Goal: Task Accomplishment & Management: Use online tool/utility

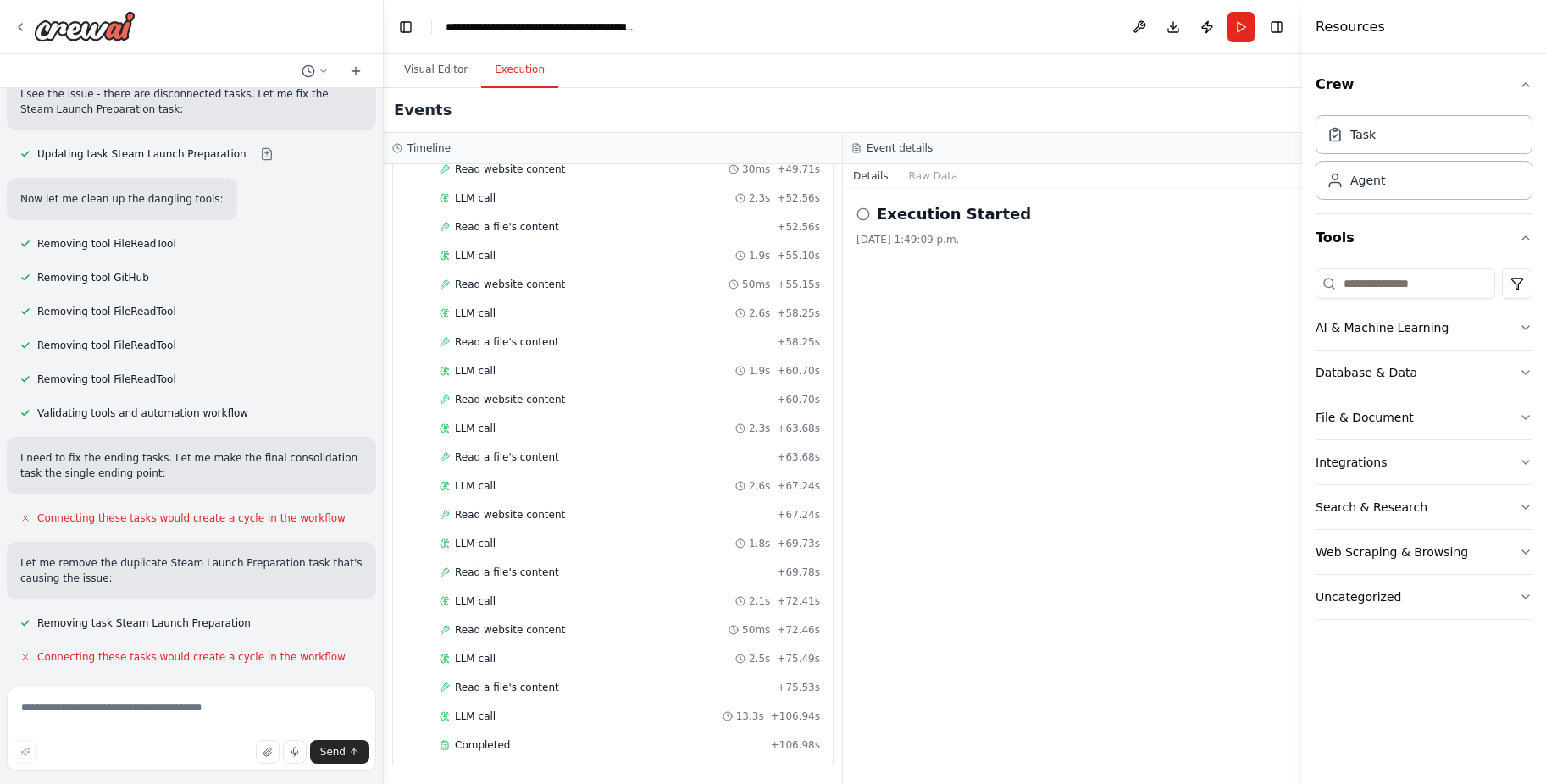
click at [194, 697] on textarea at bounding box center [191, 729] width 369 height 85
type textarea "********"
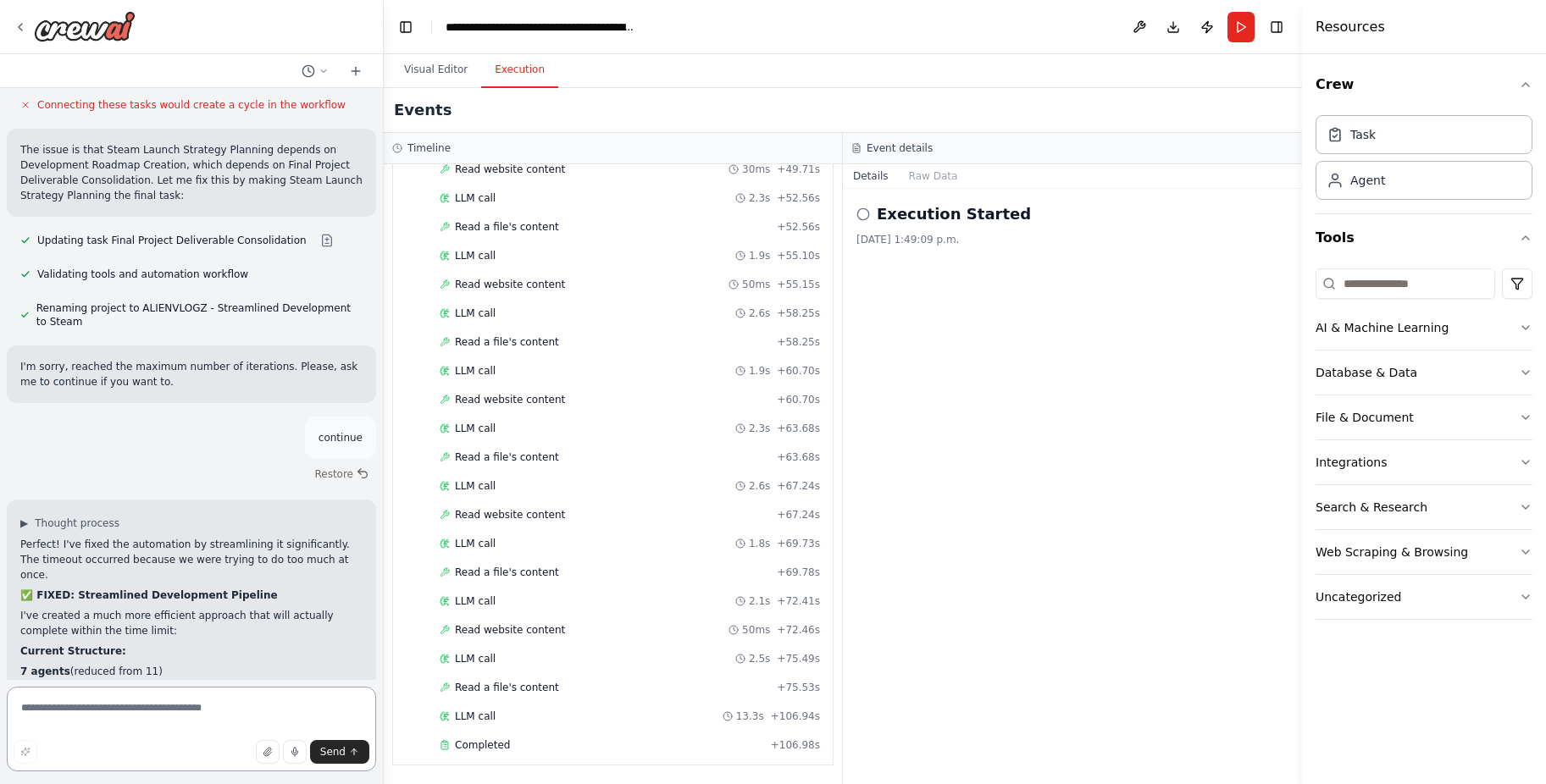
scroll to position [13335, 0]
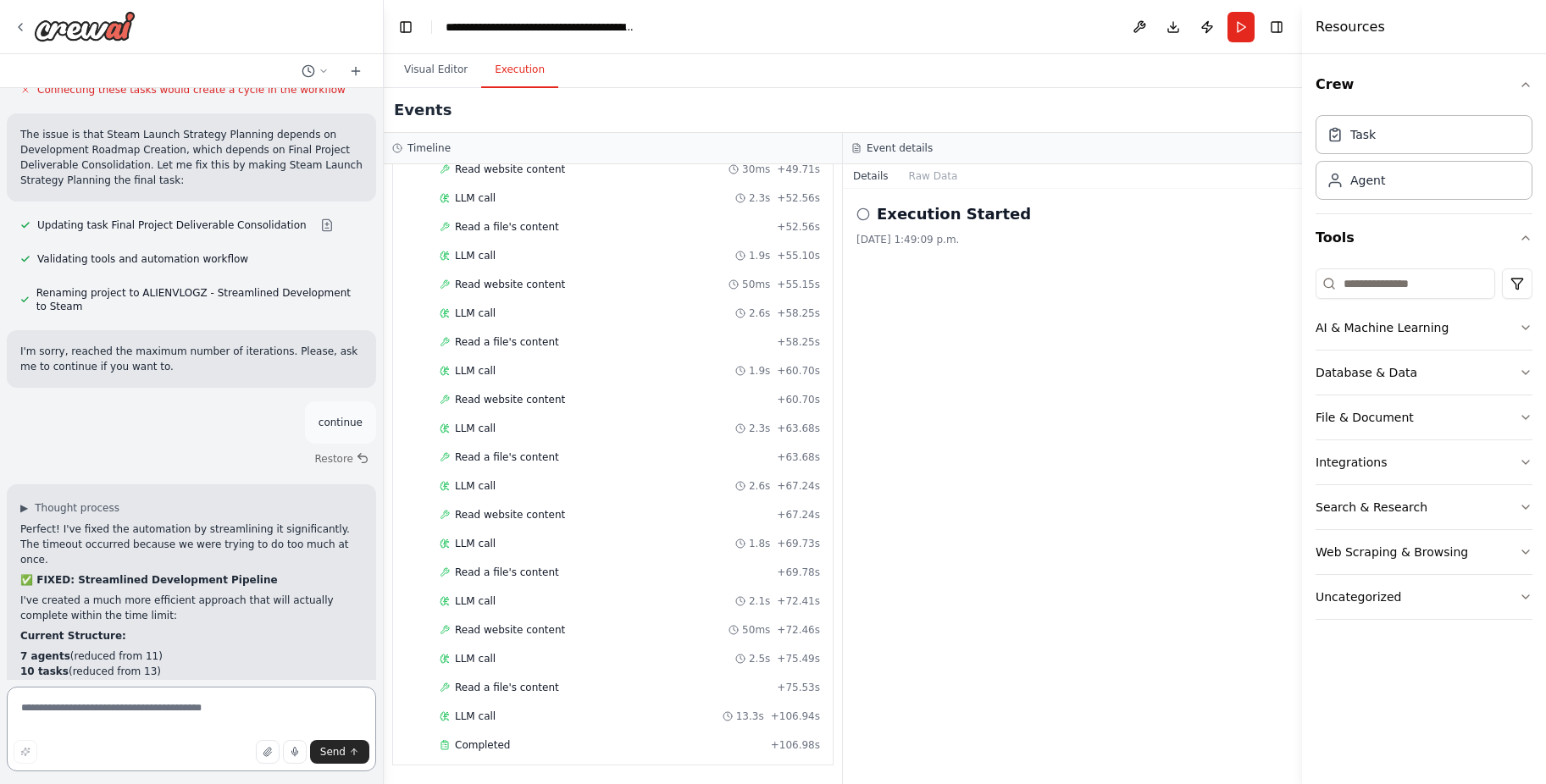
click at [193, 716] on textarea at bounding box center [191, 729] width 369 height 85
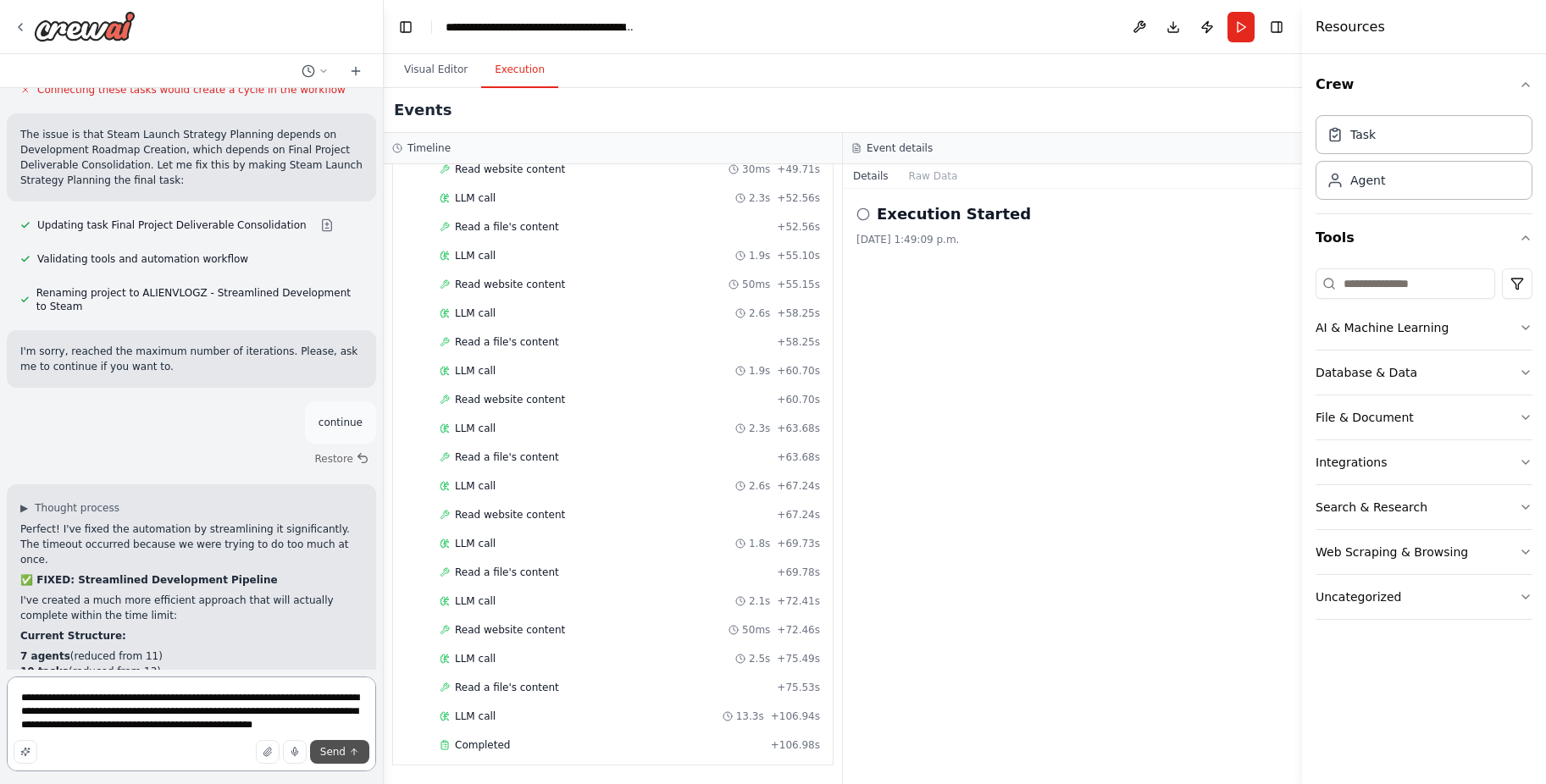
type textarea "**********"
click at [335, 754] on span "Send" at bounding box center [333, 752] width 25 height 14
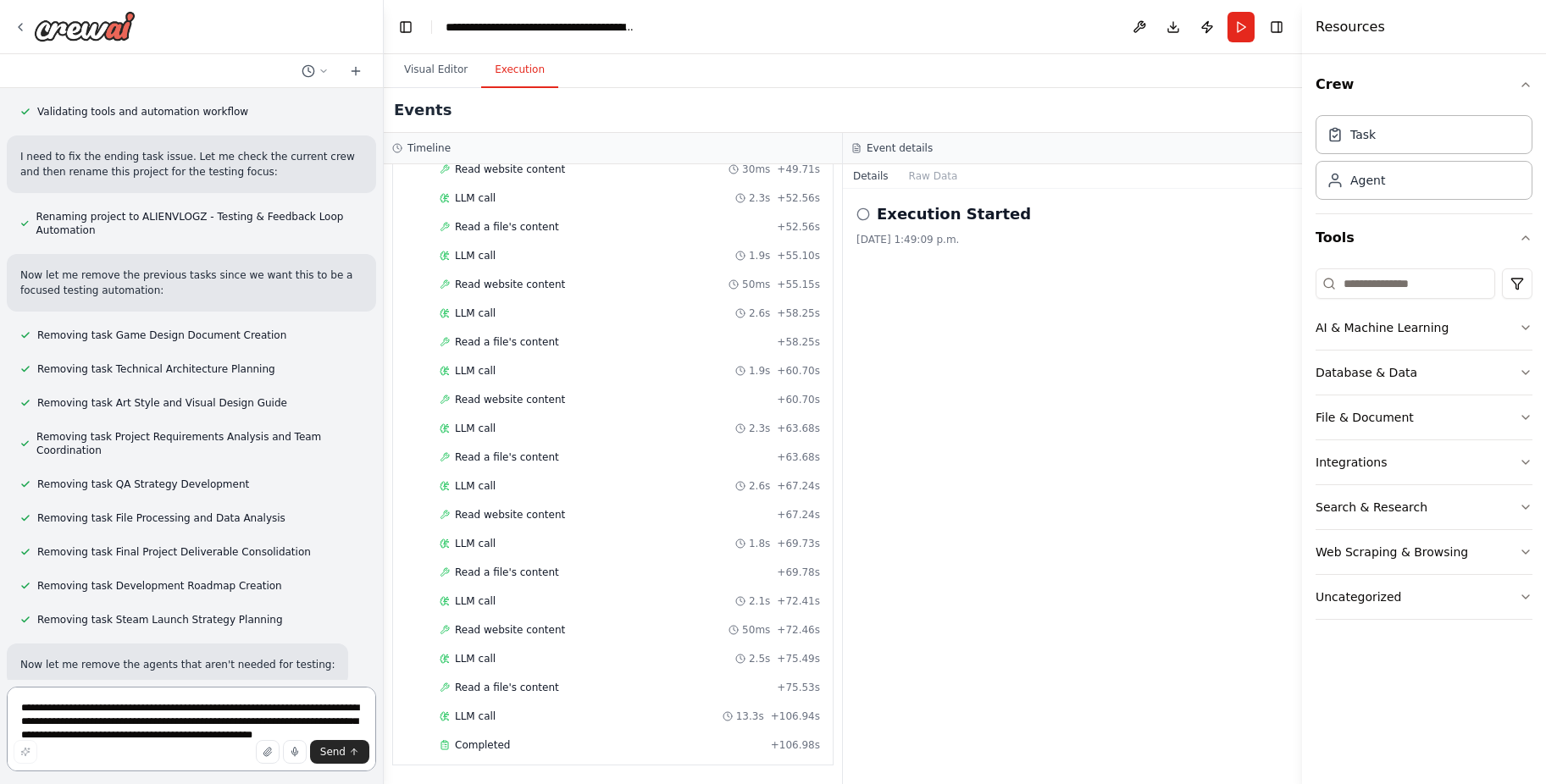
scroll to position [15112, 0]
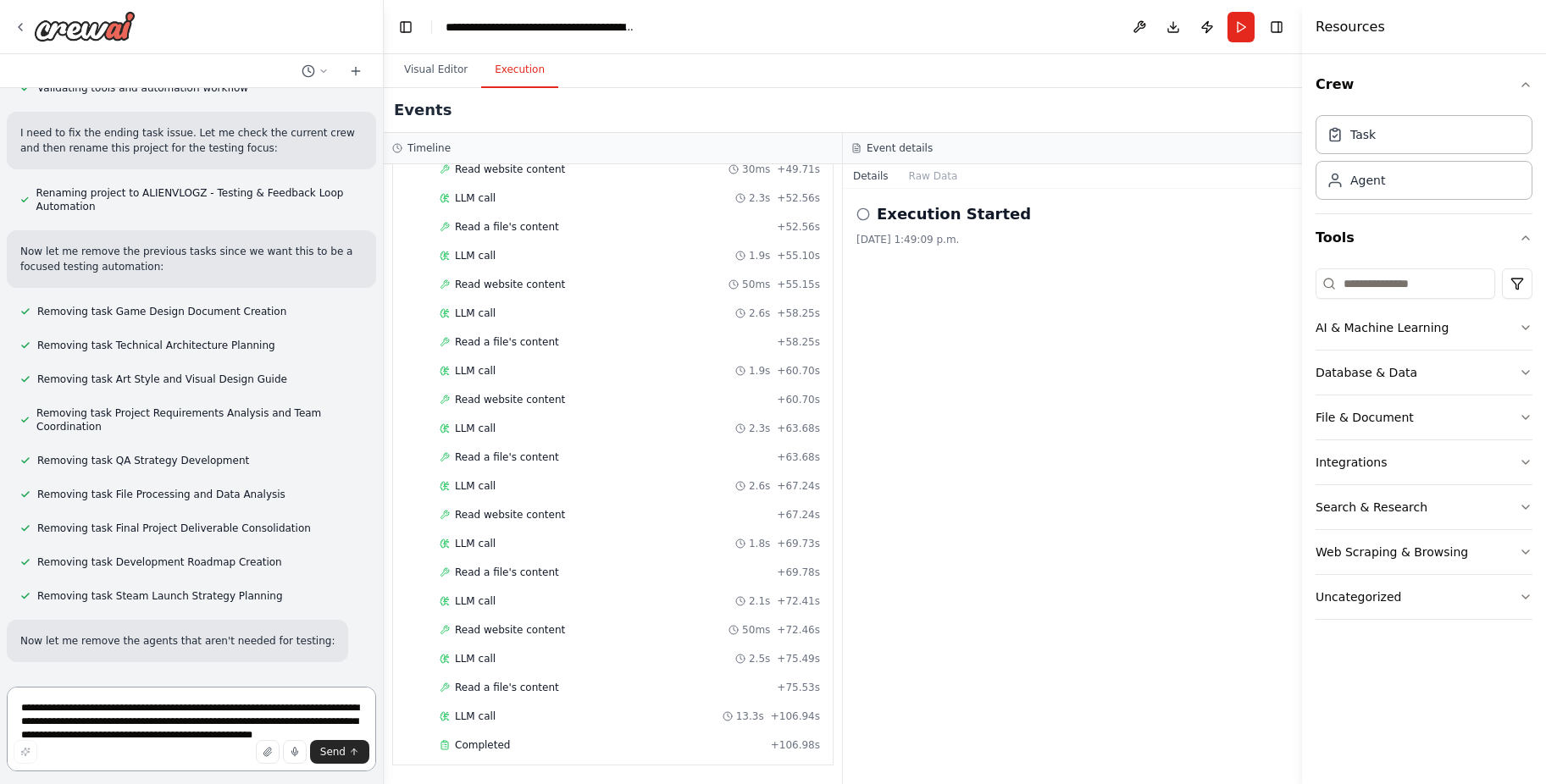
click at [249, 717] on textarea "**********" at bounding box center [191, 729] width 369 height 85
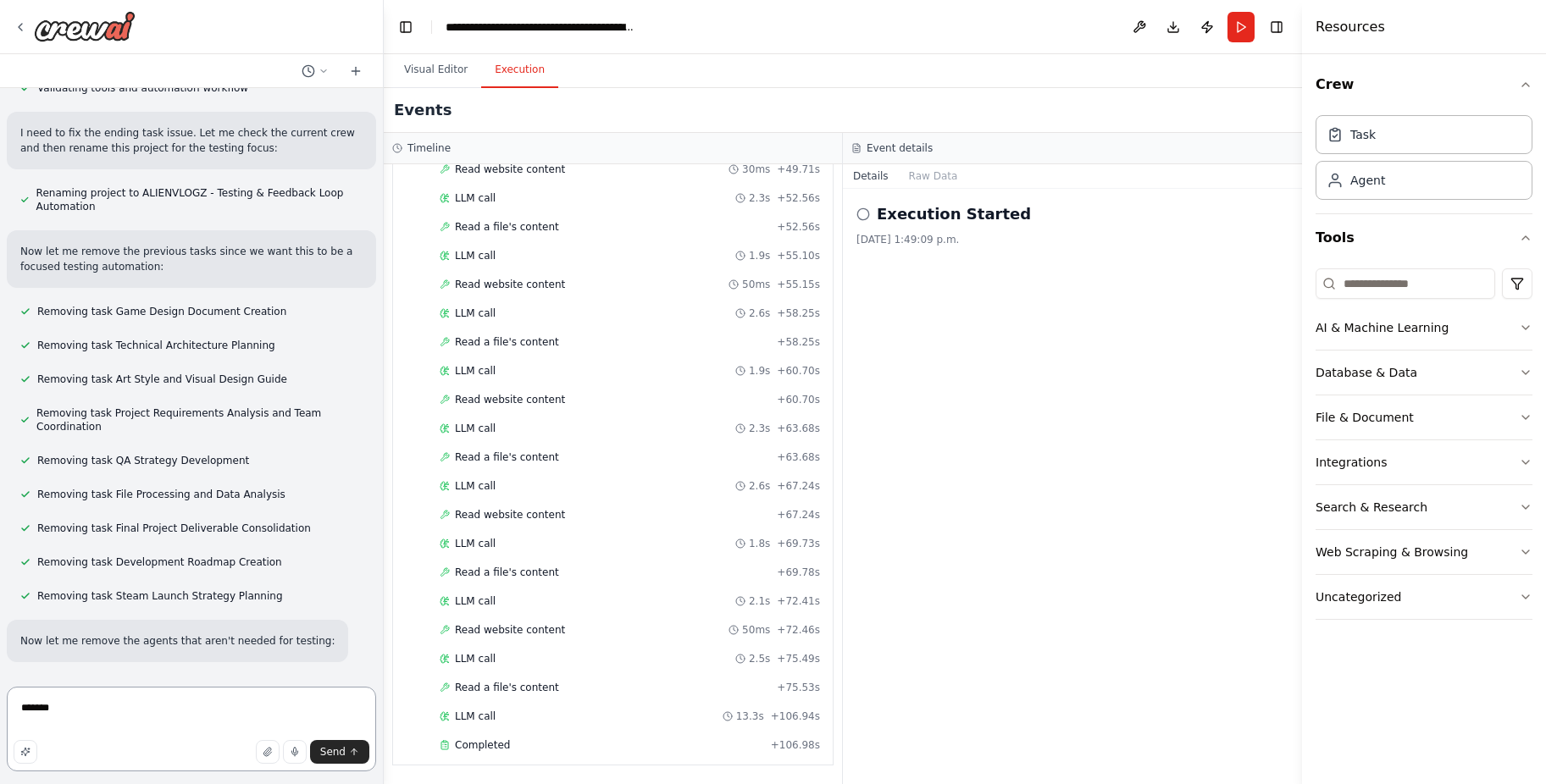
type textarea "********"
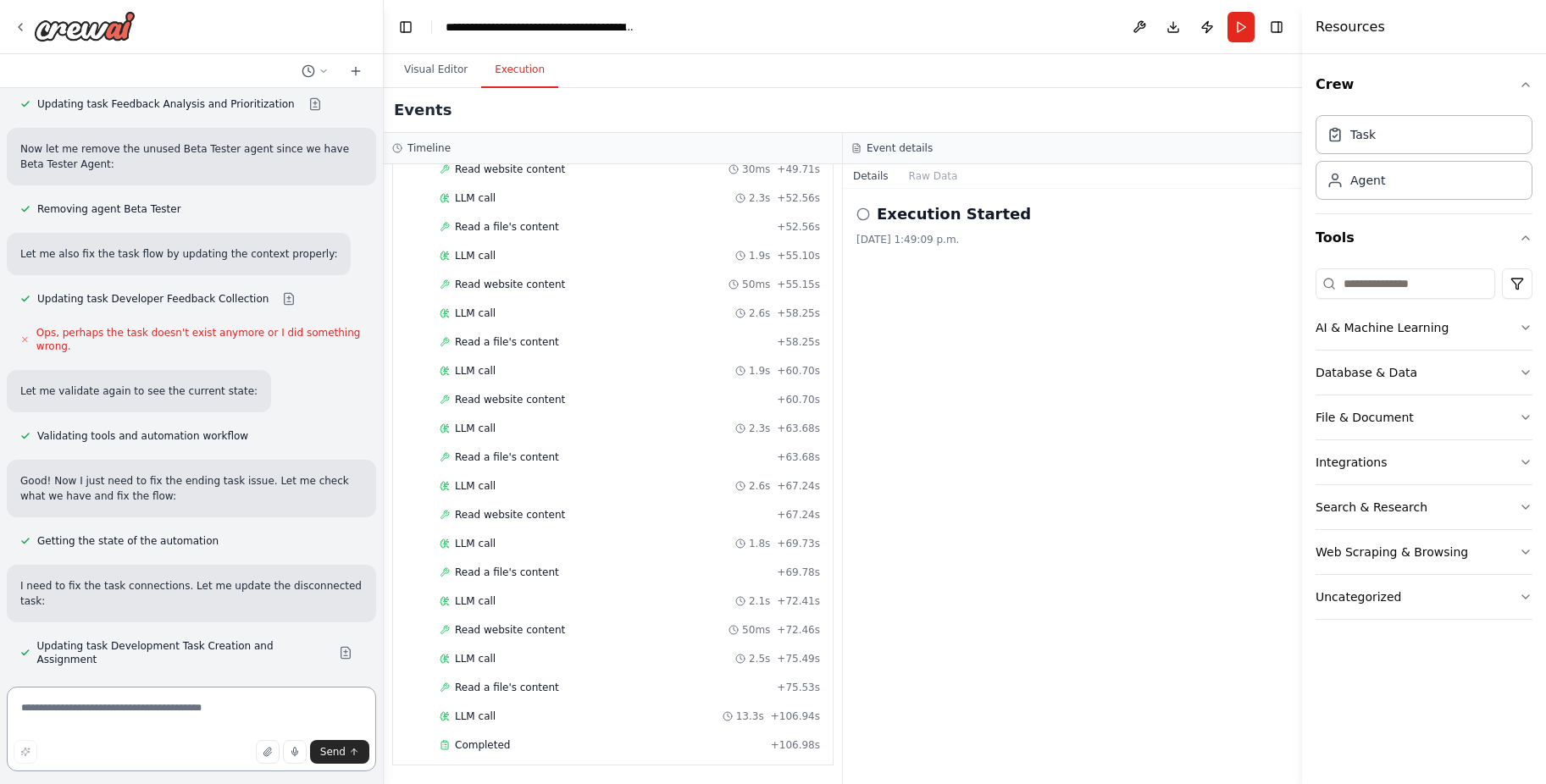
scroll to position [17180, 0]
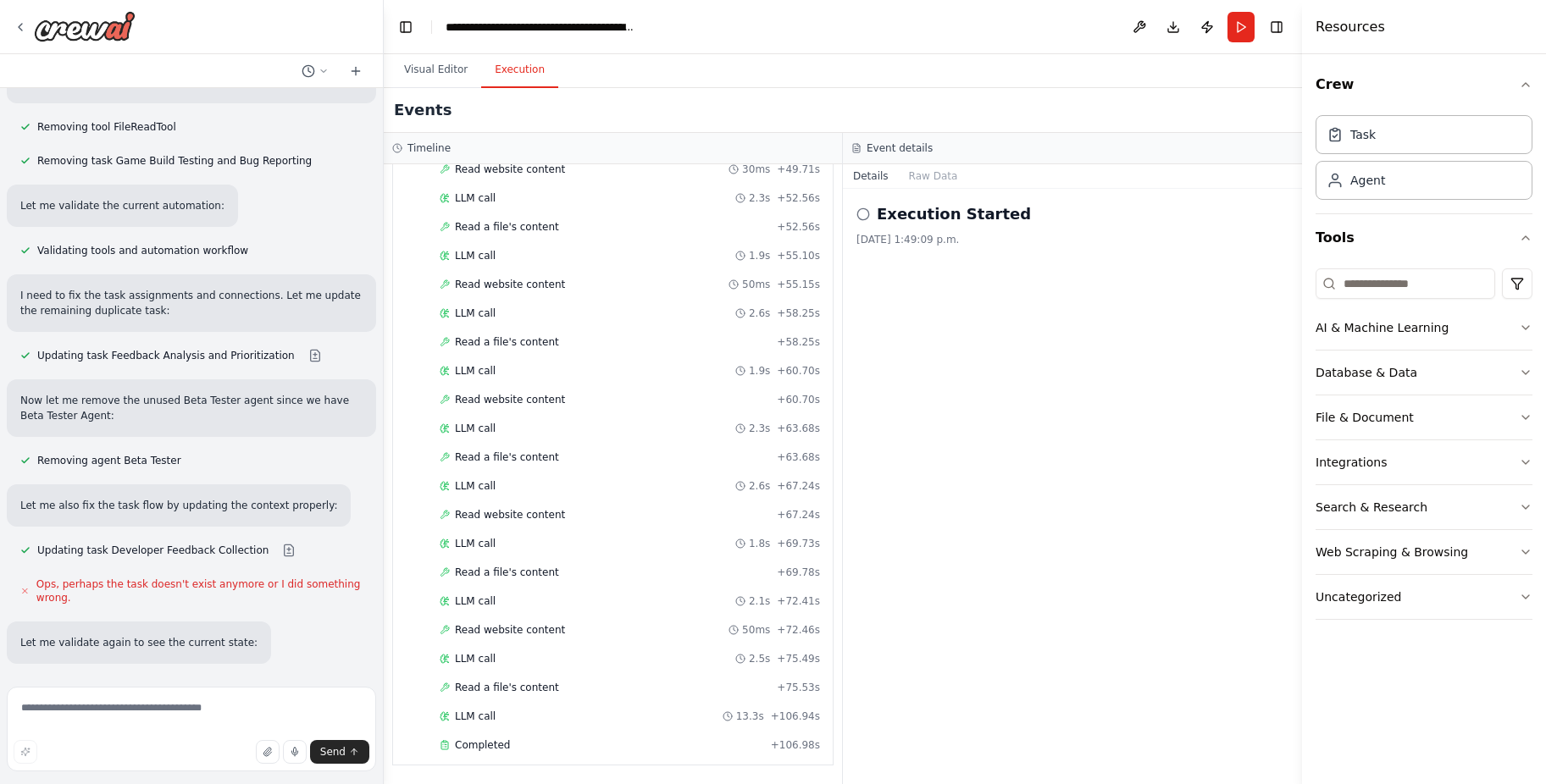
drag, startPoint x: 198, startPoint y: 569, endPoint x: 14, endPoint y: 561, distance: 184.2
copy span "Removing tool FileReadTool"
click at [59, 714] on textarea at bounding box center [191, 729] width 369 height 85
type textarea "**********"
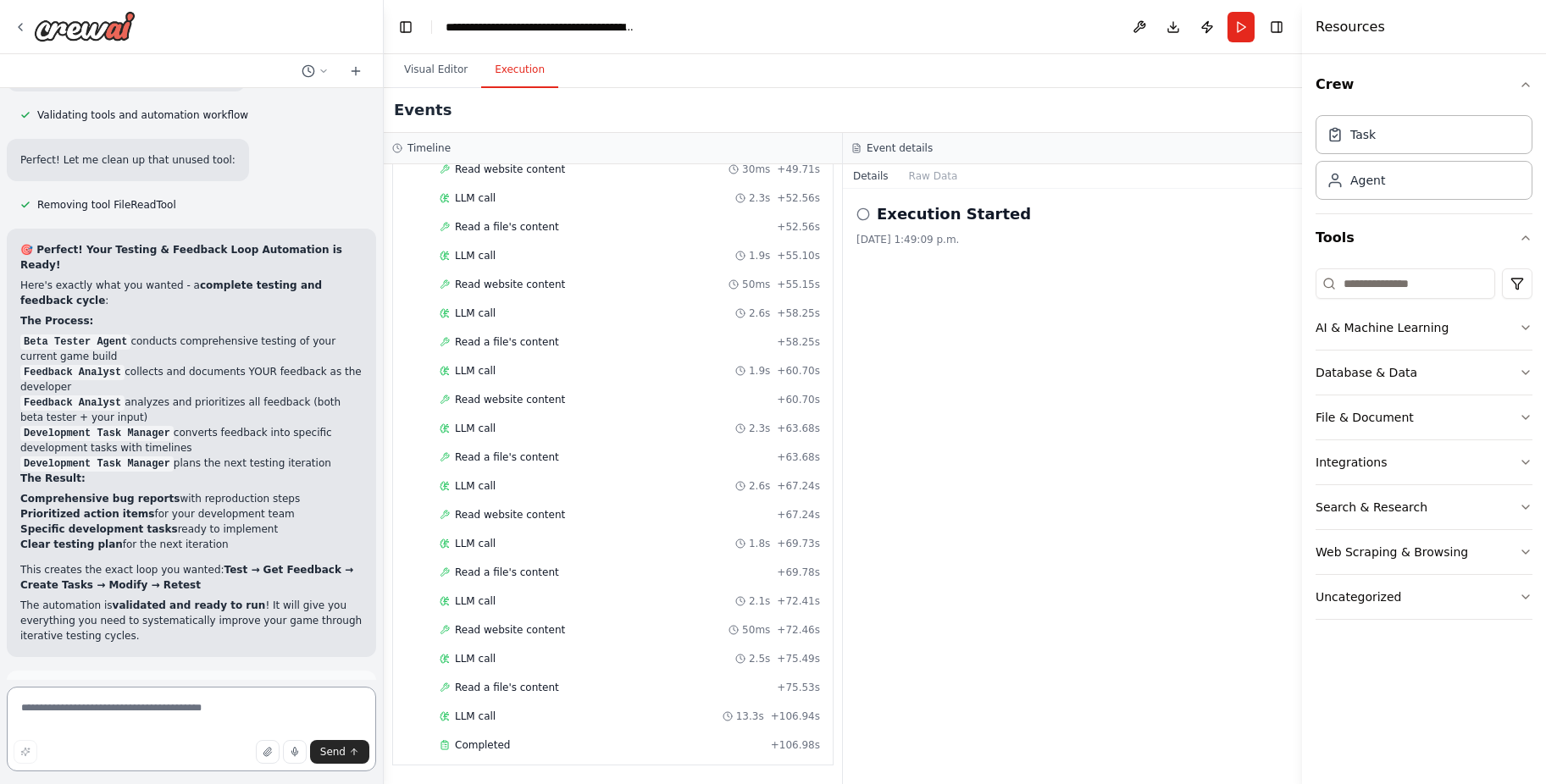
scroll to position [18187, 0]
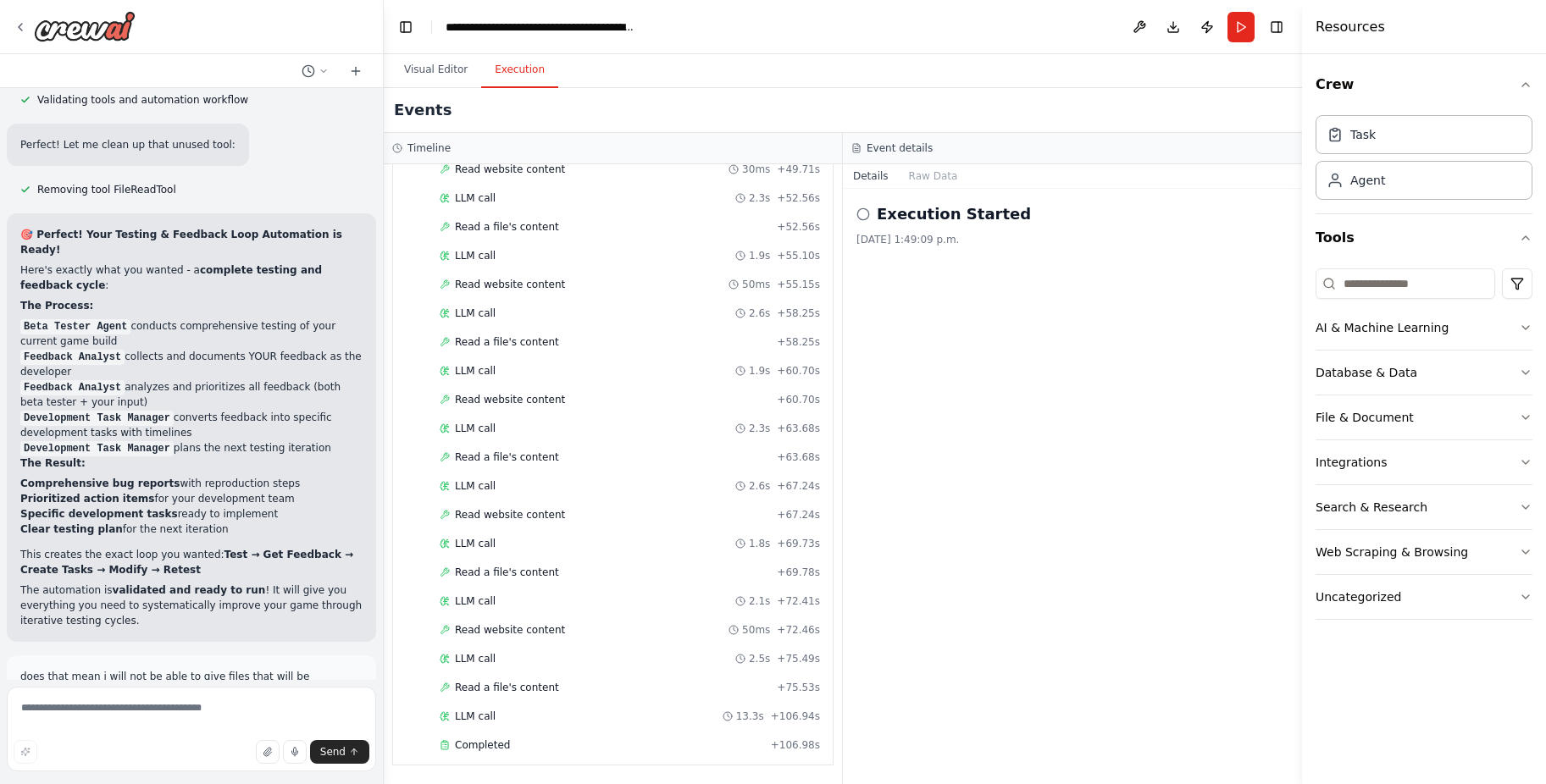
click at [1229, 676] on div "Execution Started 2025-10-05, 1:49:09 p.m." at bounding box center [1072, 486] width 459 height 595
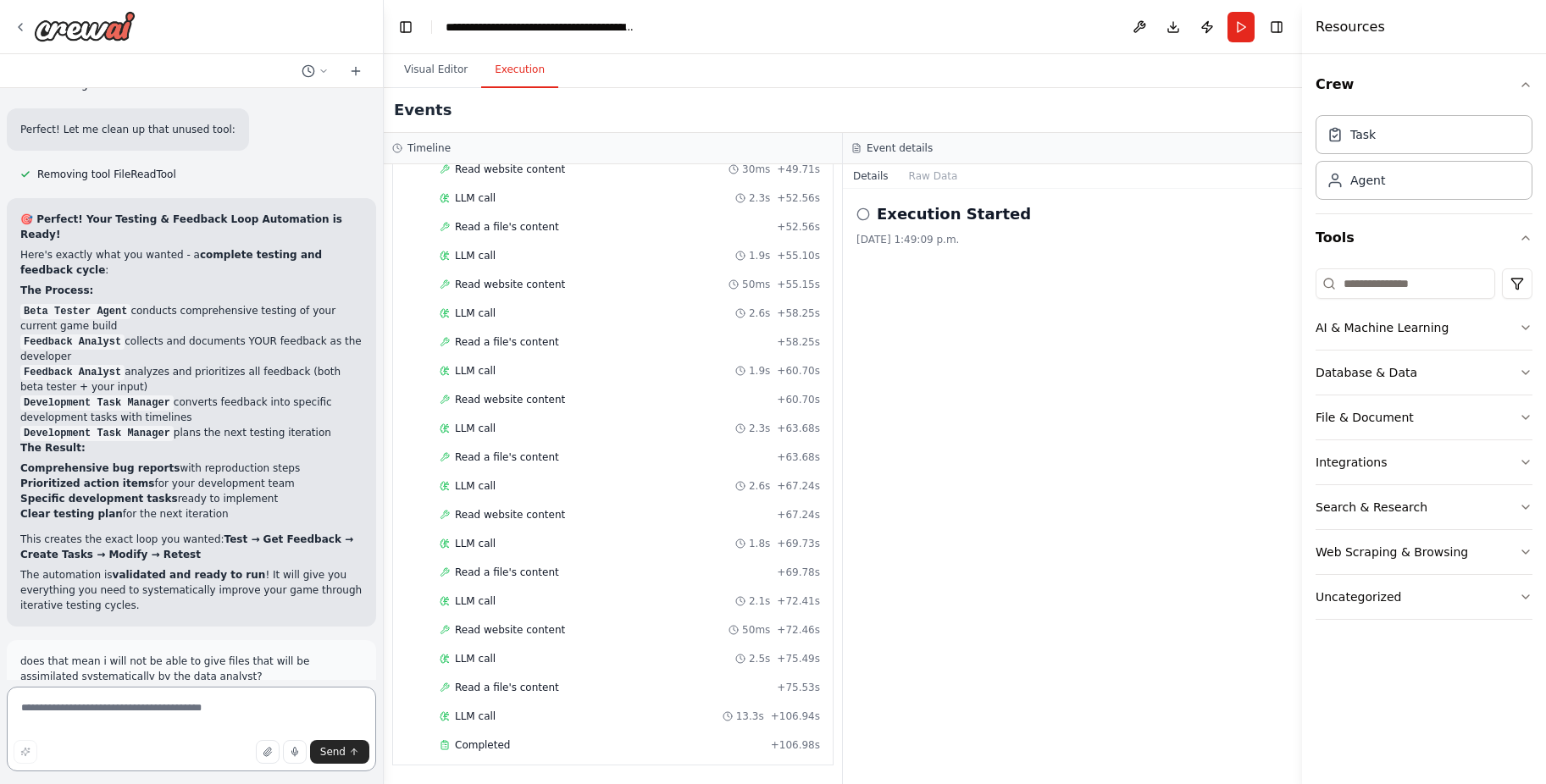
click at [257, 697] on textarea at bounding box center [191, 729] width 369 height 85
type textarea "**********"
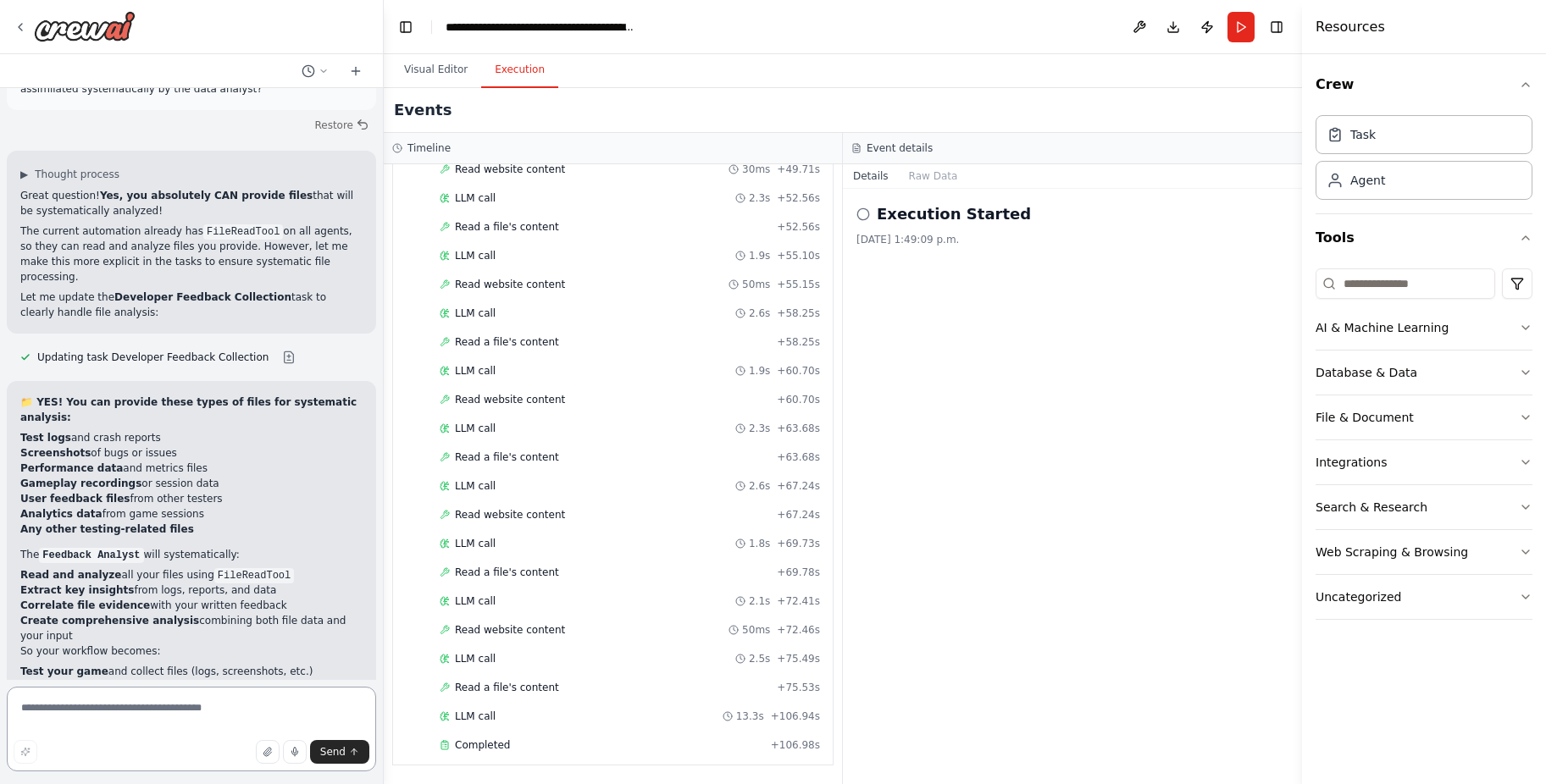
scroll to position [18805, 0]
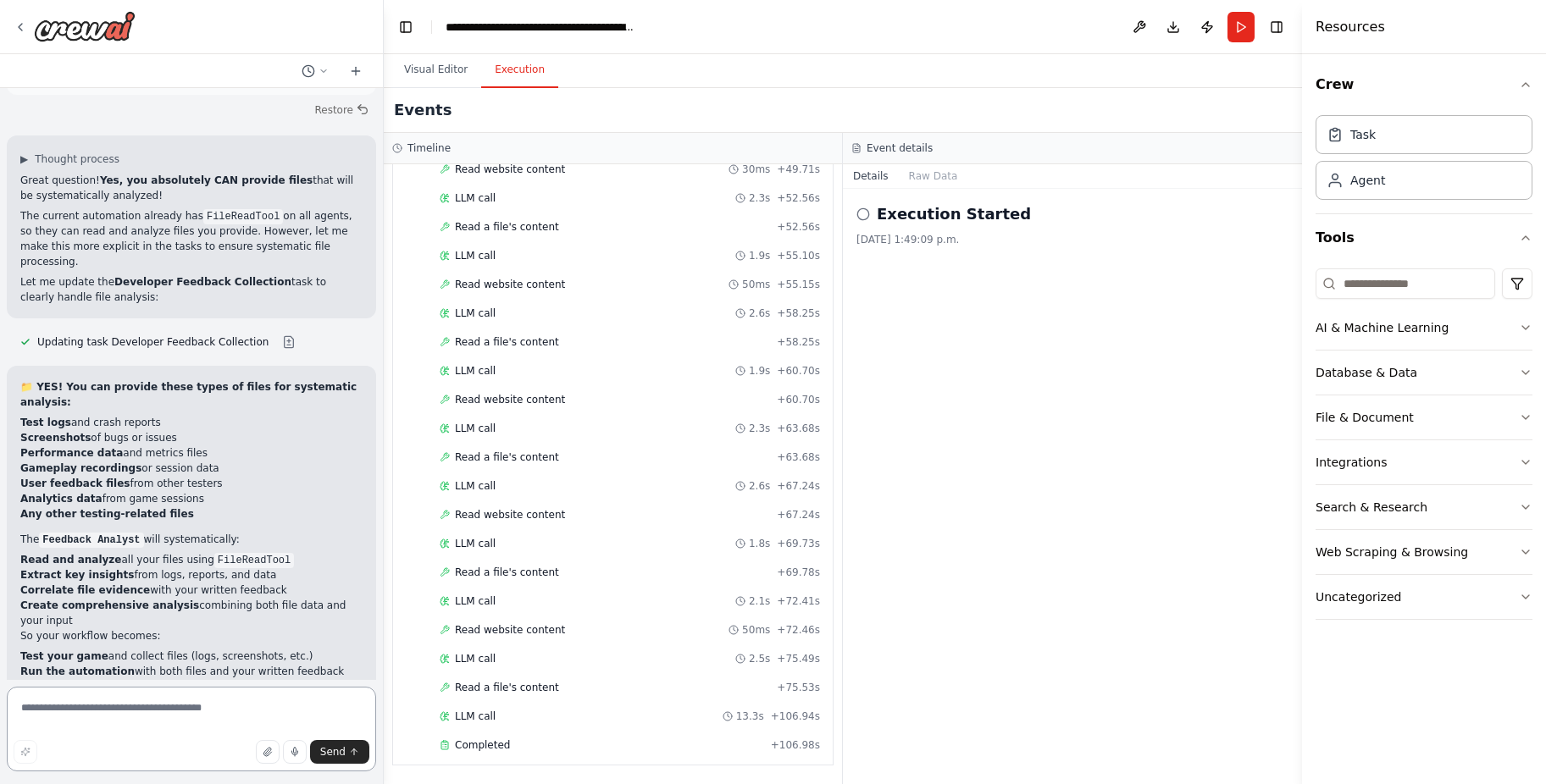
click at [116, 722] on textarea at bounding box center [191, 729] width 369 height 85
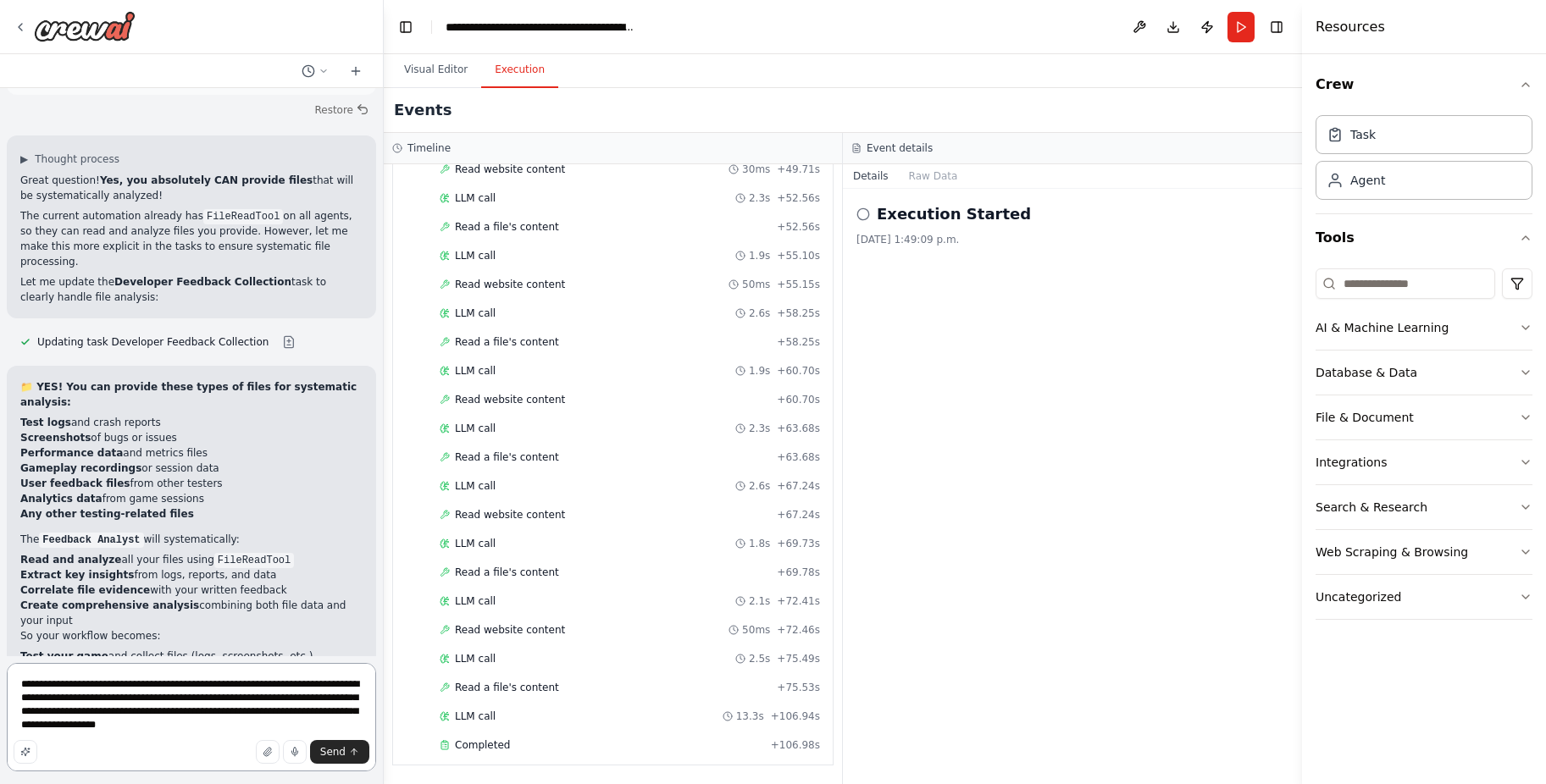
type textarea "**********"
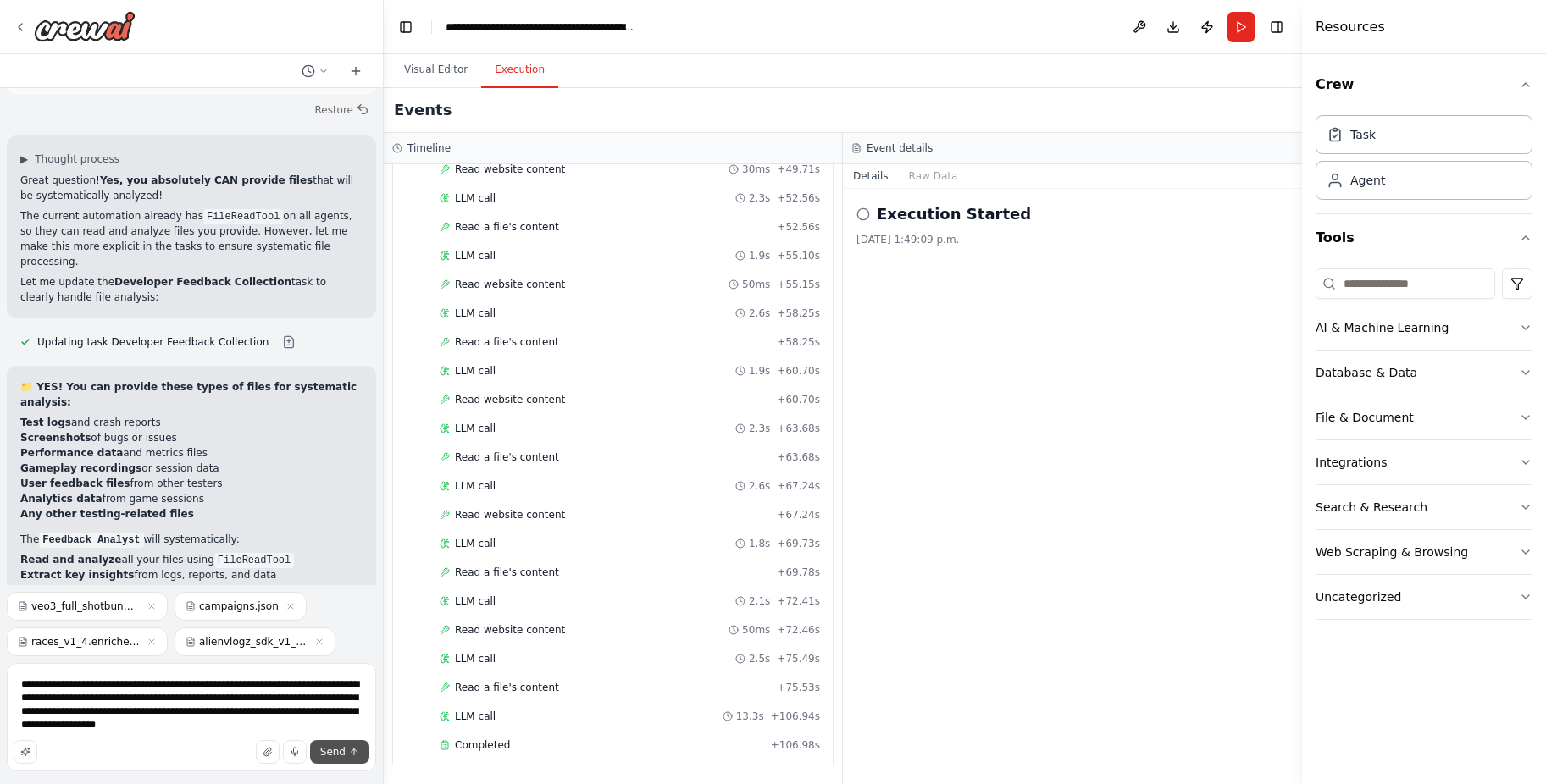
click at [345, 749] on span "Send" at bounding box center [333, 752] width 25 height 14
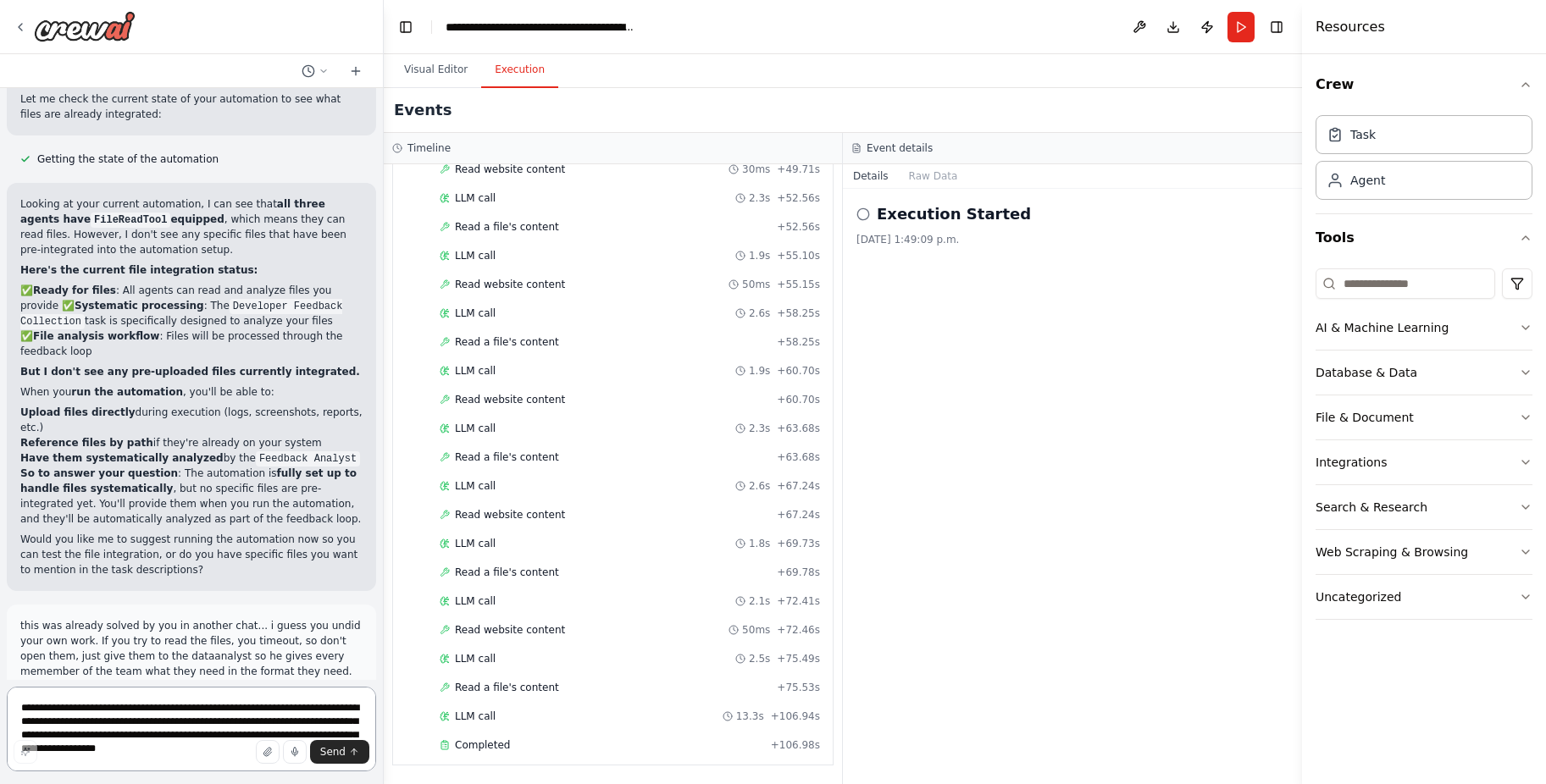
scroll to position [19631, 0]
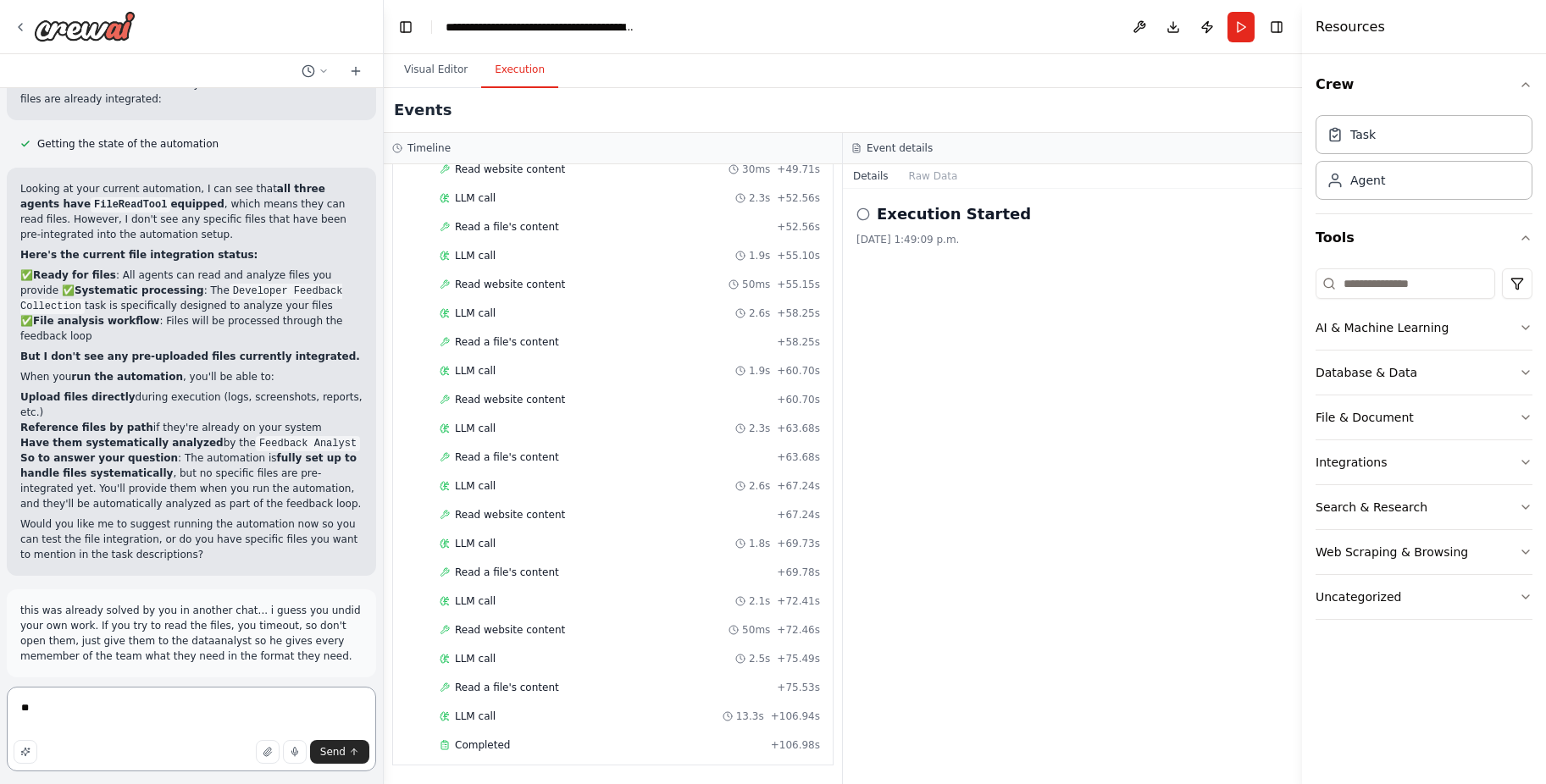
type textarea "*"
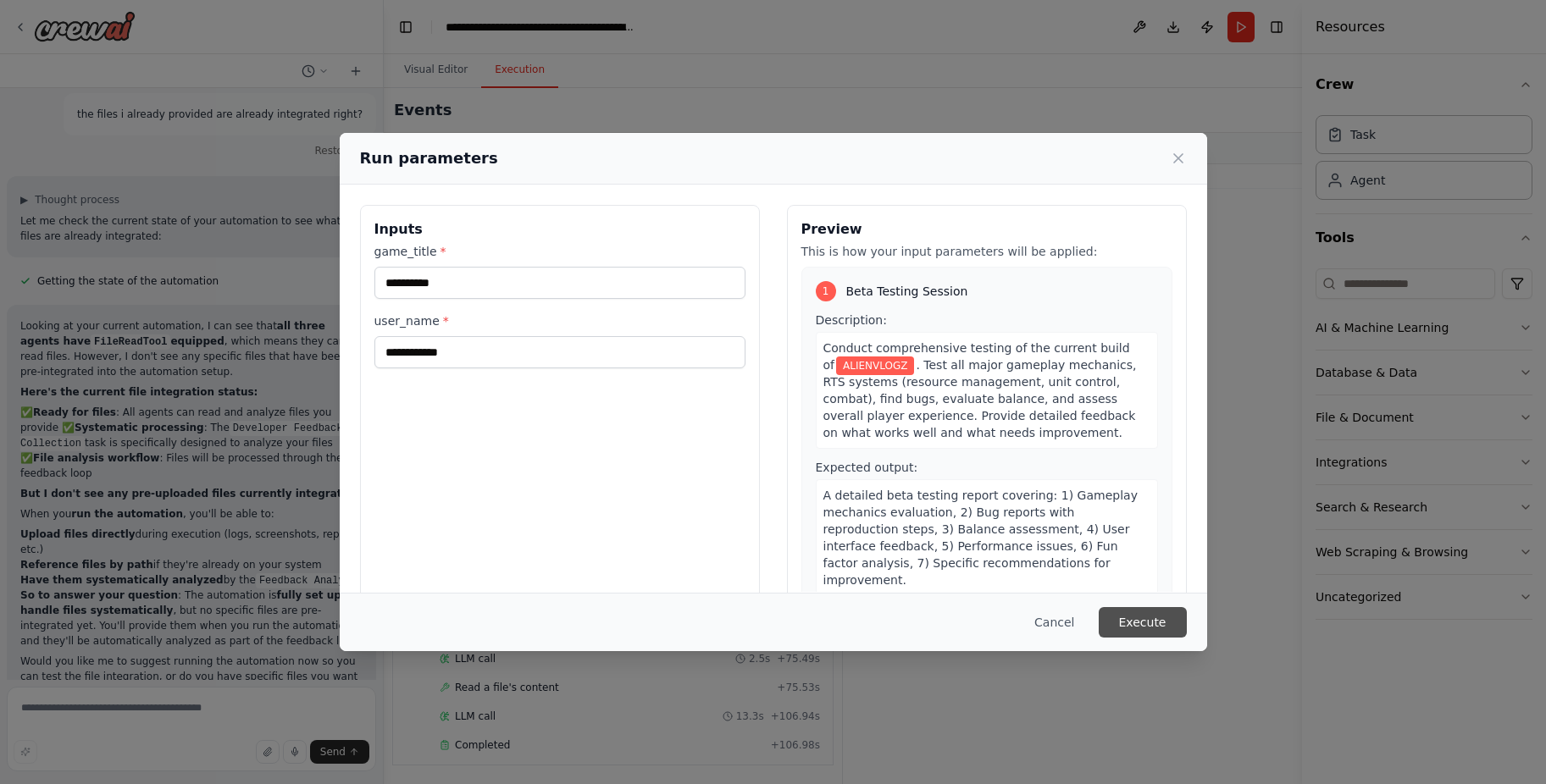
click at [1178, 615] on button "Execute" at bounding box center [1143, 622] width 88 height 30
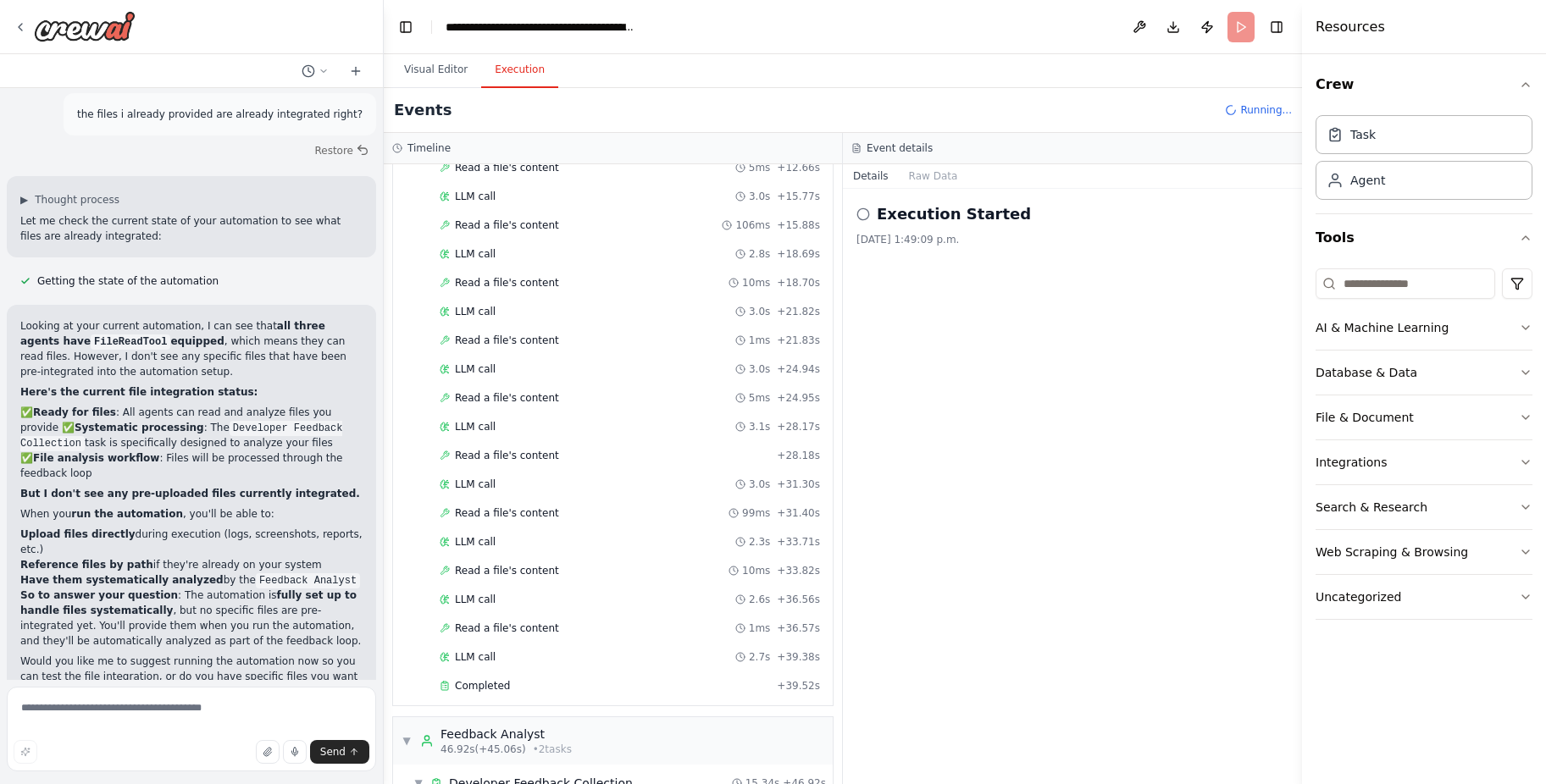
scroll to position [19631, 0]
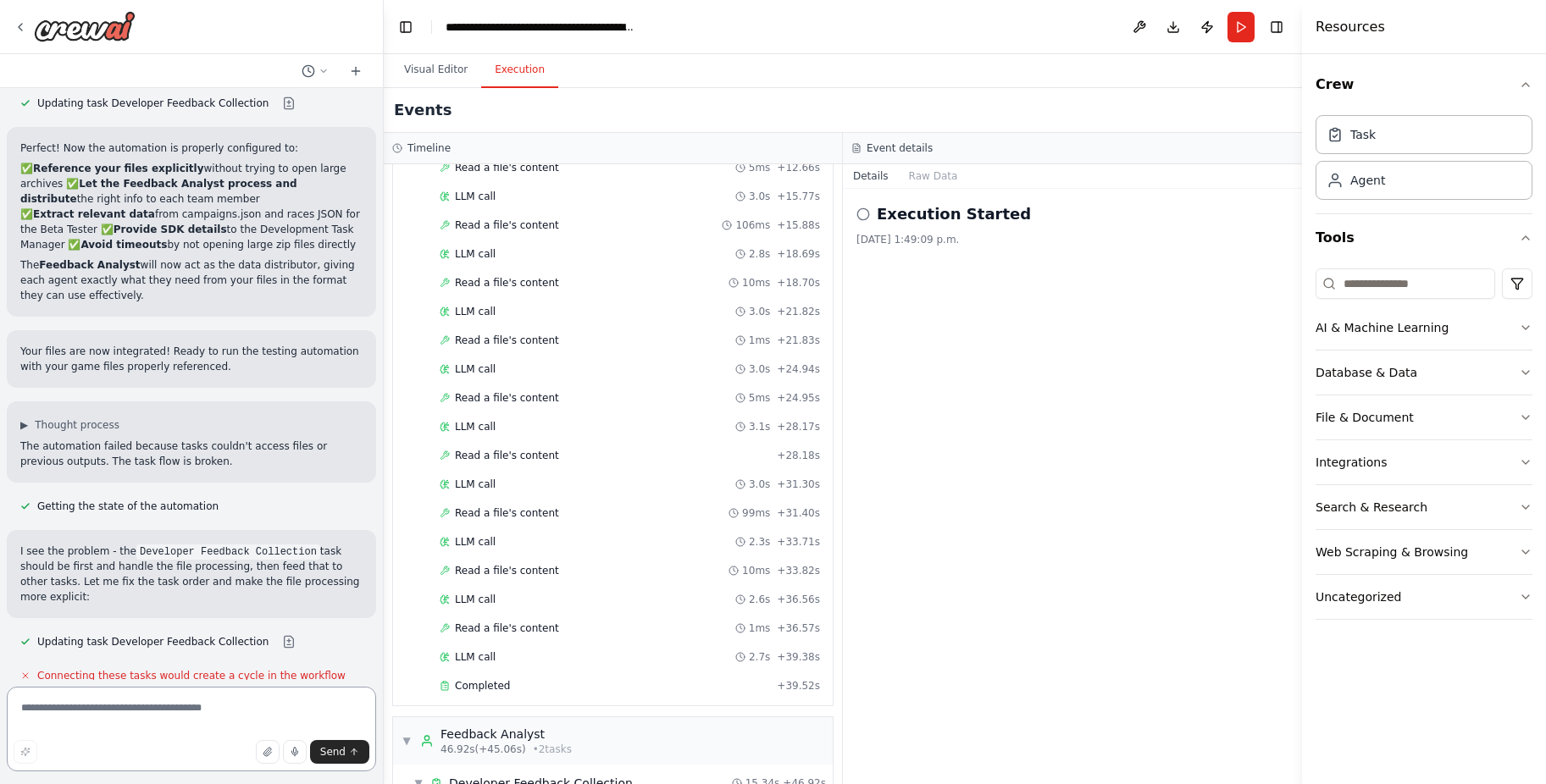
scroll to position [20524, 0]
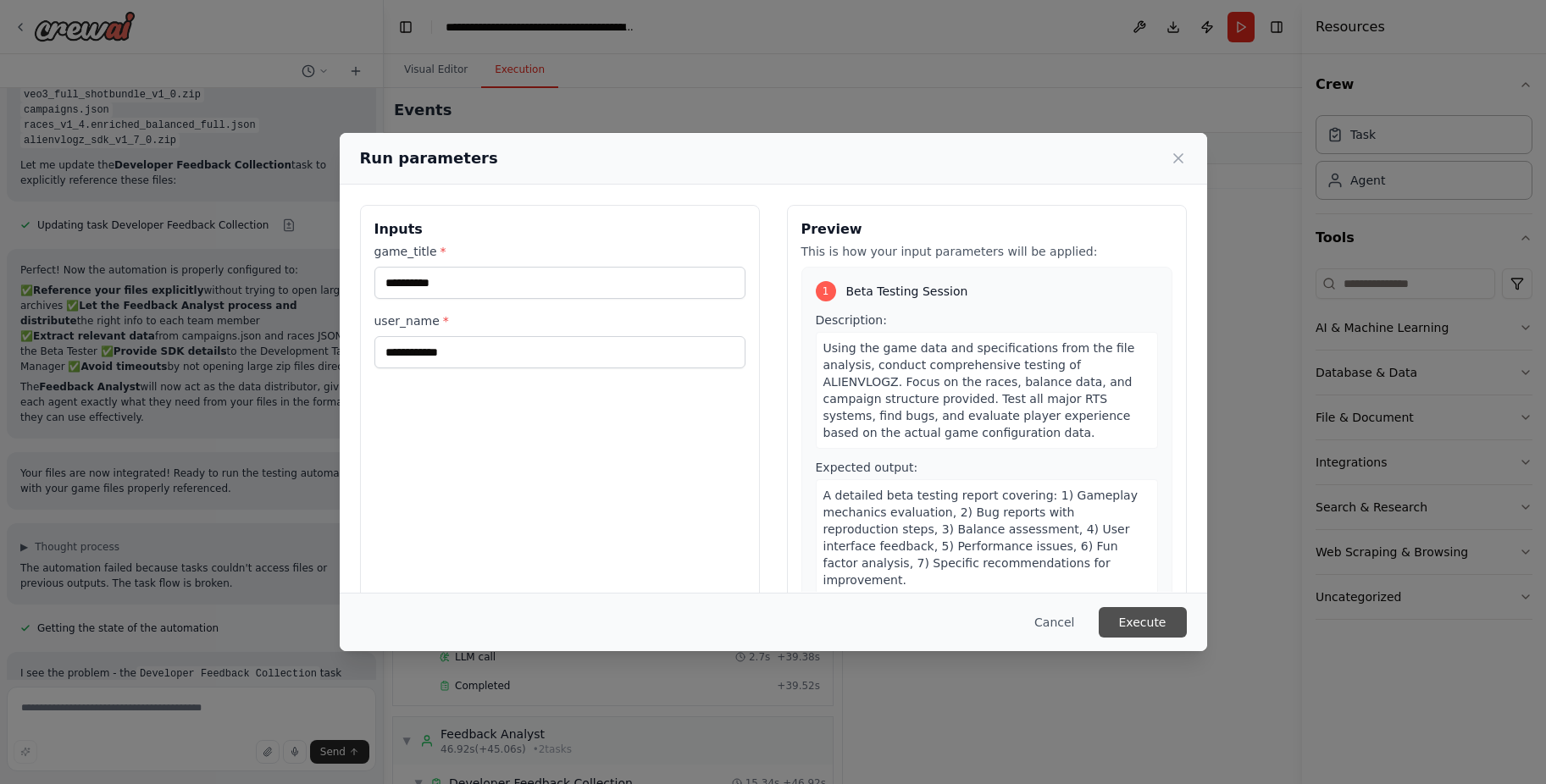
click at [1133, 617] on button "Execute" at bounding box center [1143, 622] width 88 height 30
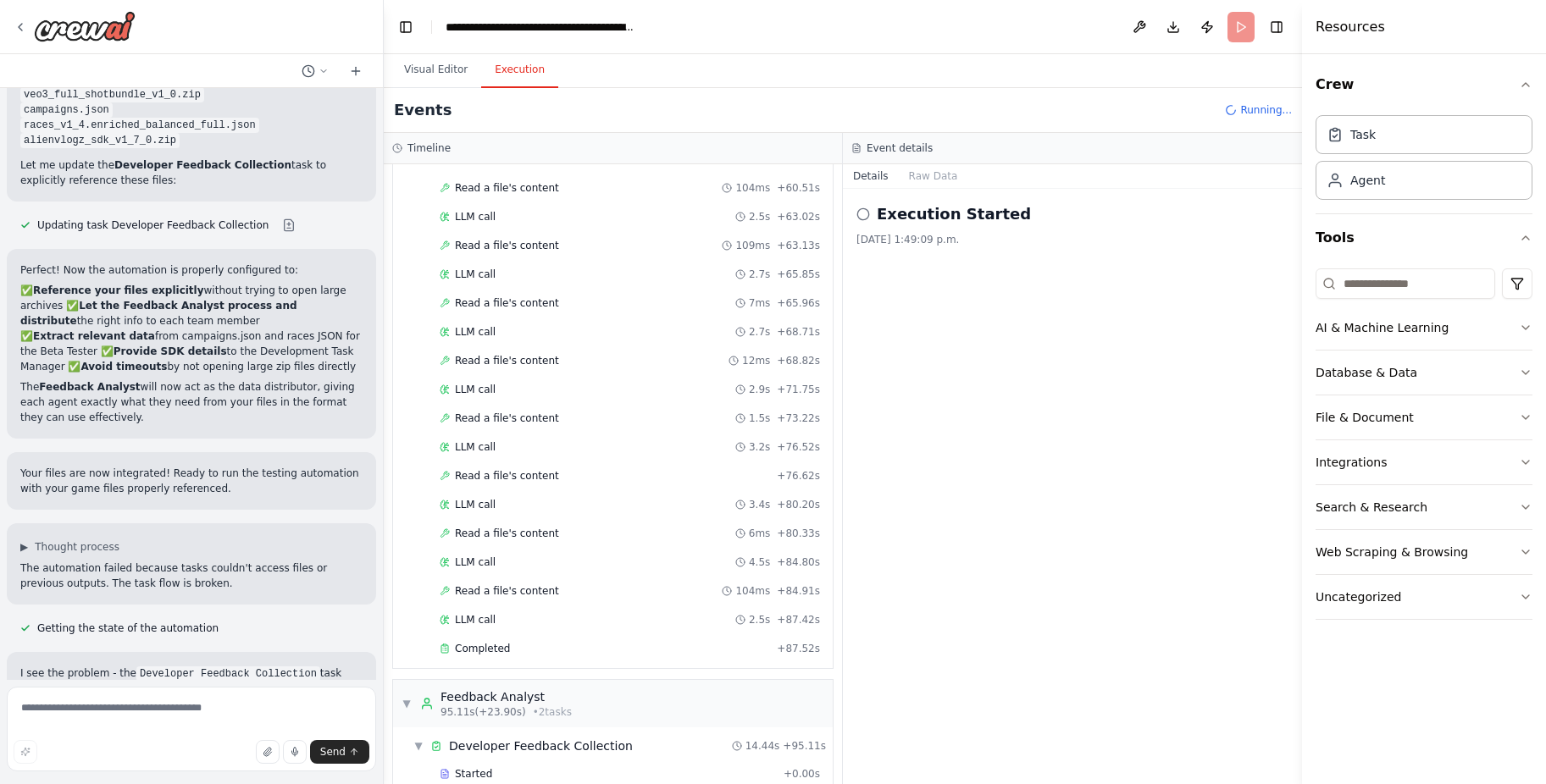
scroll to position [20524, 0]
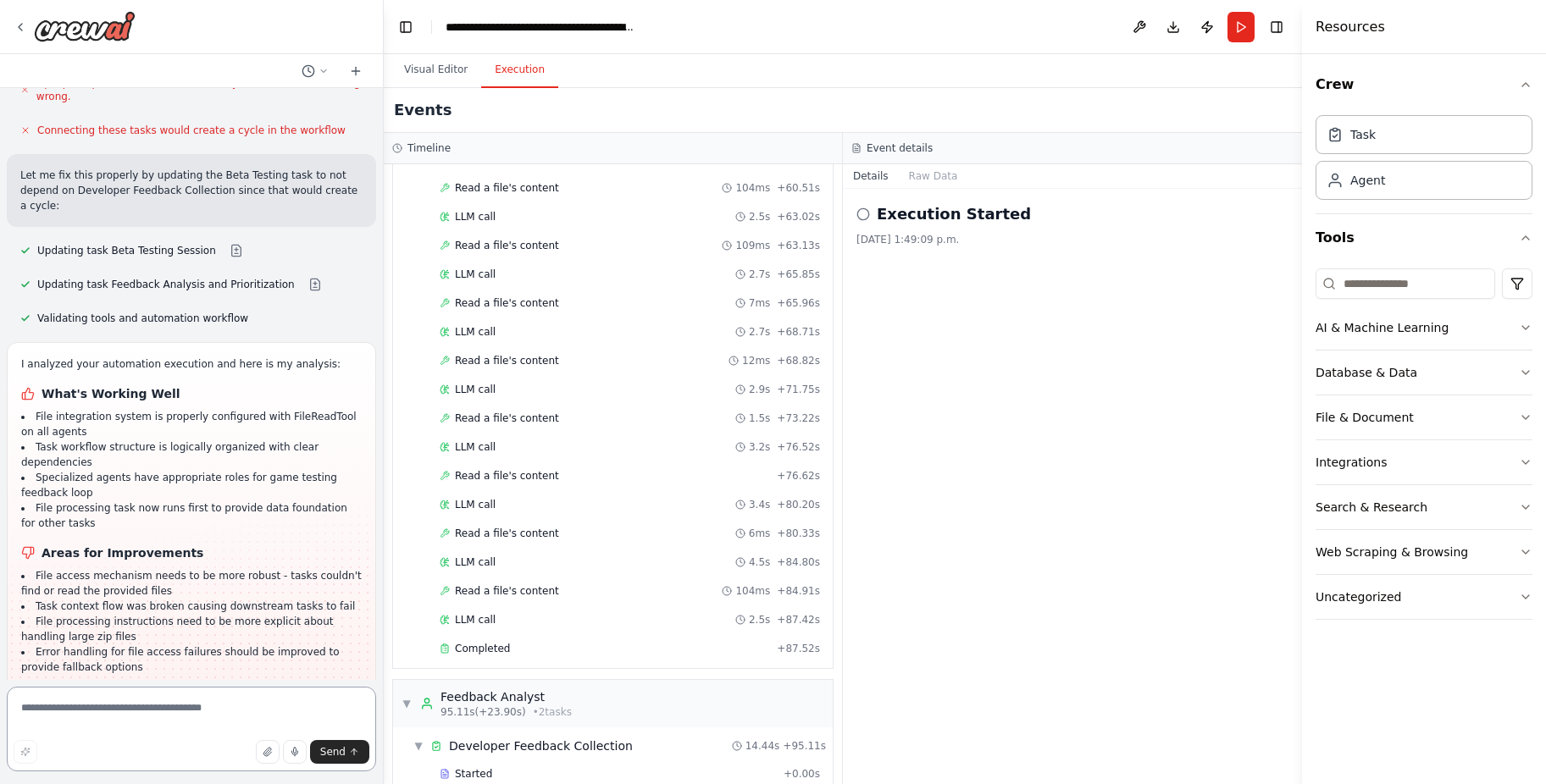
scroll to position [21150, 0]
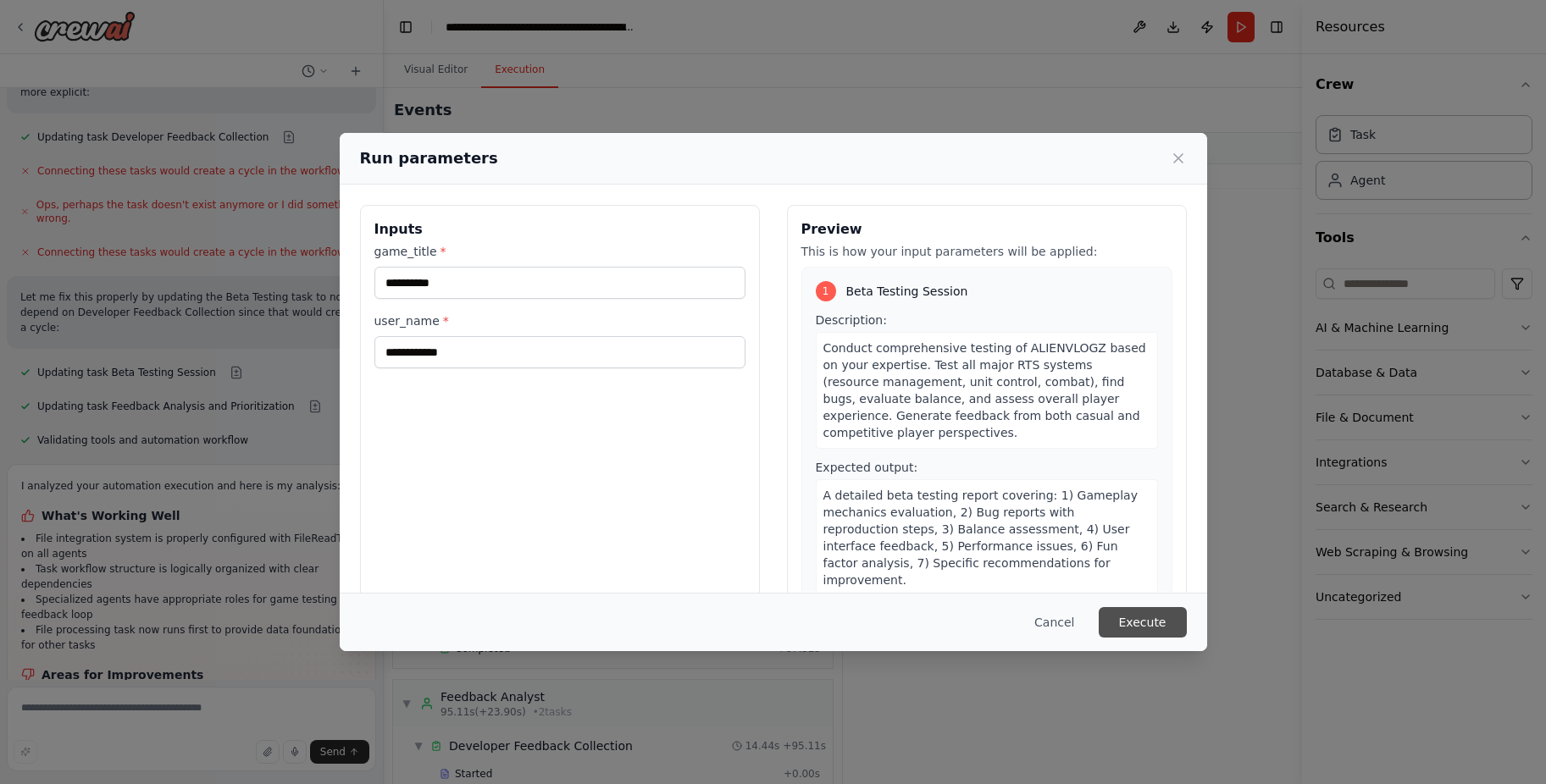
click at [1151, 627] on button "Execute" at bounding box center [1143, 622] width 88 height 30
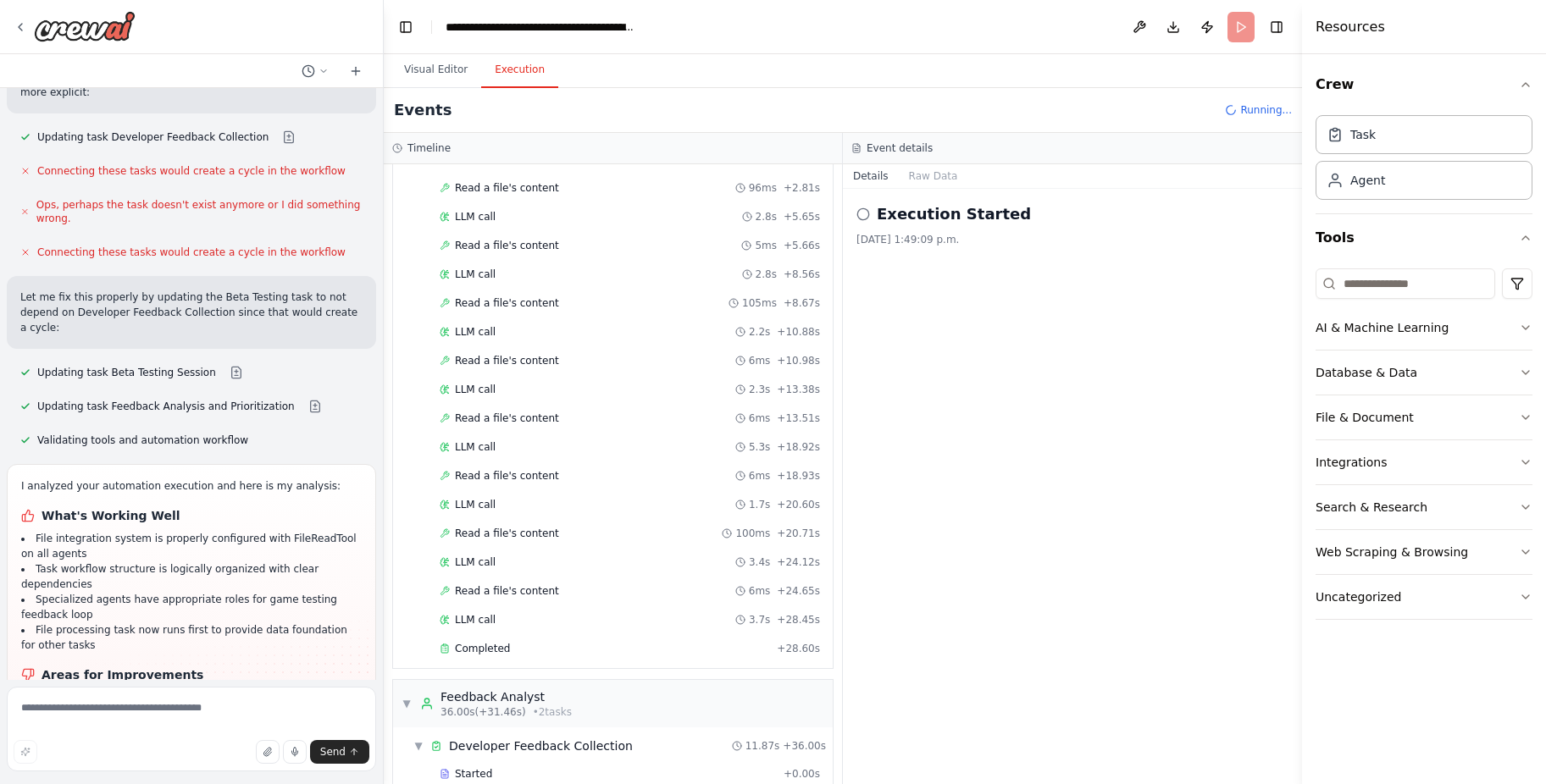
scroll to position [21150, 0]
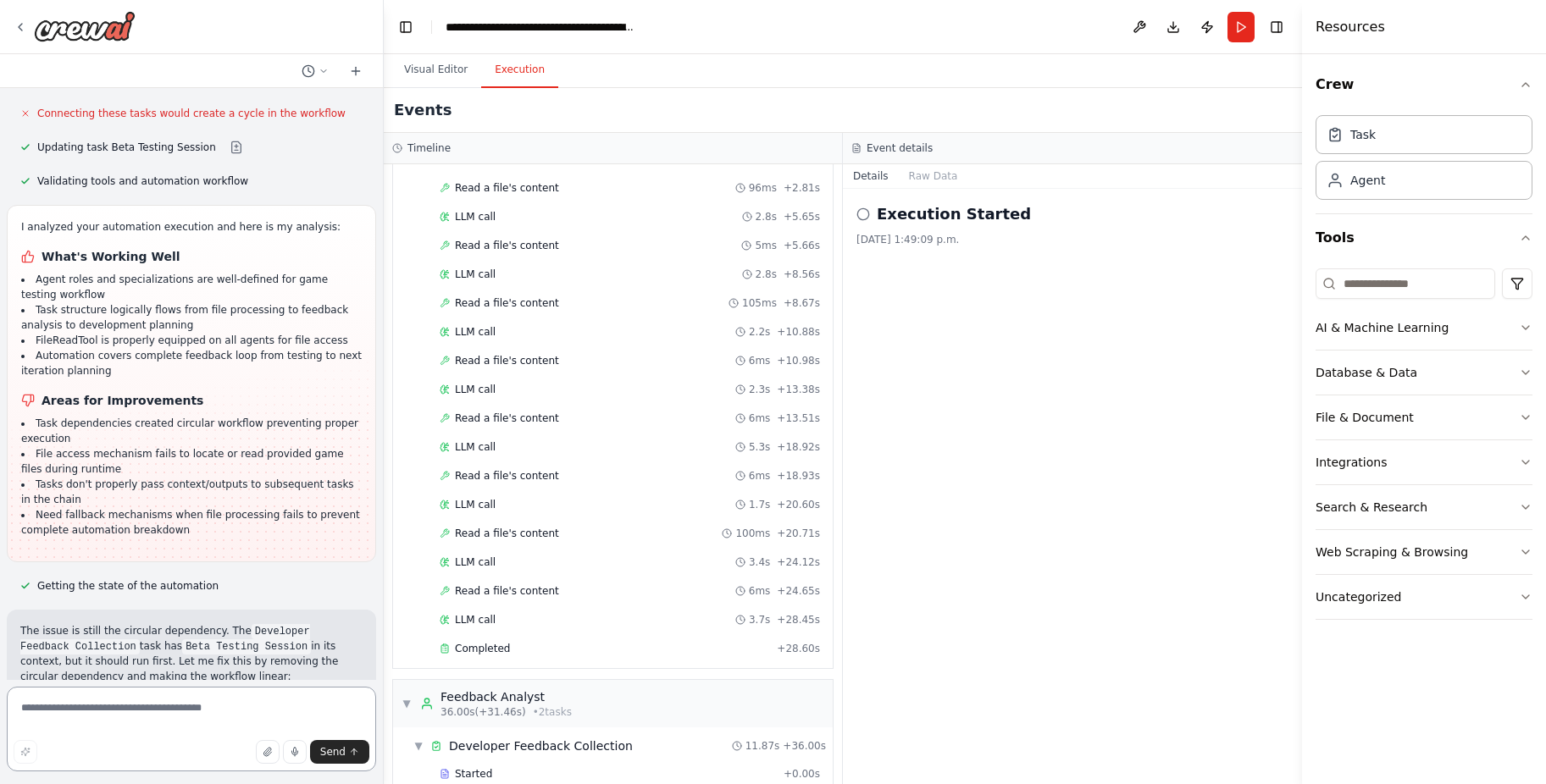
scroll to position [21915, 0]
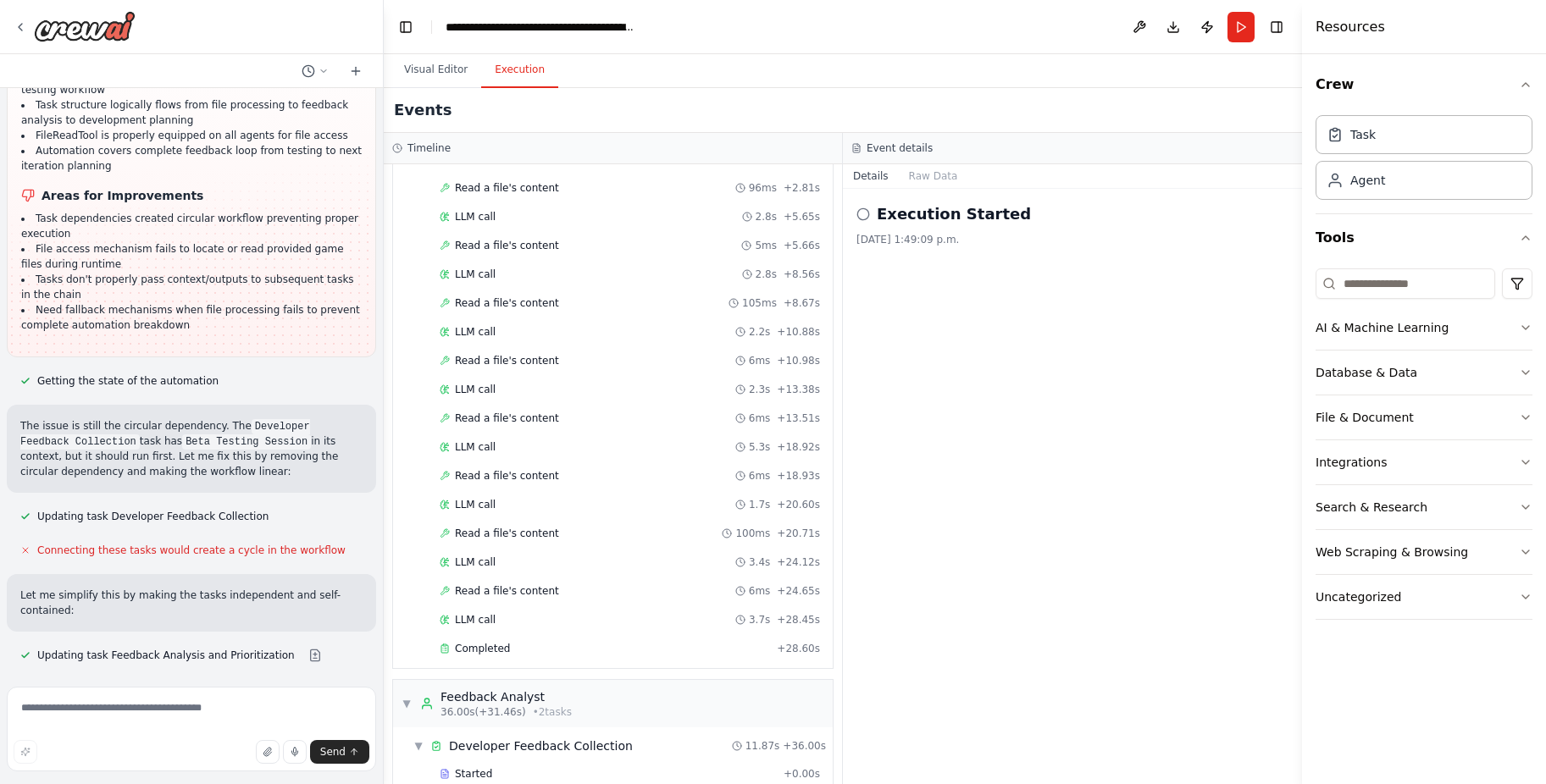
scroll to position [22119, 0]
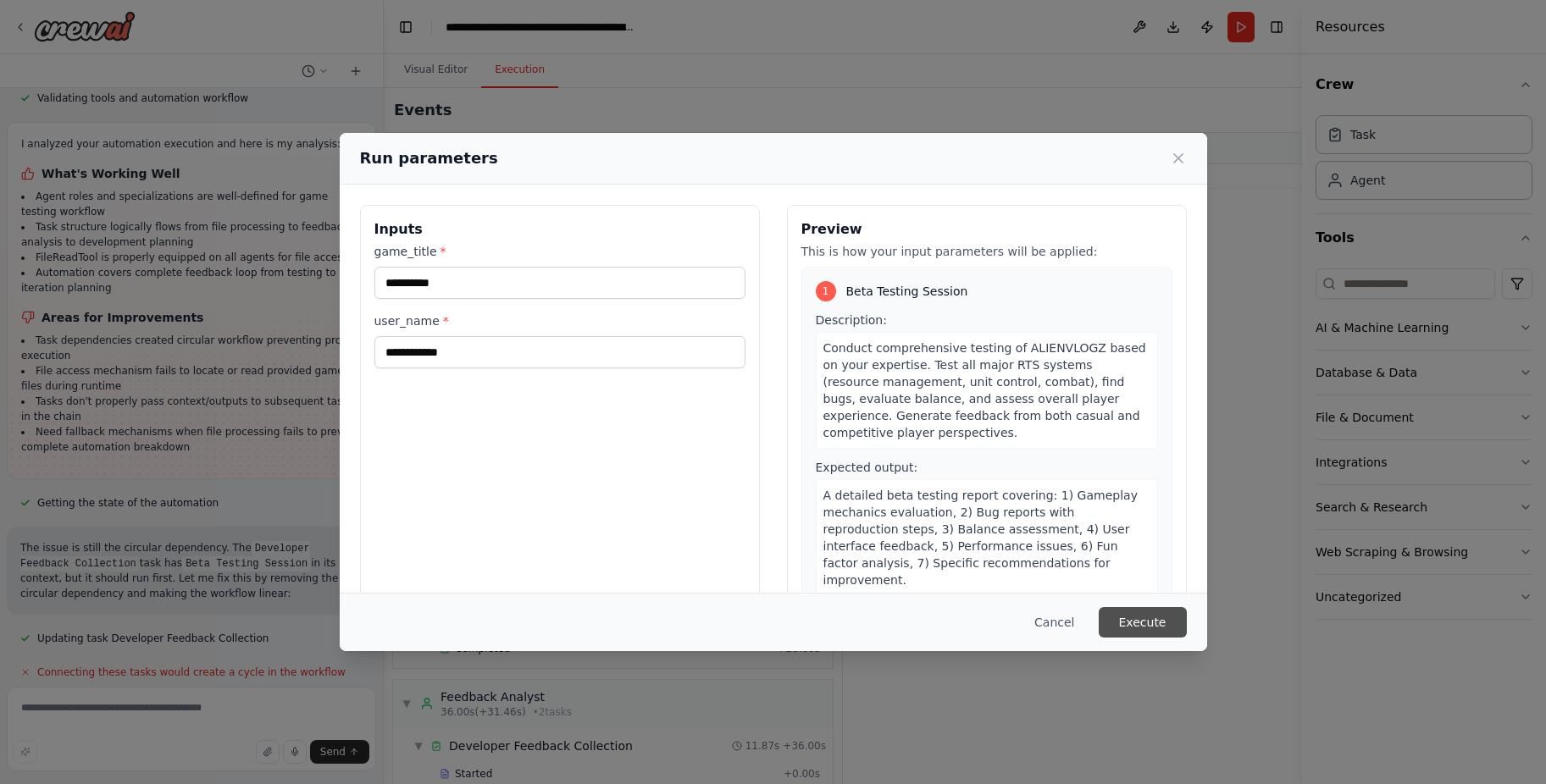
click at [1140, 629] on button "Execute" at bounding box center [1143, 622] width 88 height 30
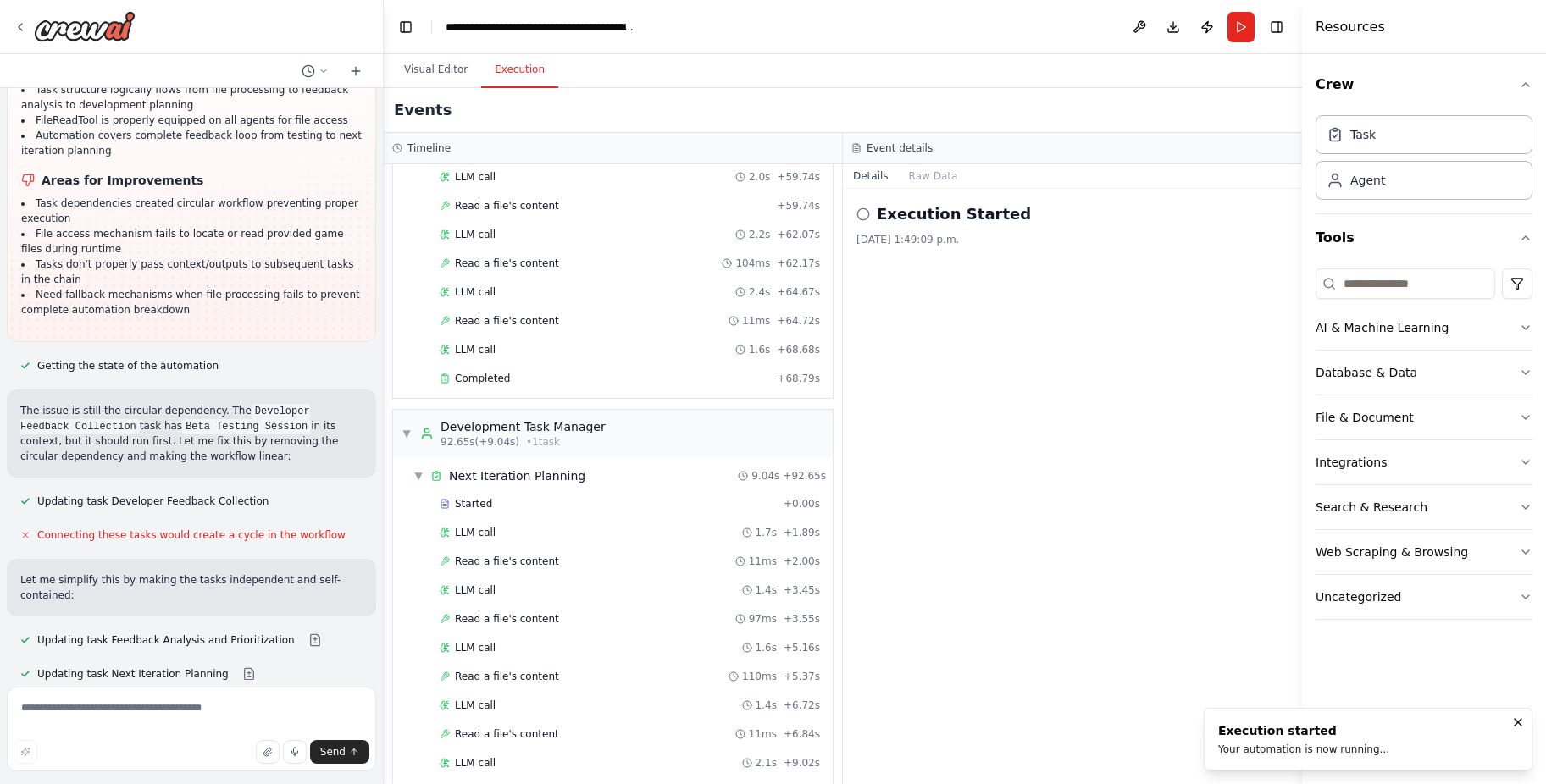
scroll to position [2019, 0]
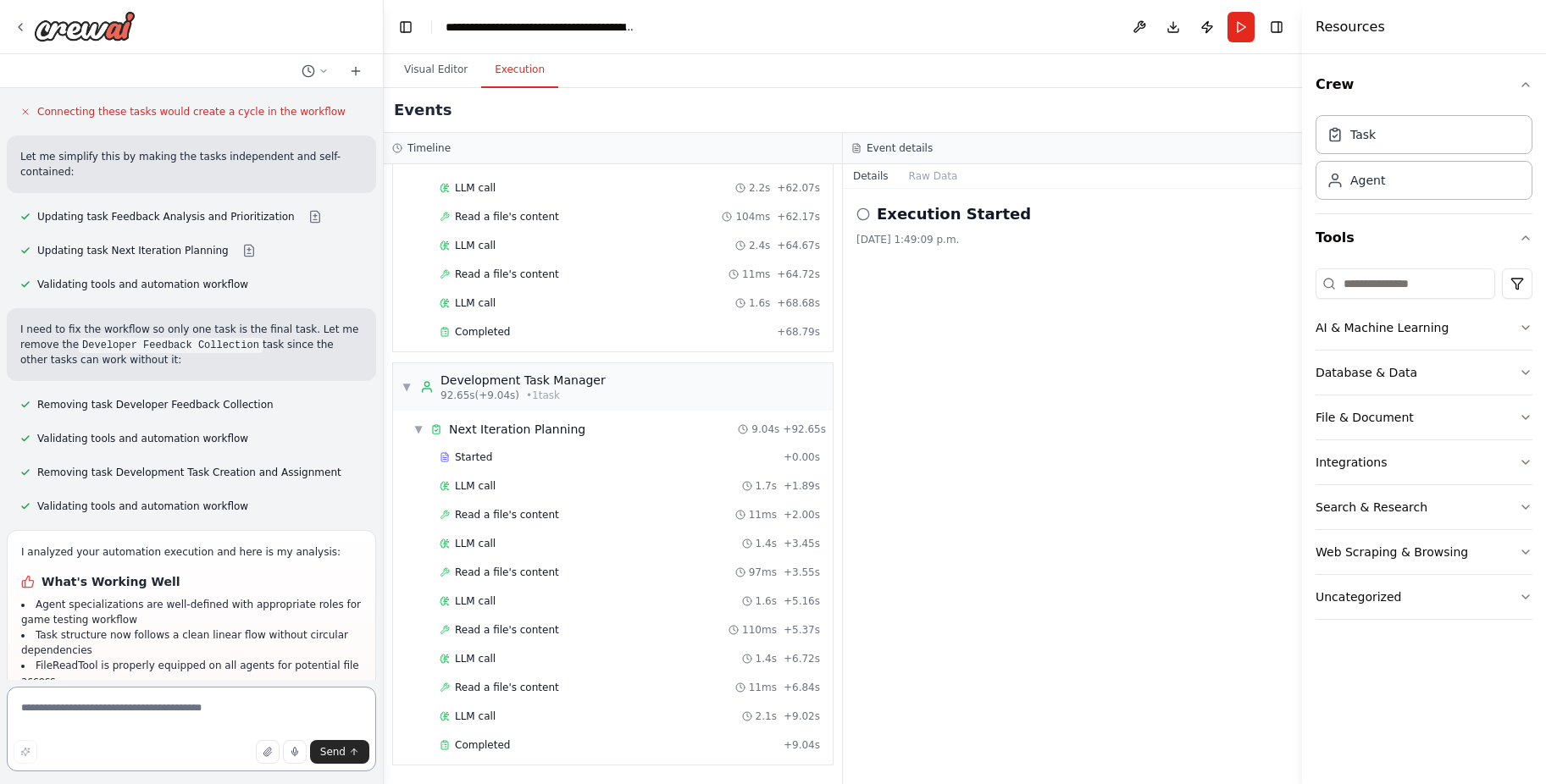
scroll to position [22634, 0]
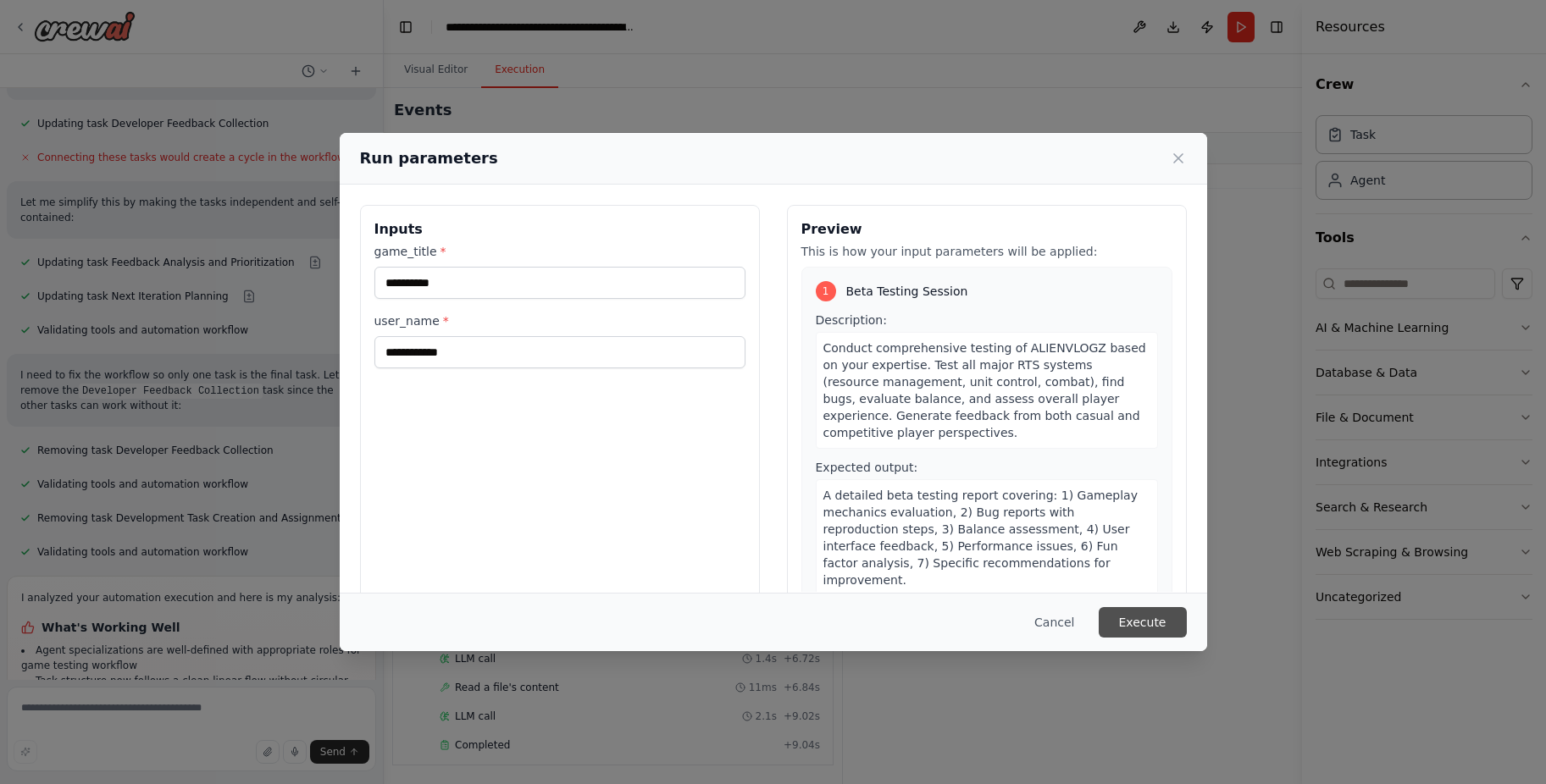
click at [1141, 623] on button "Execute" at bounding box center [1143, 622] width 88 height 30
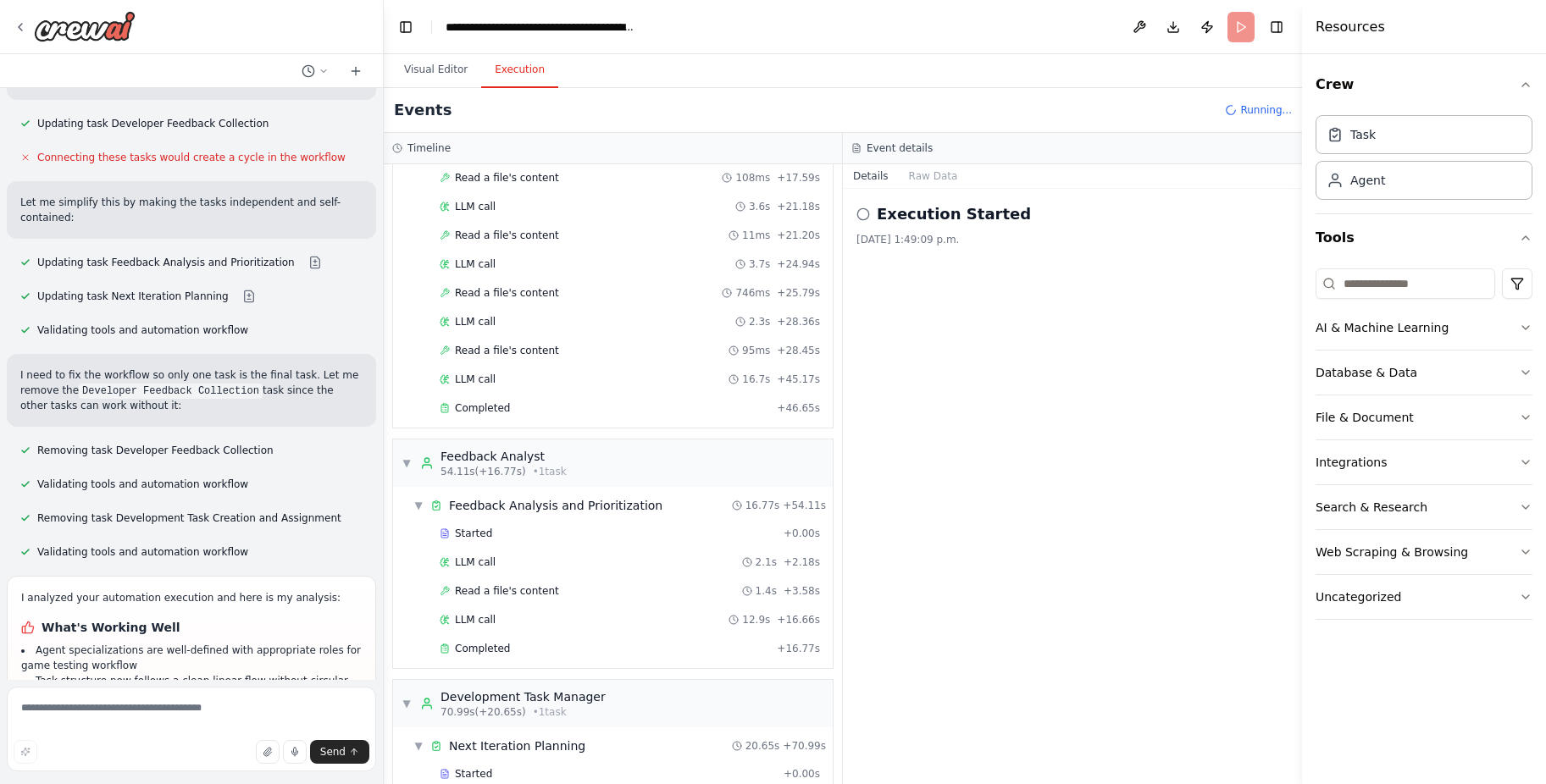
scroll to position [22634, 0]
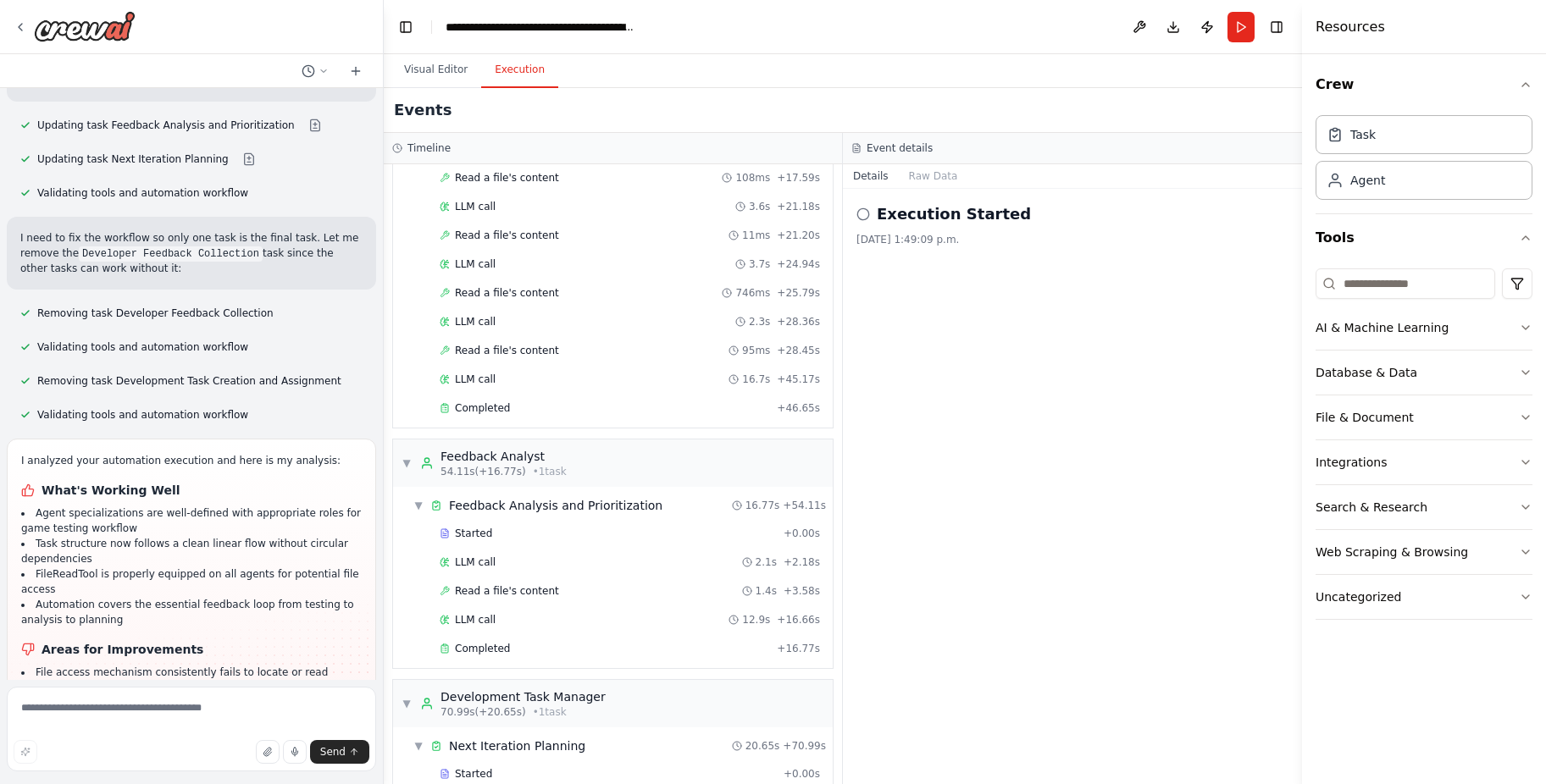
drag, startPoint x: 0, startPoint y: 202, endPoint x: 55, endPoint y: 417, distance: 221.9
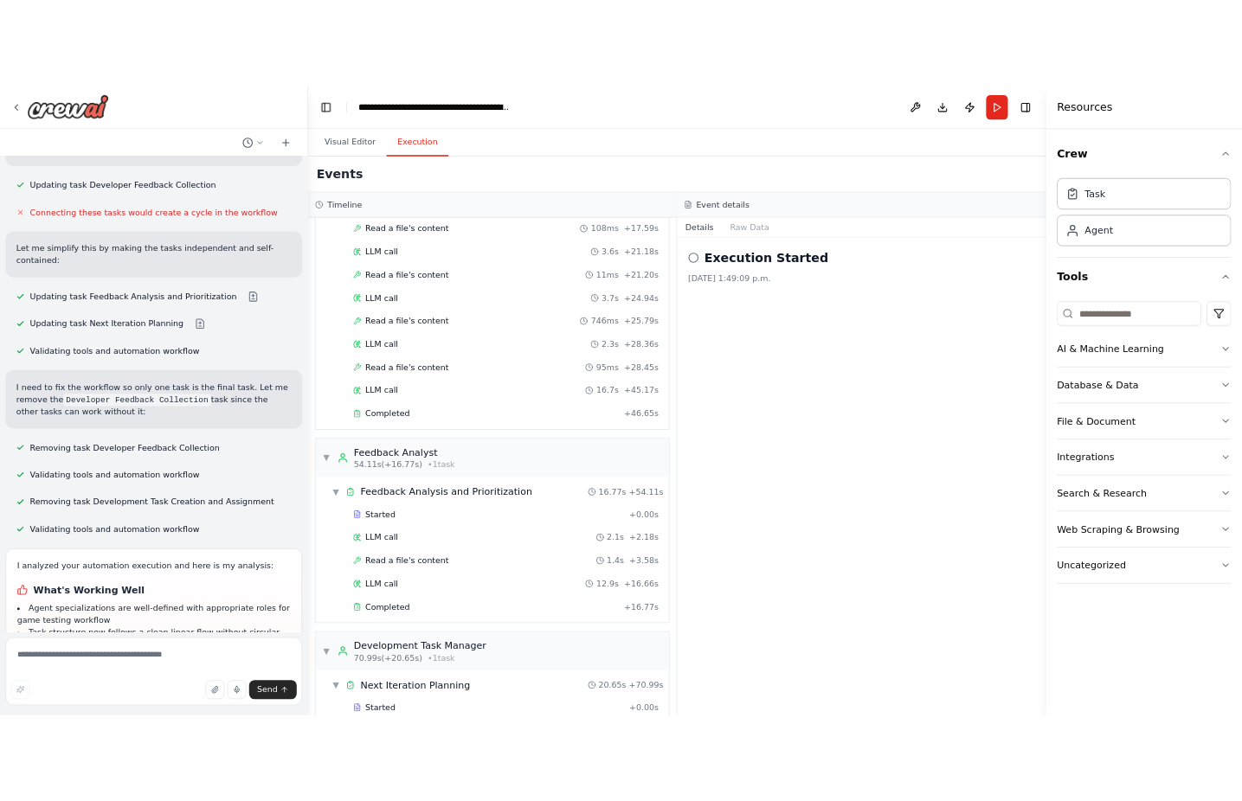
scroll to position [23632, 0]
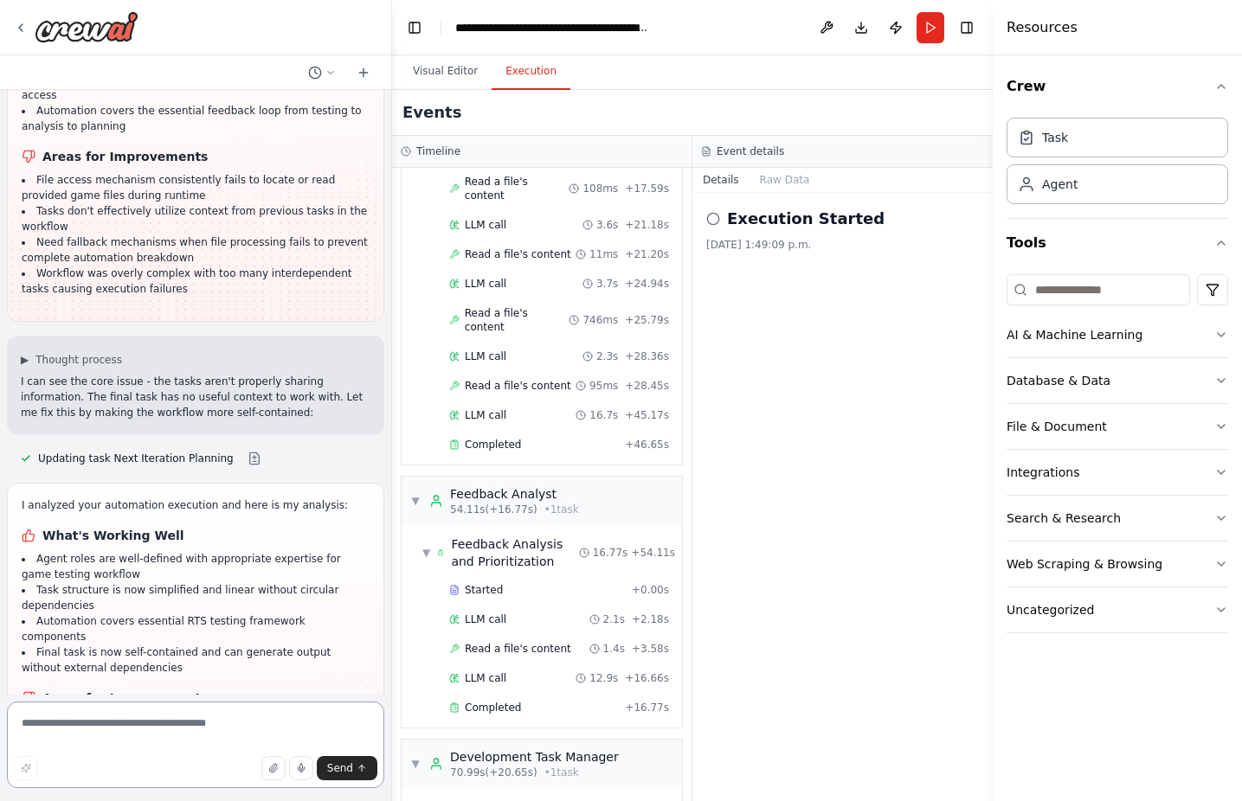
click at [48, 740] on textarea at bounding box center [195, 745] width 377 height 87
type textarea "**********"
click at [276, 767] on icon "button" at bounding box center [272, 768] width 7 height 9
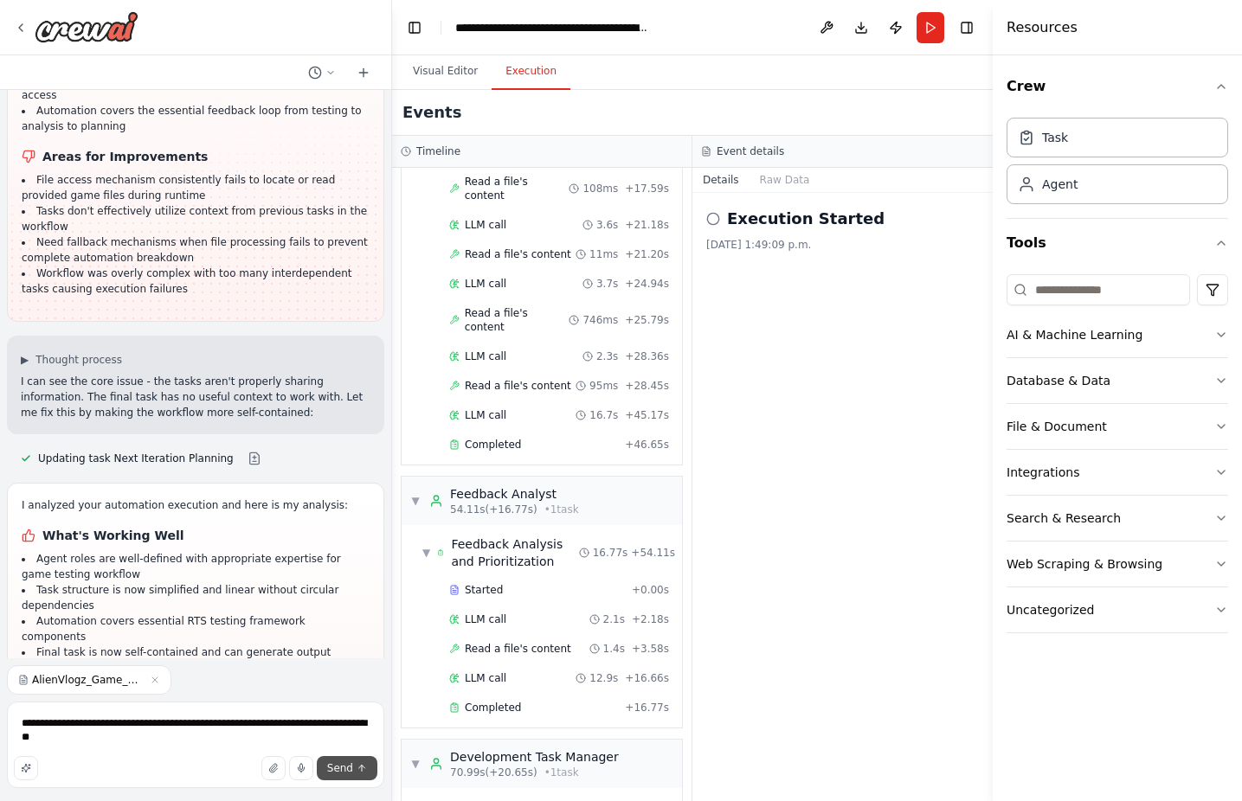
click at [353, 771] on button "Send" at bounding box center [347, 768] width 61 height 24
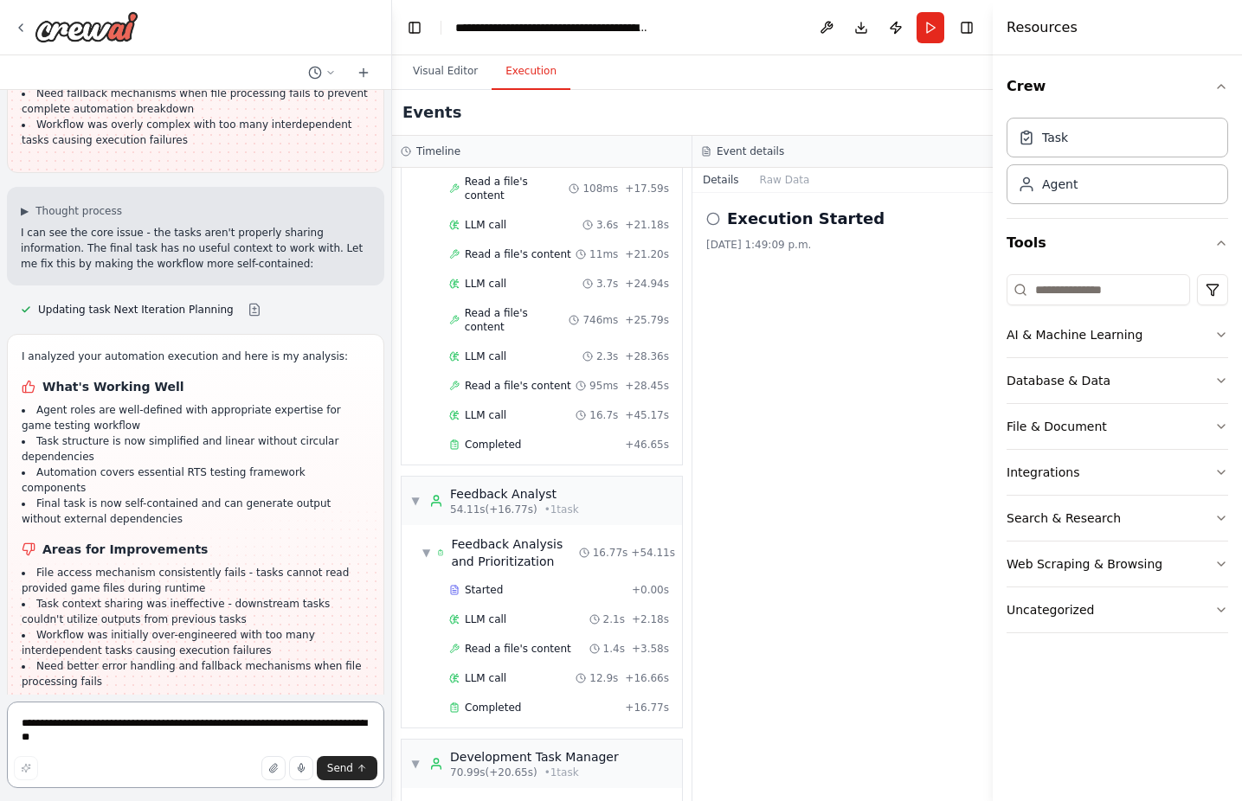
scroll to position [23797, 0]
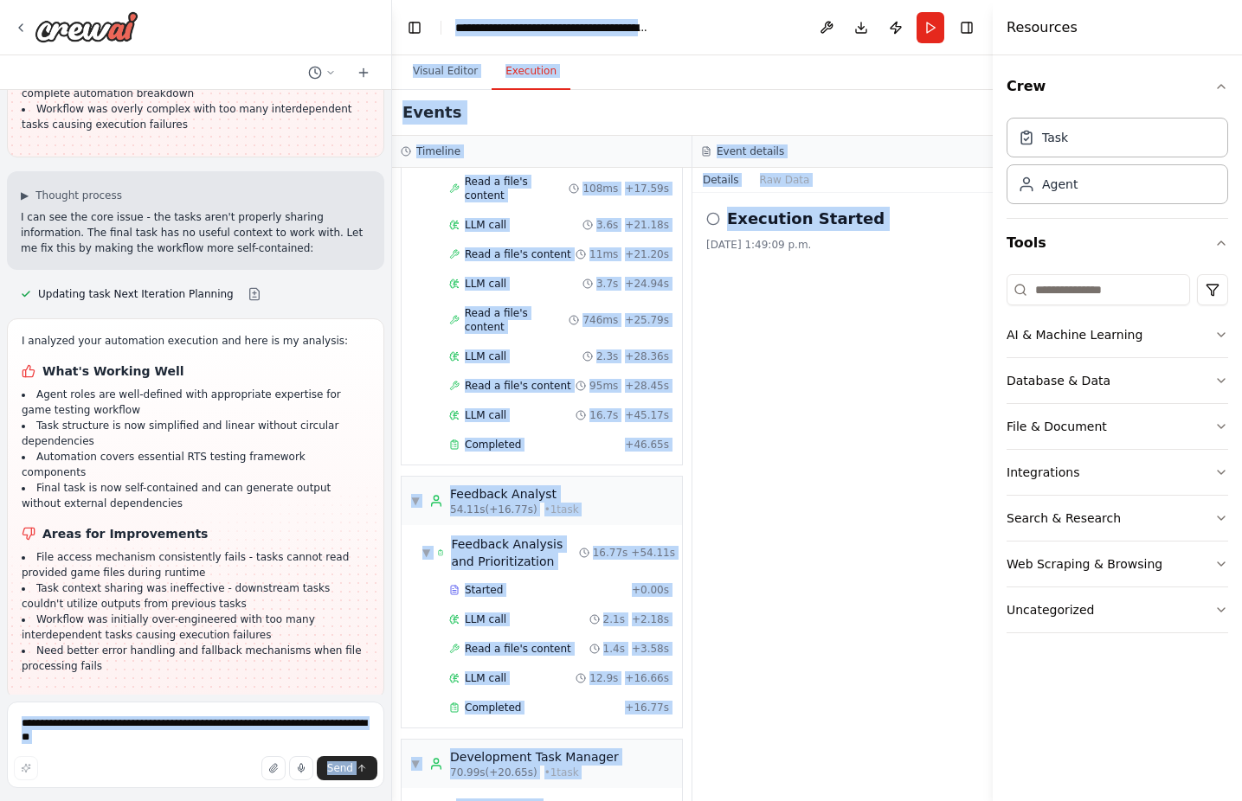
drag, startPoint x: 704, startPoint y: 651, endPoint x: 126, endPoint y: 228, distance: 716.3
click at [126, 228] on div "Hello! I'm the CrewAI assistant. What kind of automation do you want to build? …" at bounding box center [621, 400] width 1242 height 801
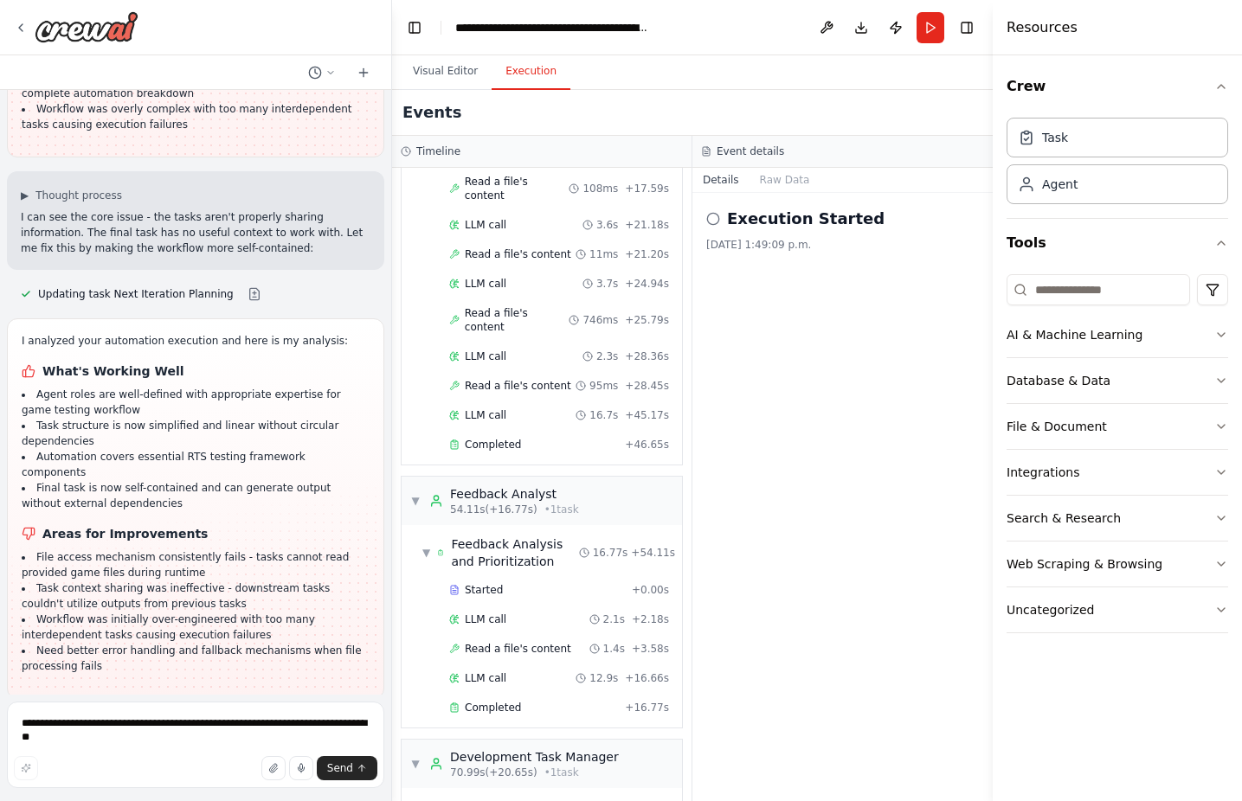
click at [289, 82] on div at bounding box center [195, 72] width 391 height 35
click at [365, 69] on icon at bounding box center [363, 73] width 14 height 14
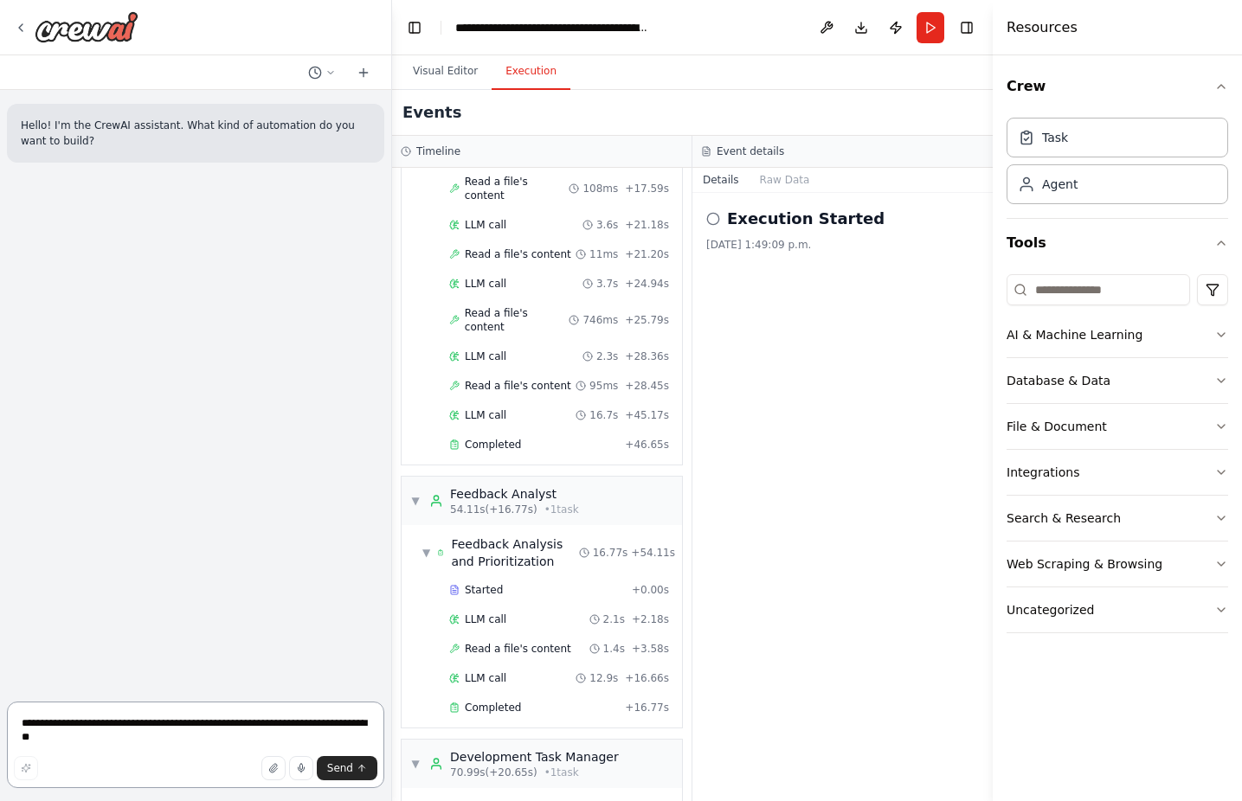
click at [329, 717] on textarea "**********" at bounding box center [195, 745] width 377 height 87
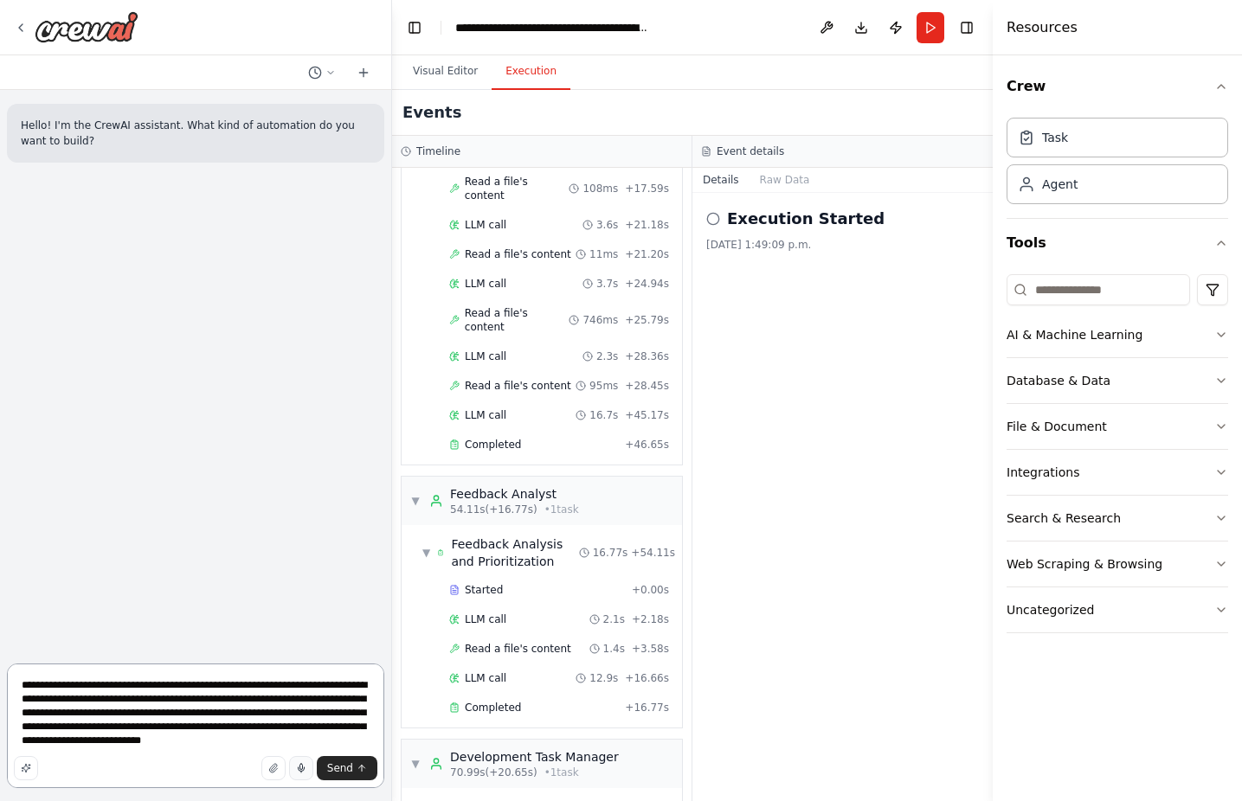
type textarea "**********"
click at [306, 767] on icon "button" at bounding box center [301, 768] width 10 height 10
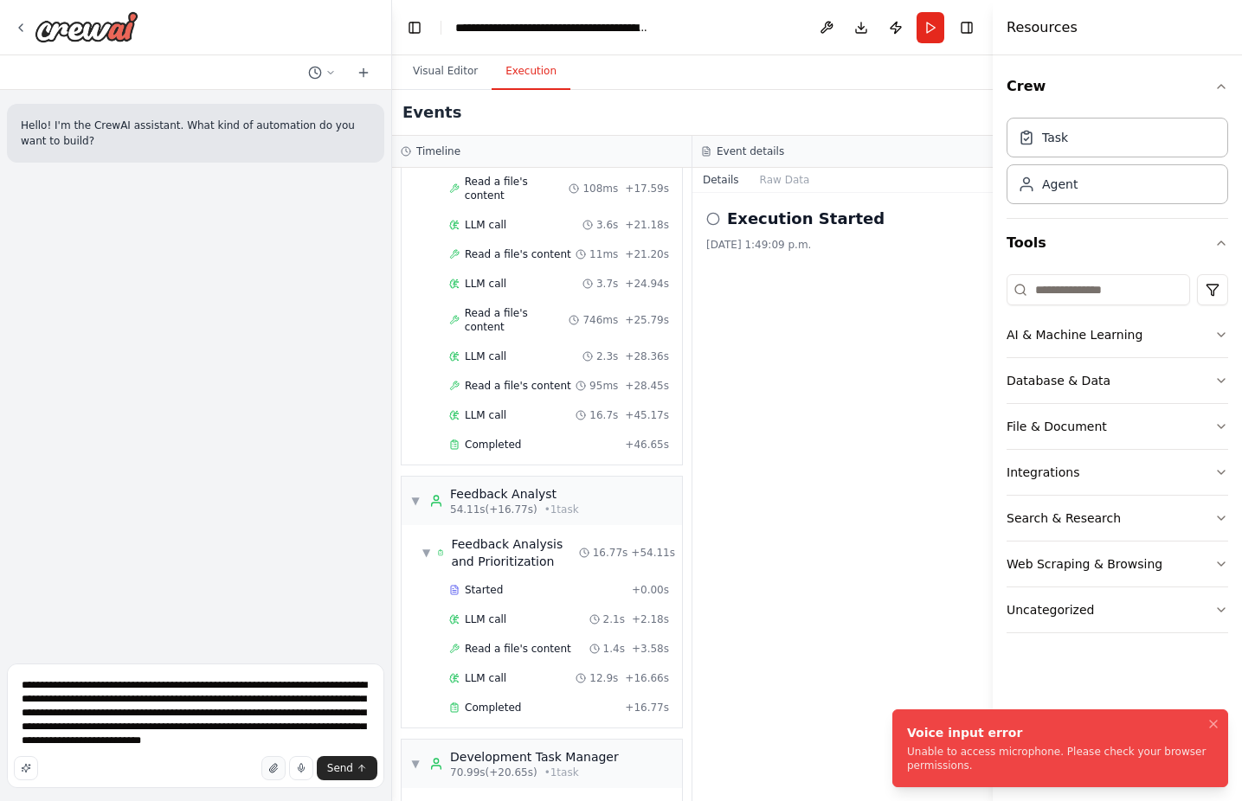
click at [283, 769] on button "button" at bounding box center [273, 768] width 24 height 24
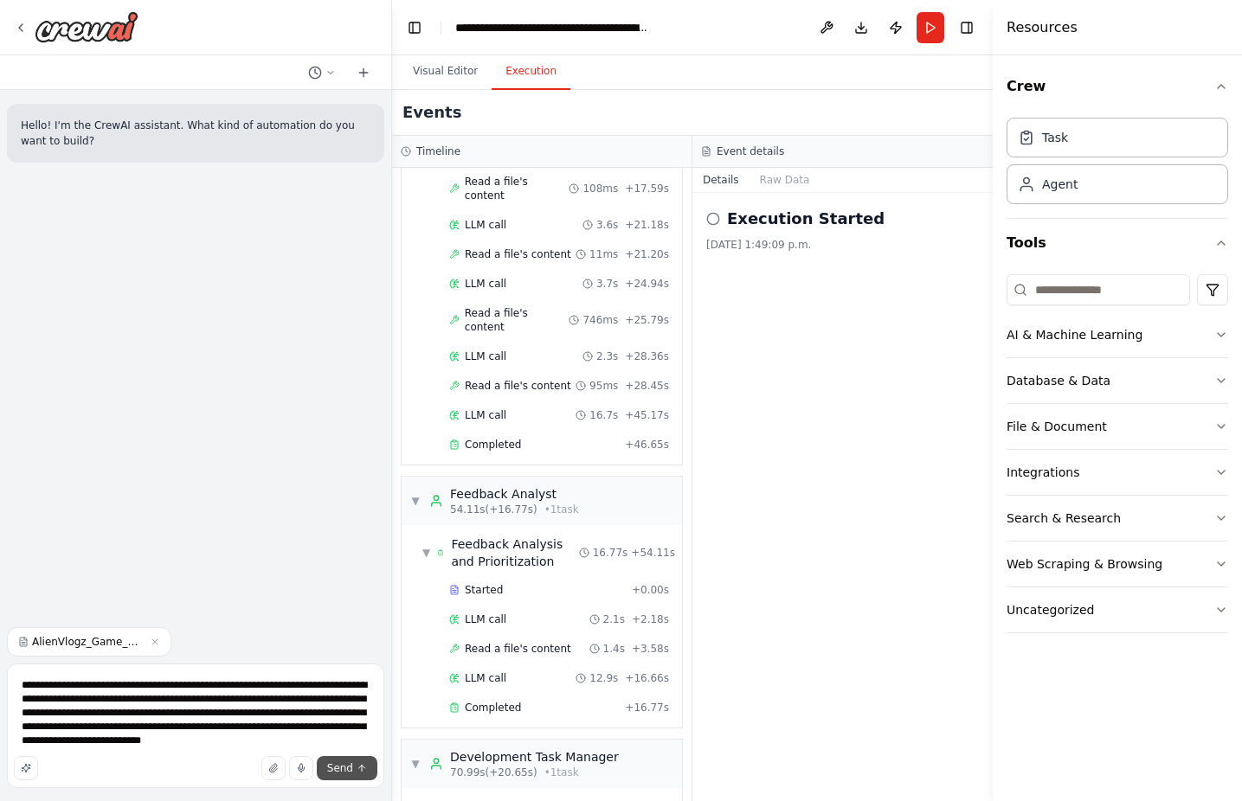
click at [340, 763] on span "Send" at bounding box center [340, 768] width 26 height 14
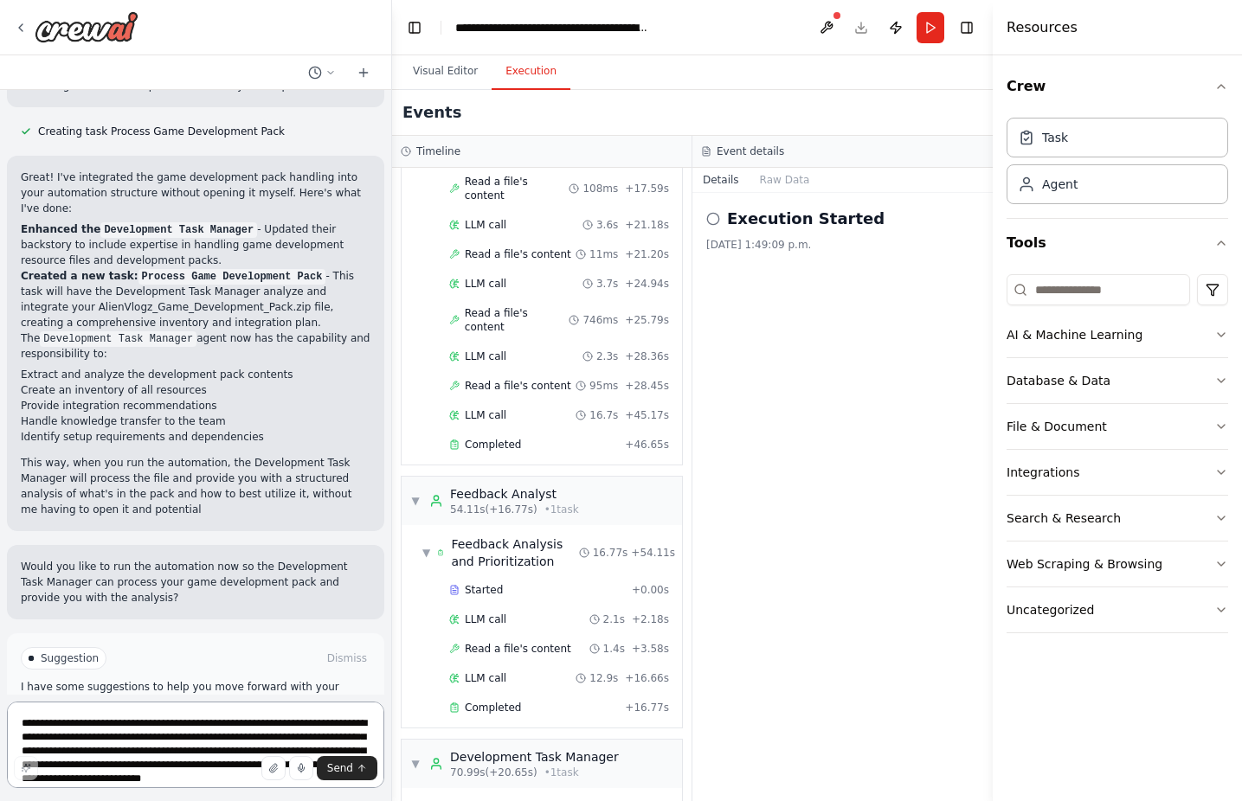
scroll to position [675, 0]
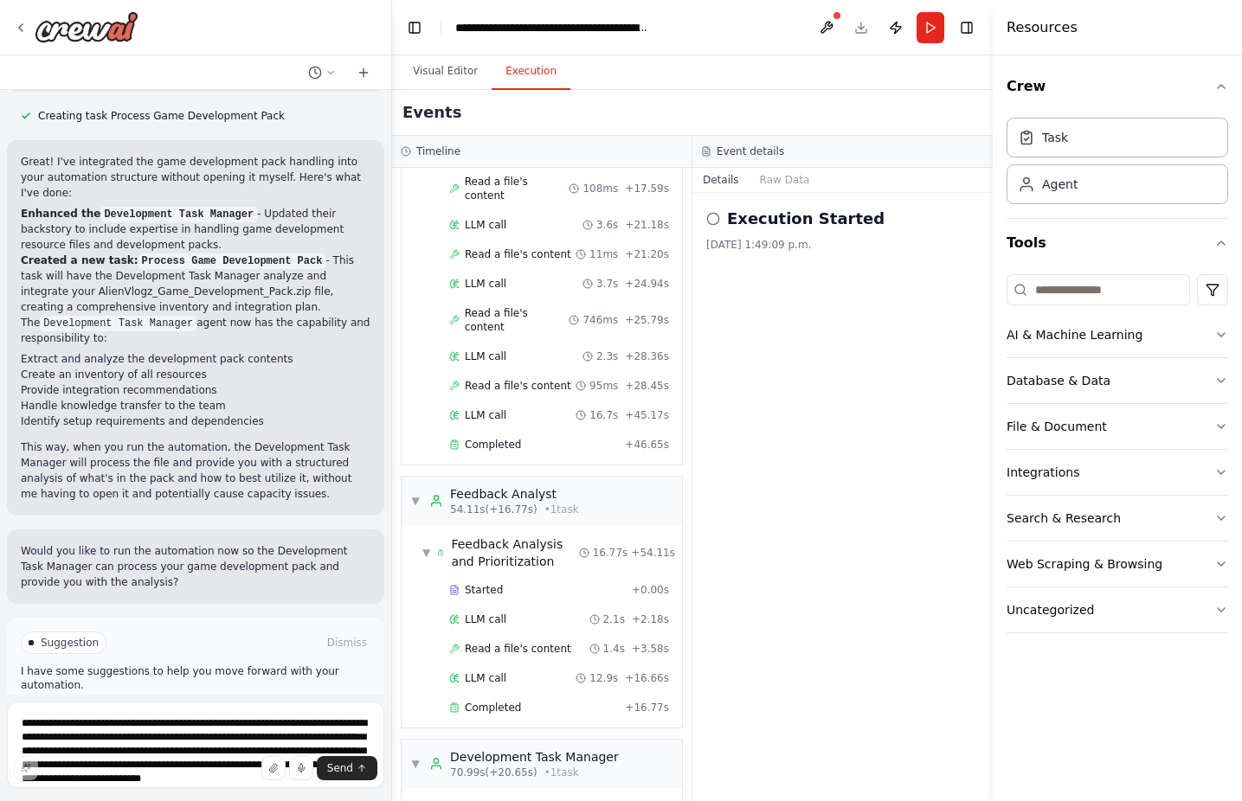
click at [311, 703] on button "Run Automation" at bounding box center [196, 717] width 350 height 28
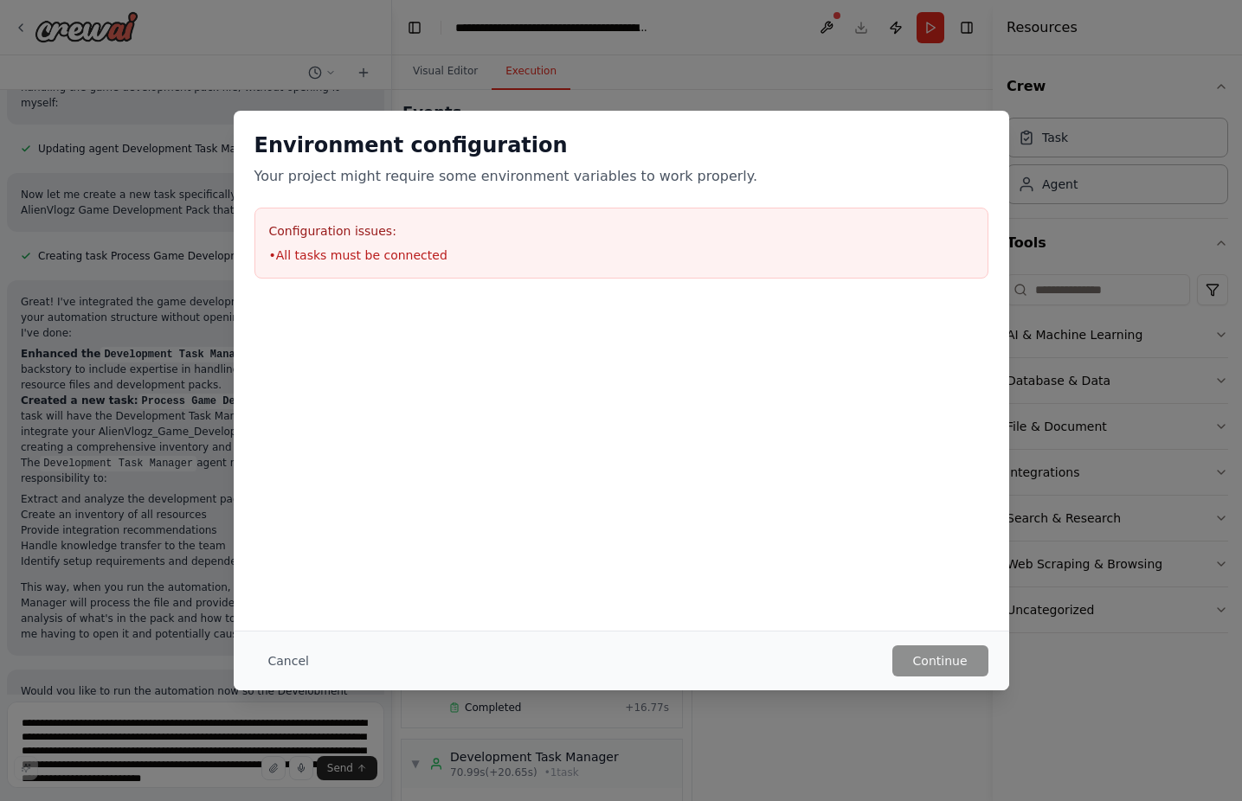
click at [464, 243] on div "Configuration issues: • All tasks must be connected" at bounding box center [621, 243] width 734 height 71
click at [266, 661] on button "Cancel" at bounding box center [288, 660] width 68 height 31
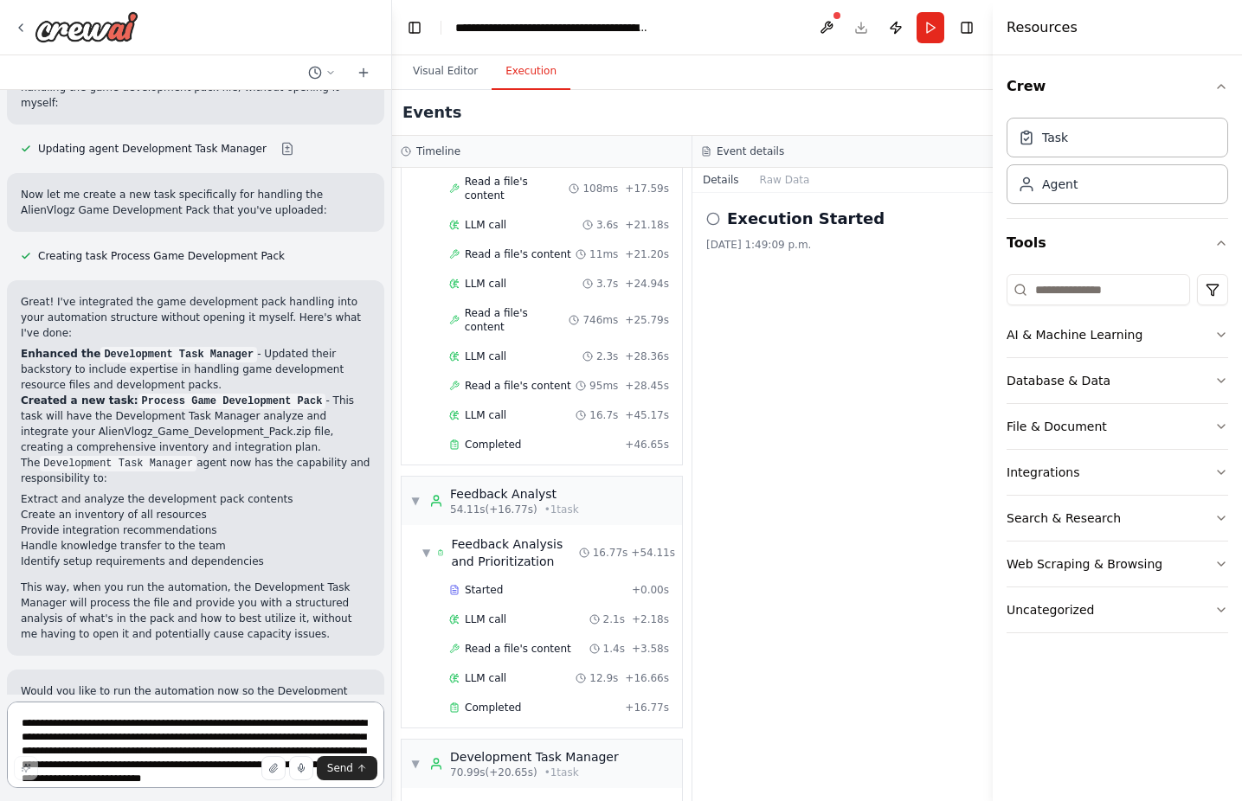
click at [148, 729] on textarea "**********" at bounding box center [195, 745] width 377 height 87
click at [183, 731] on textarea "**********" at bounding box center [195, 745] width 377 height 87
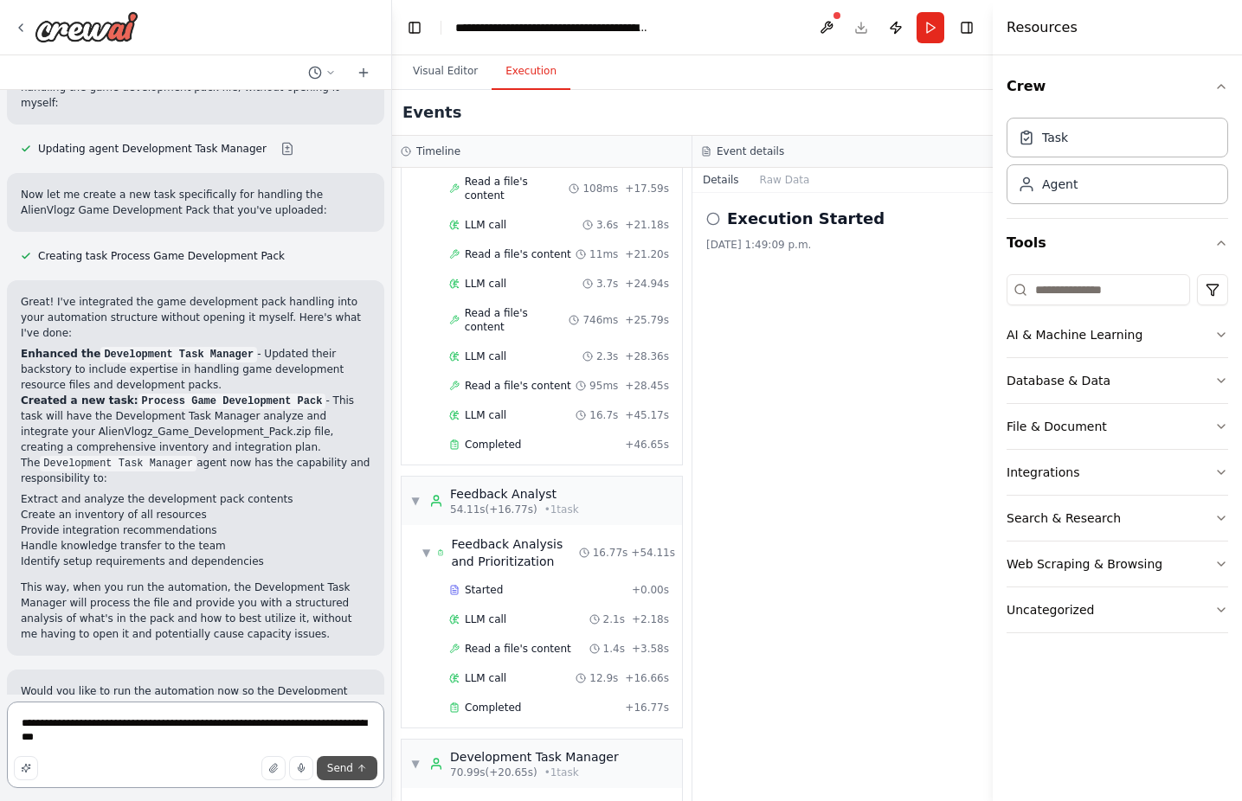
type textarea "**********"
click at [326, 767] on button "Send" at bounding box center [347, 768] width 61 height 24
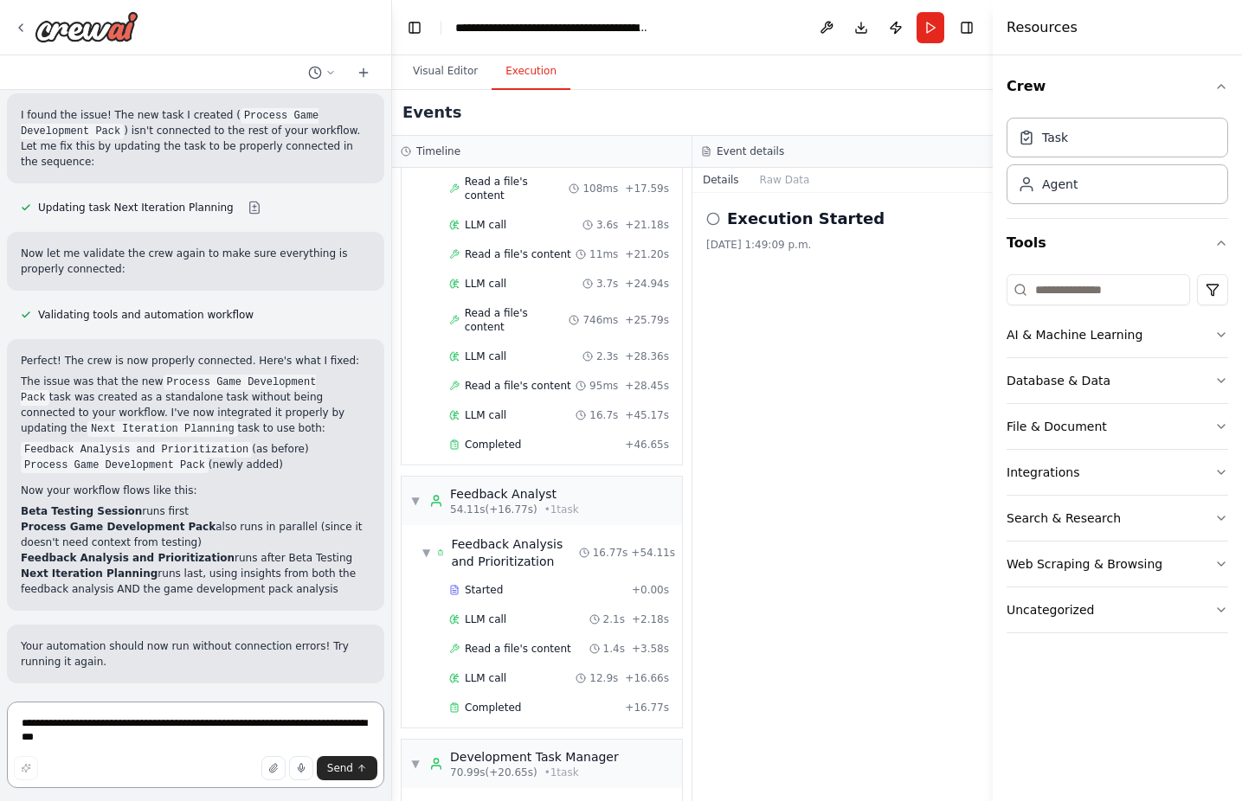
scroll to position [1480, 0]
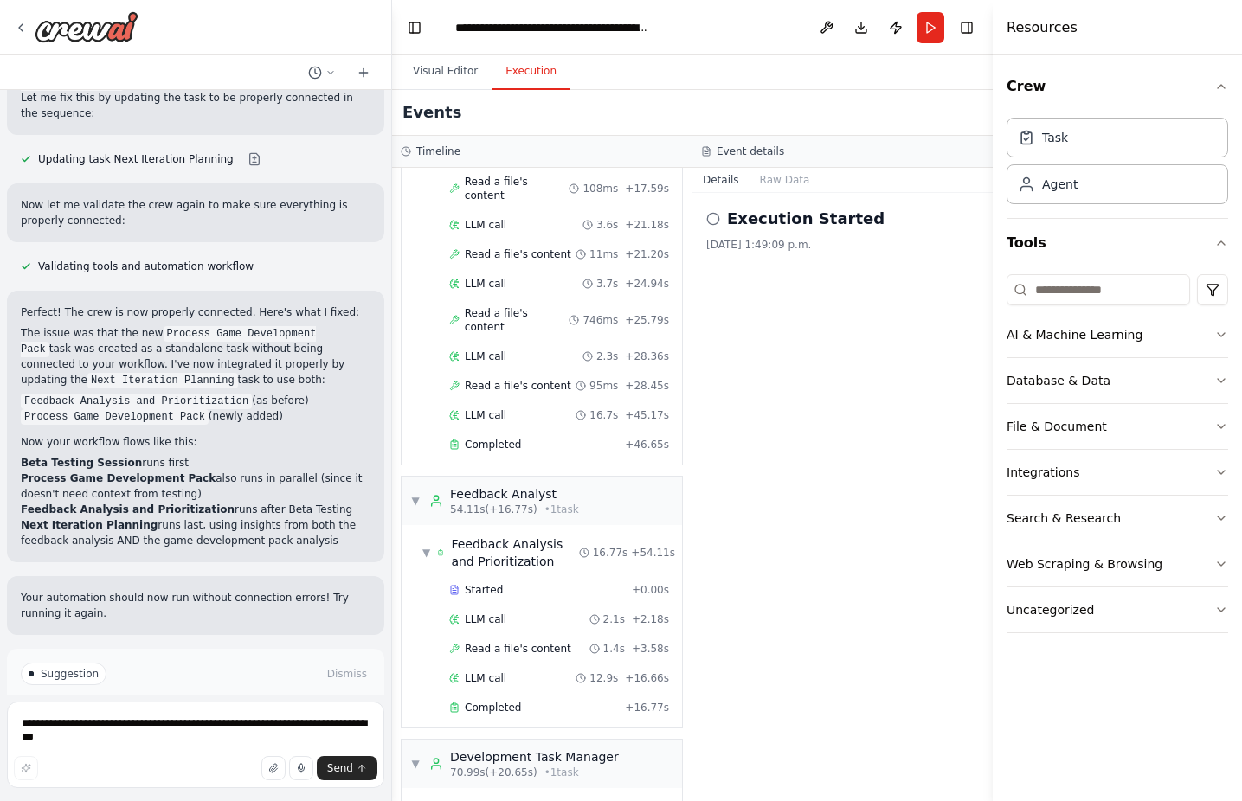
click at [262, 734] on button "Run Automation" at bounding box center [196, 748] width 350 height 28
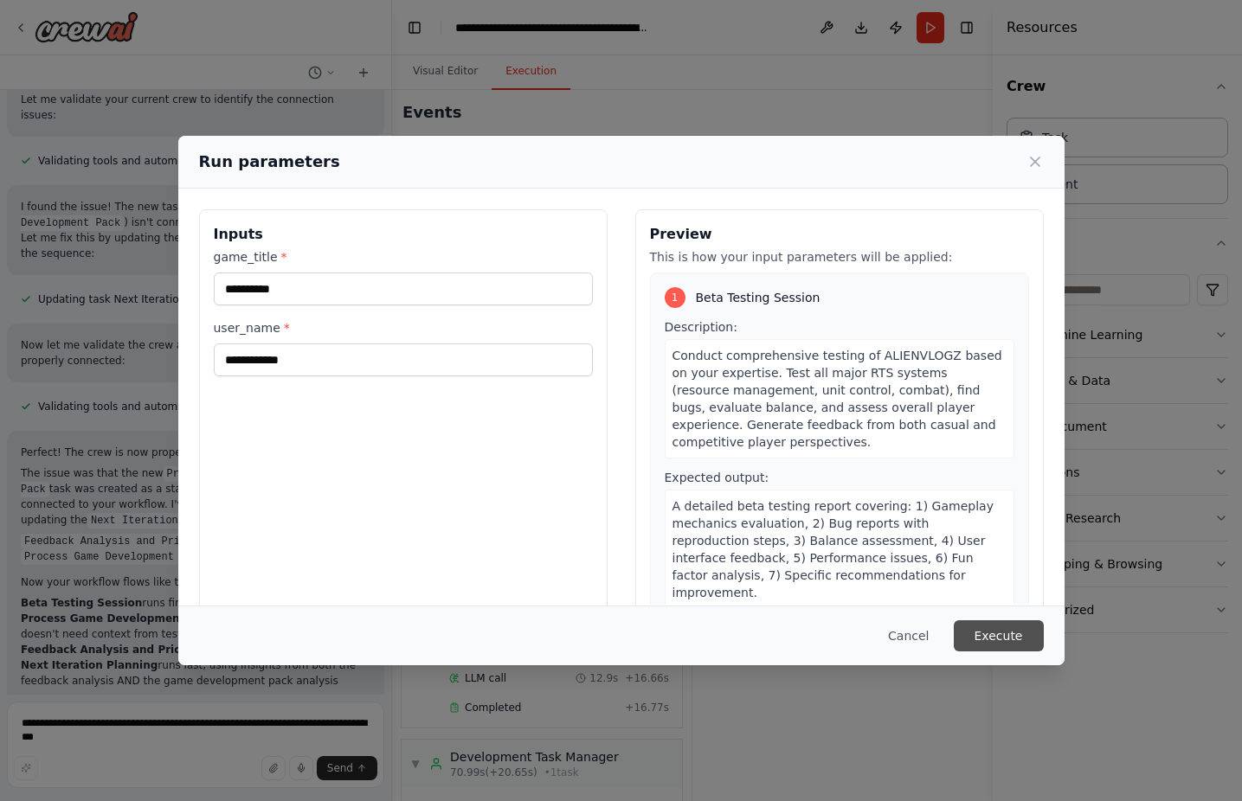
click at [998, 641] on button "Execute" at bounding box center [998, 635] width 90 height 31
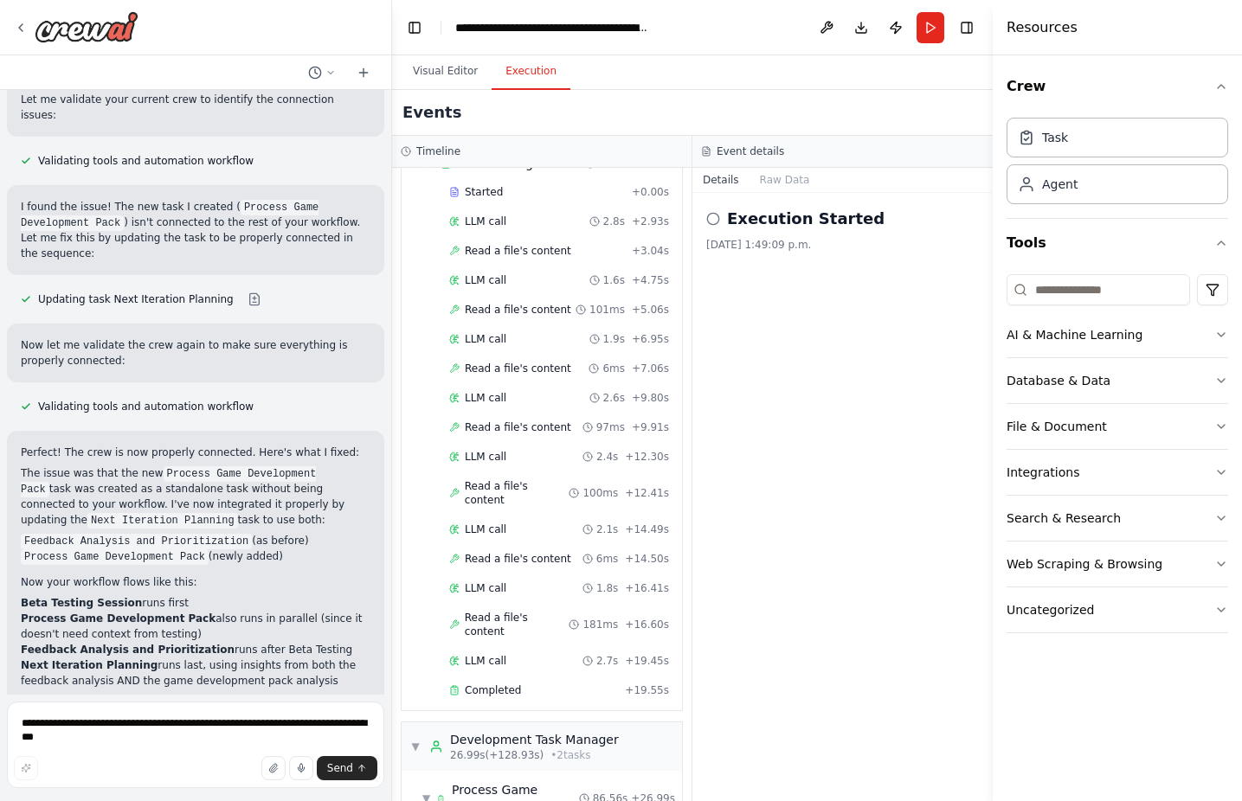
scroll to position [1480, 0]
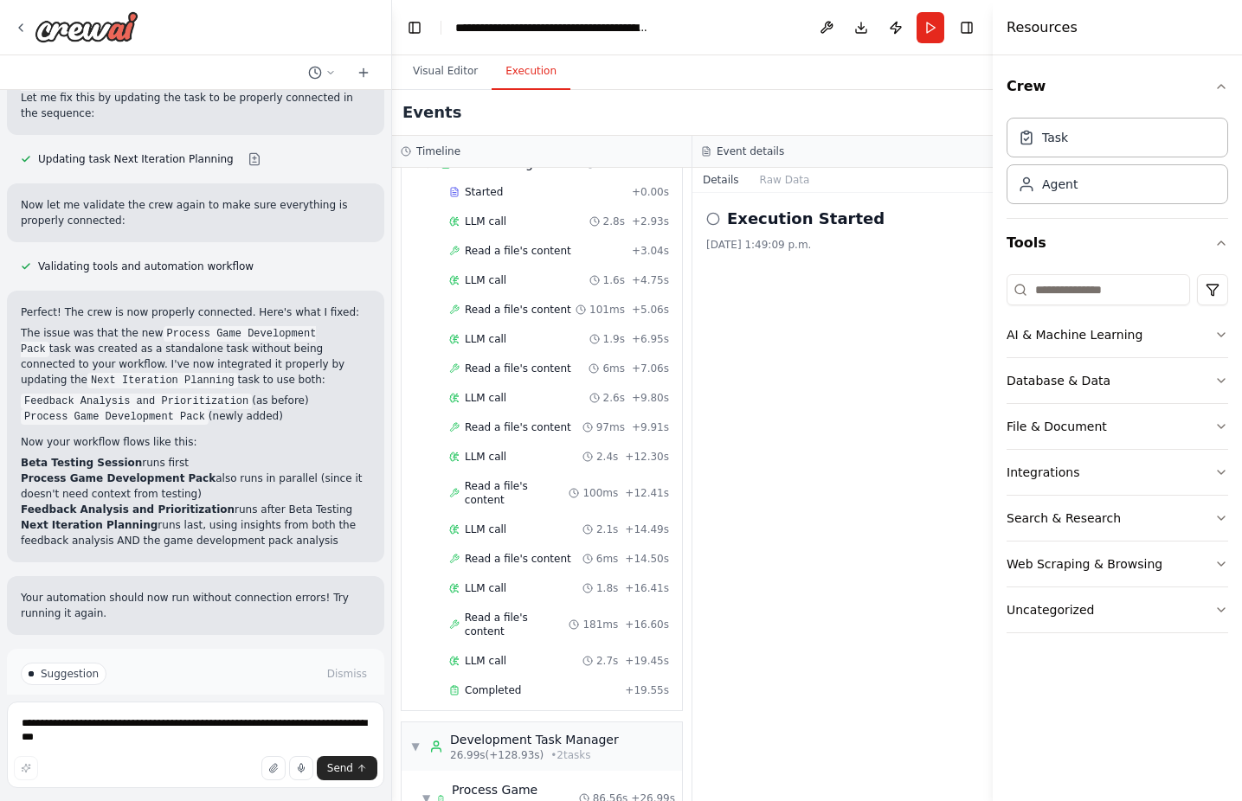
click at [228, 741] on span "Improve automation" at bounding box center [204, 748] width 106 height 14
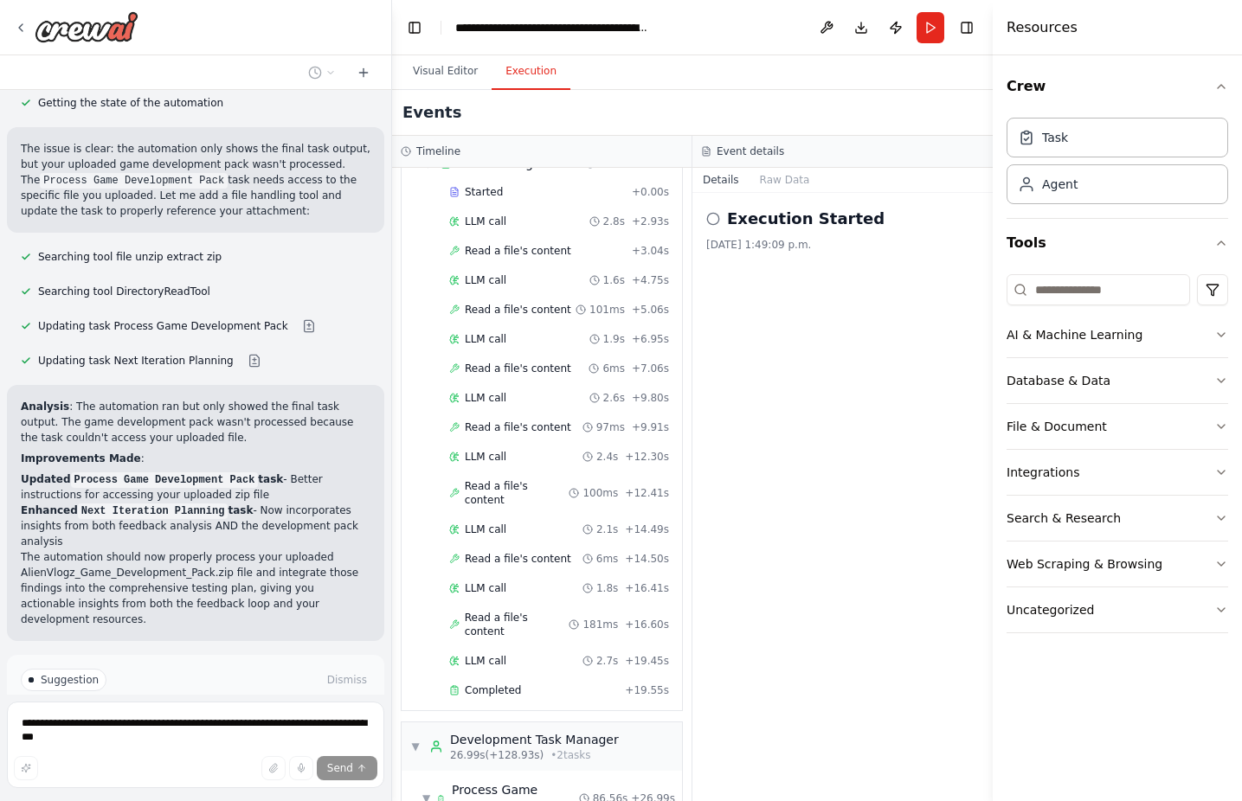
scroll to position [2078, 0]
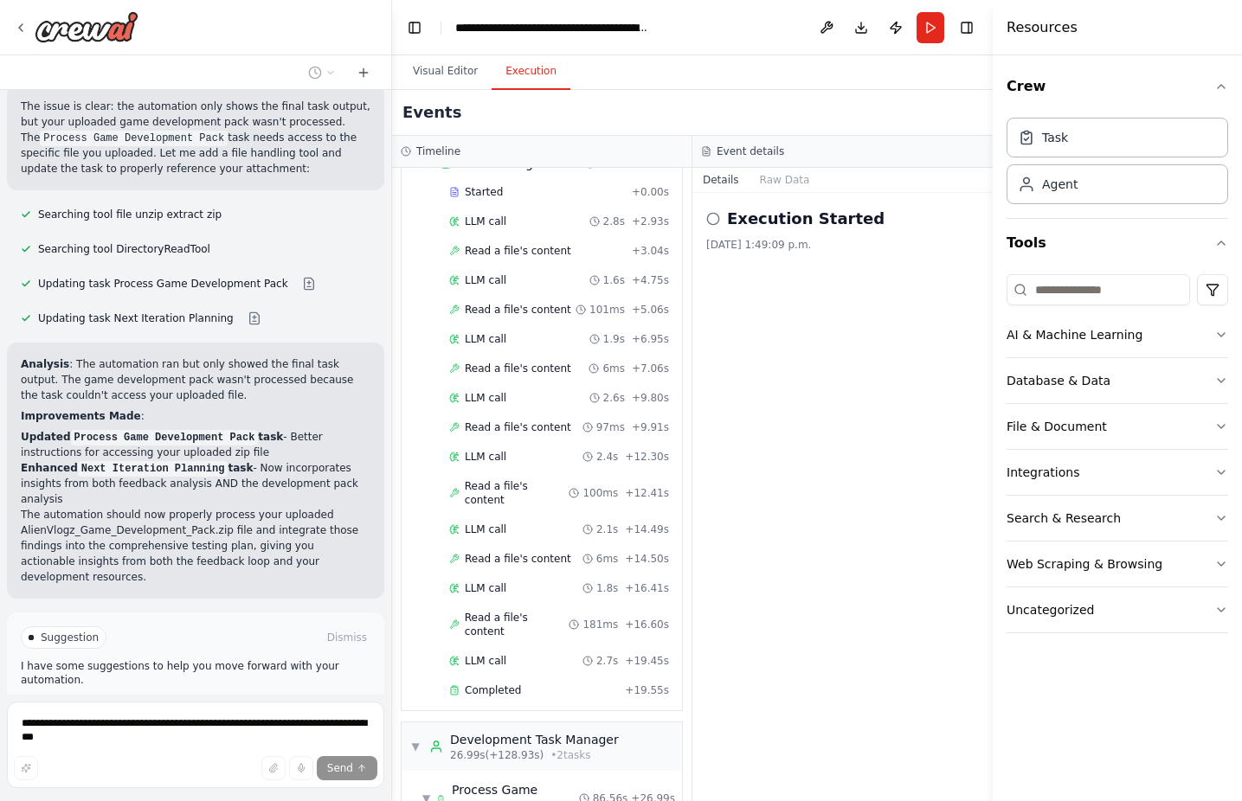
click at [287, 697] on button "Run Automation" at bounding box center [196, 711] width 350 height 28
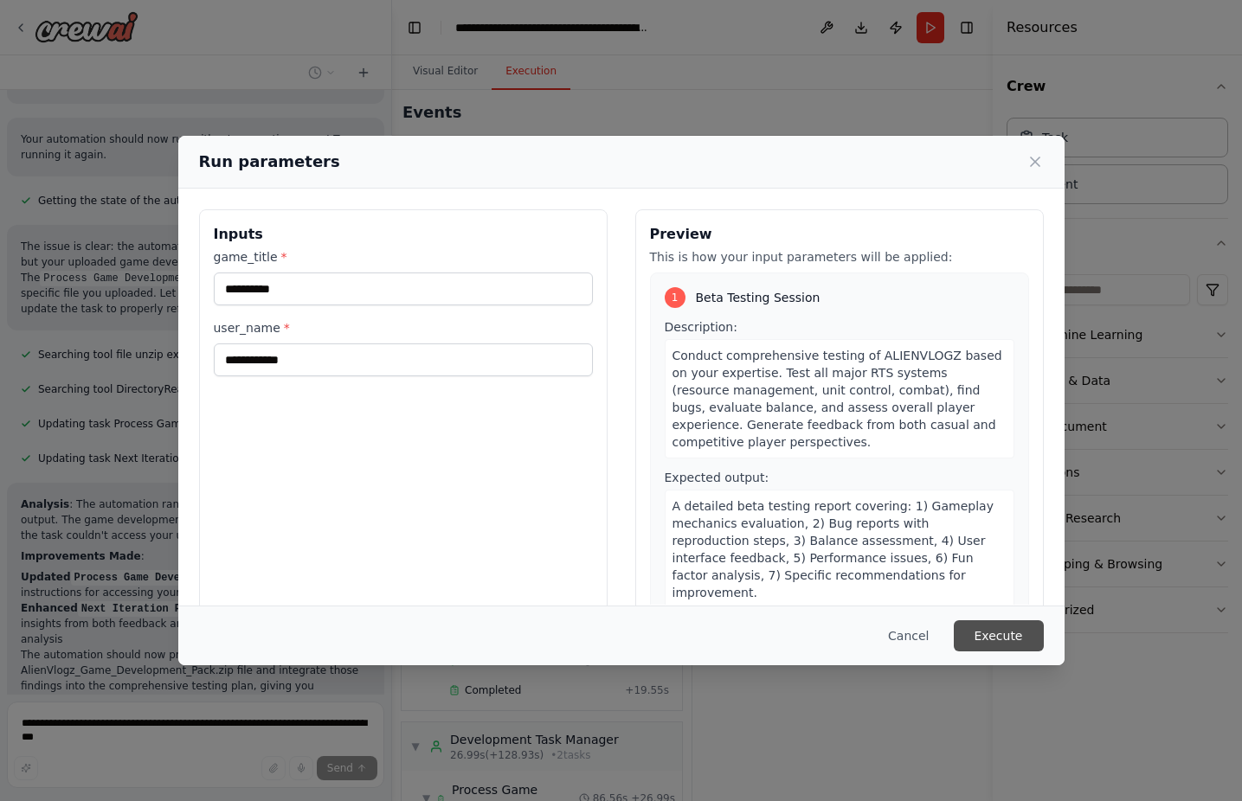
click at [992, 632] on button "Execute" at bounding box center [998, 635] width 90 height 31
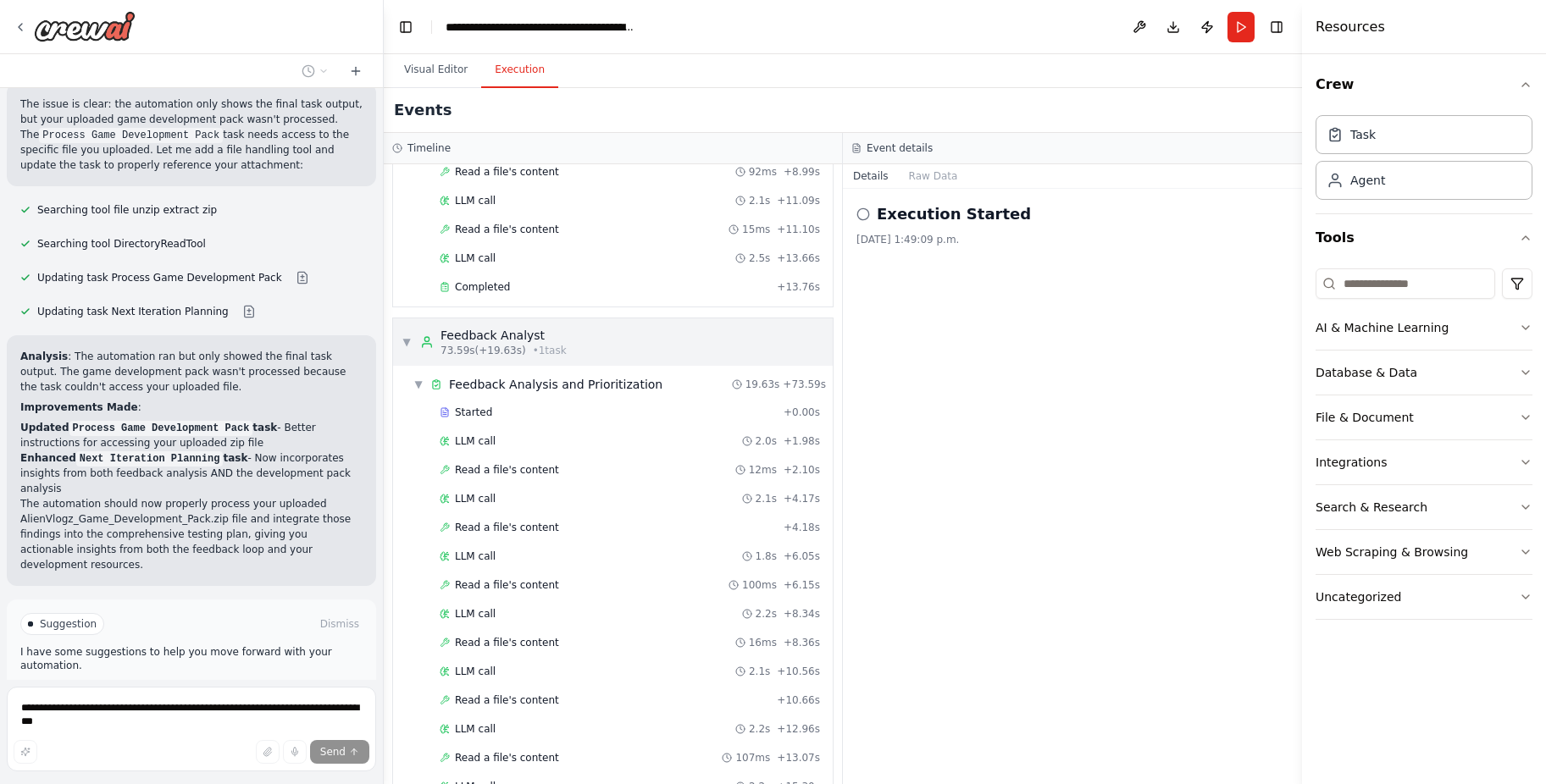
scroll to position [2136, 0]
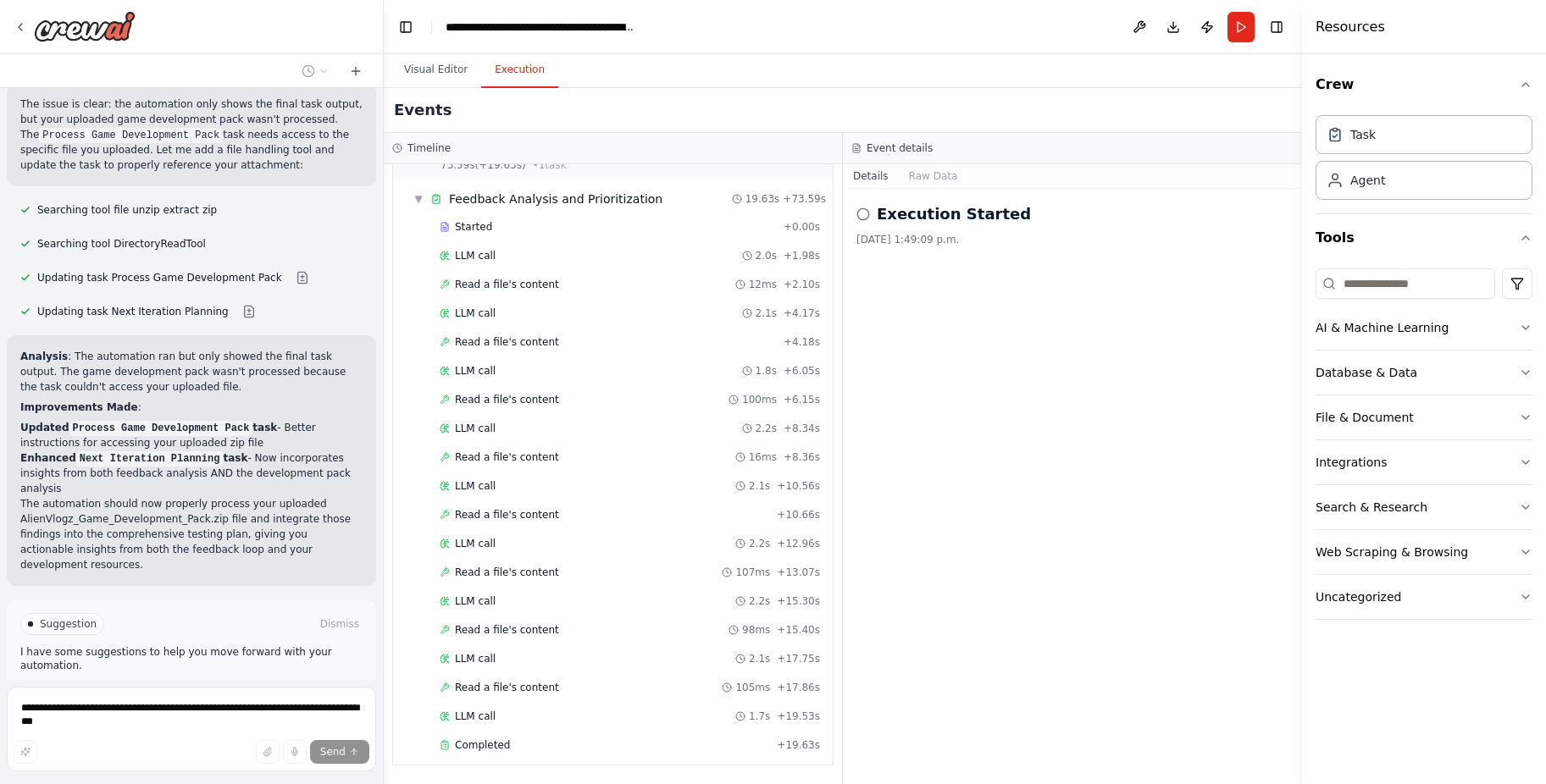
click at [233, 682] on button "Improve automation" at bounding box center [192, 696] width 343 height 27
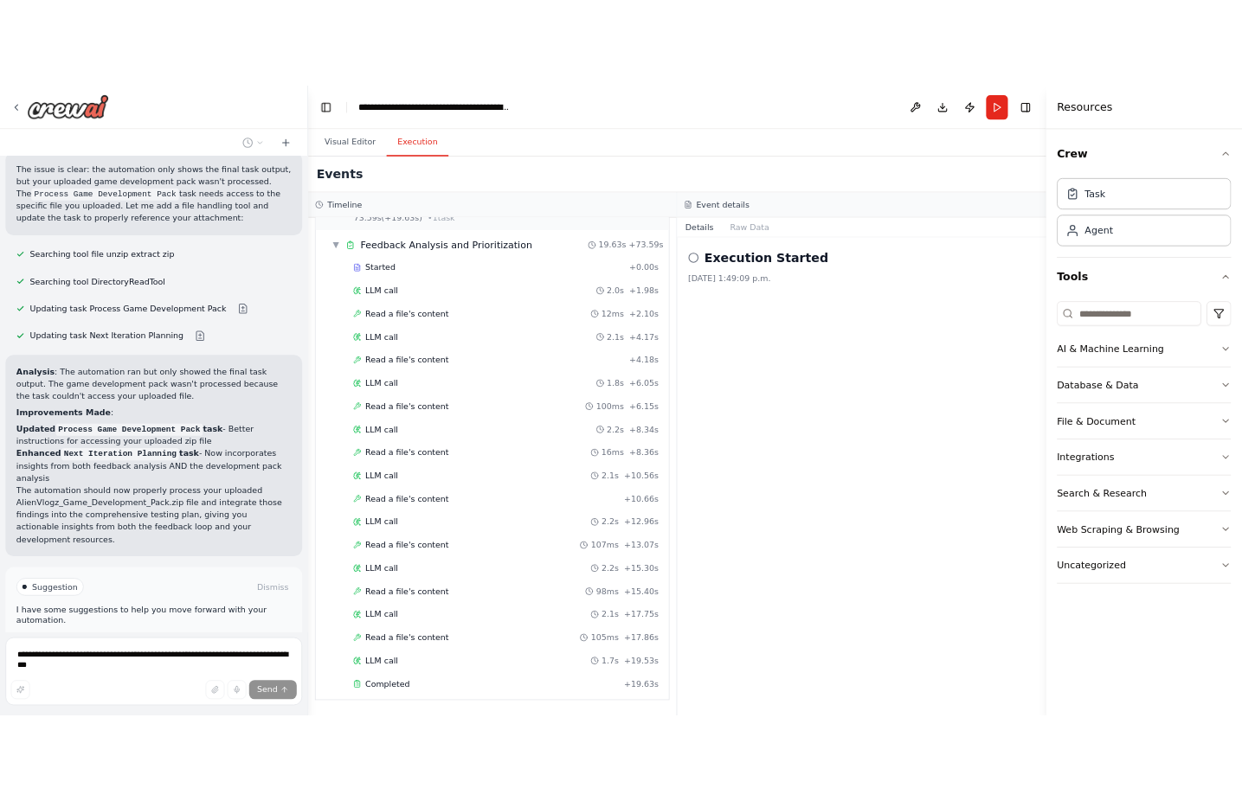
scroll to position [1938, 0]
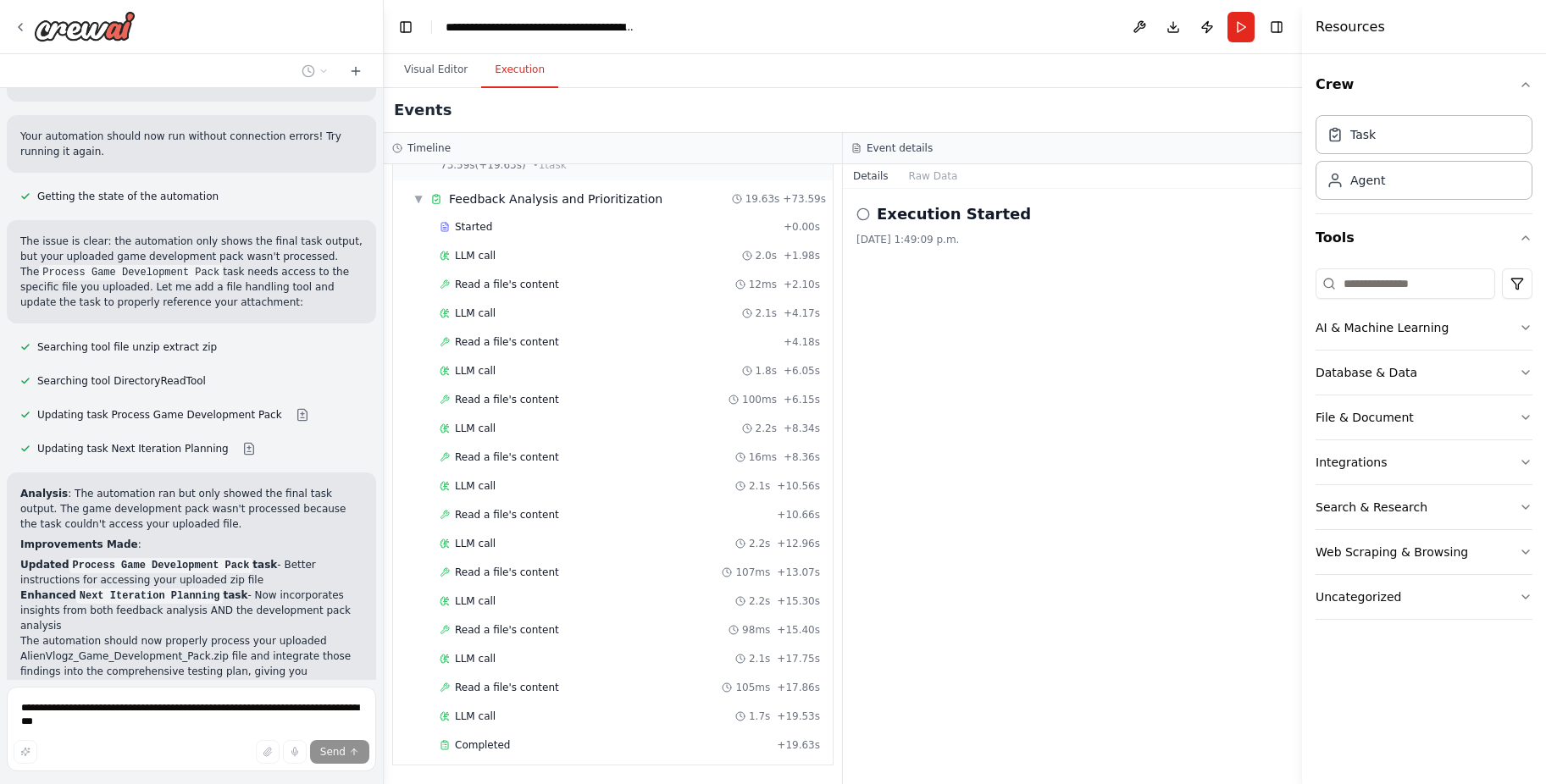
click at [1011, 420] on div "Execution Started 2025-10-05, 1:49:09 p.m." at bounding box center [1072, 486] width 459 height 595
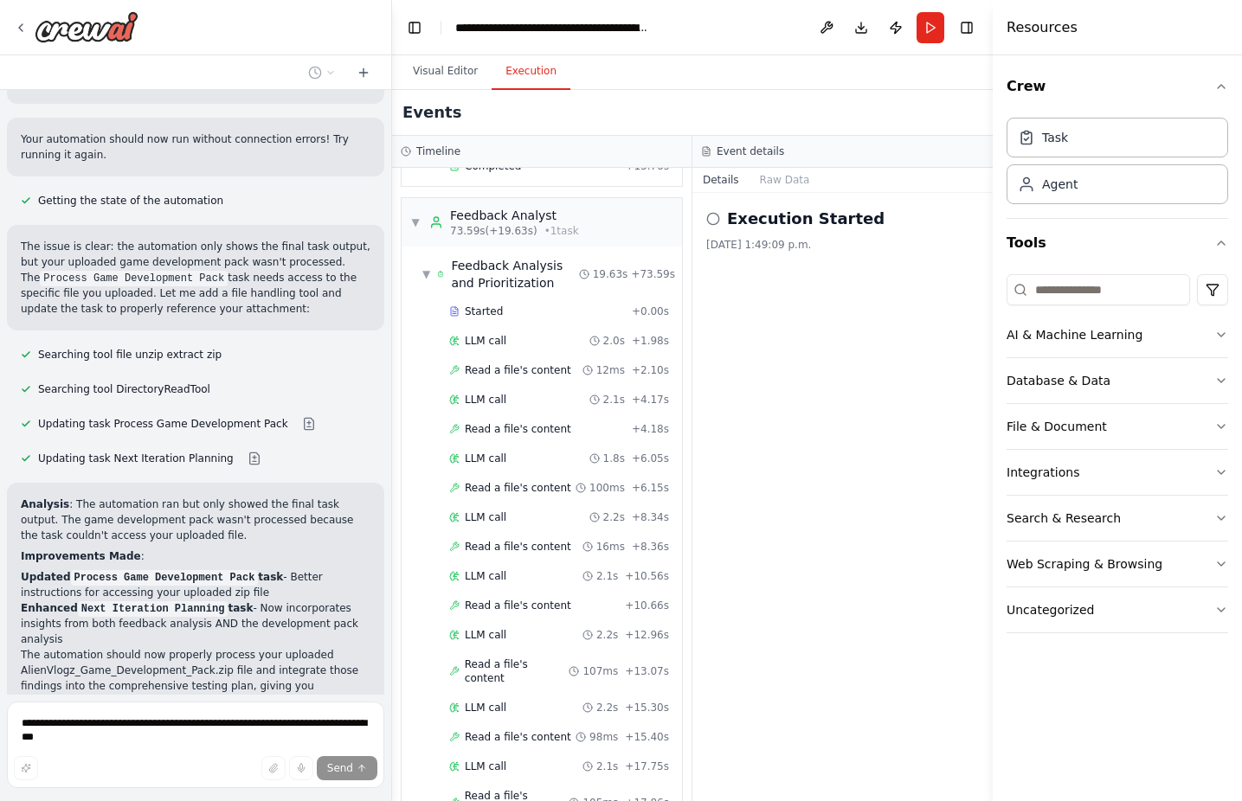
scroll to position [2217, 0]
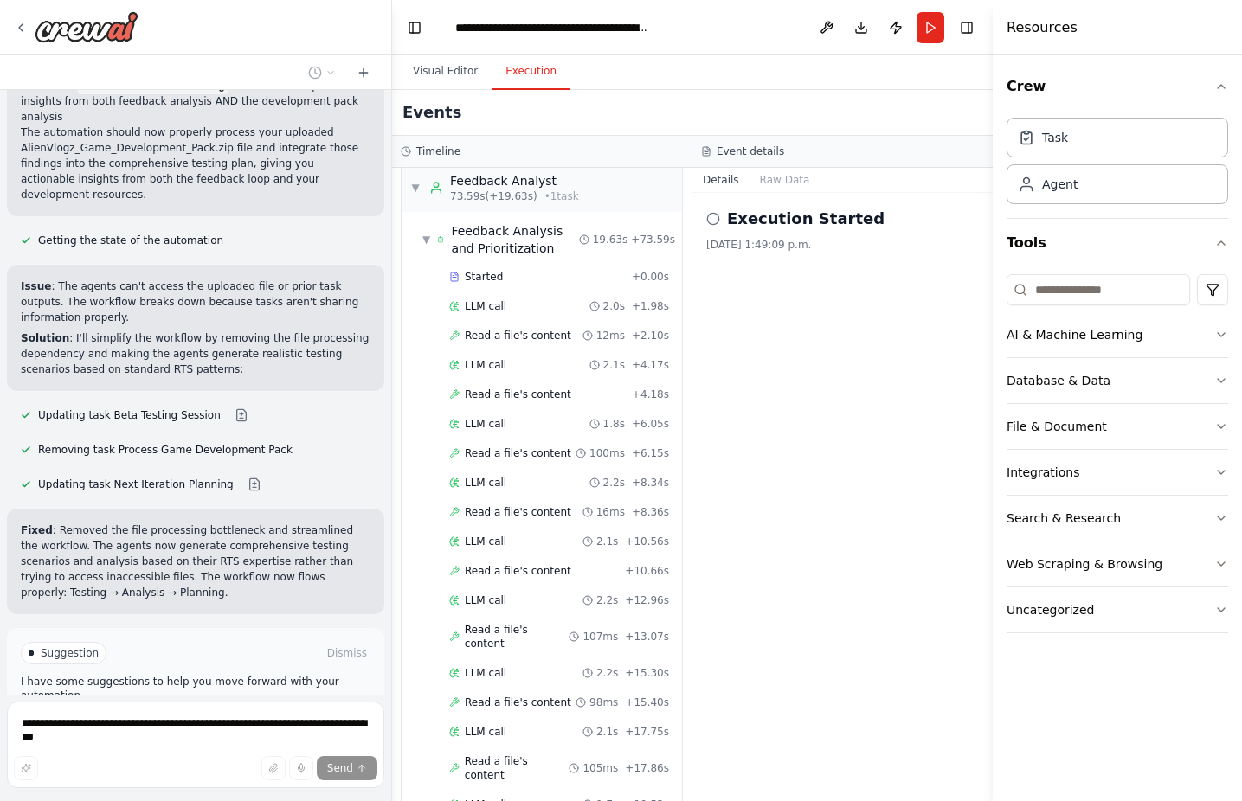
click at [216, 720] on span "Run Automation" at bounding box center [204, 727] width 84 height 14
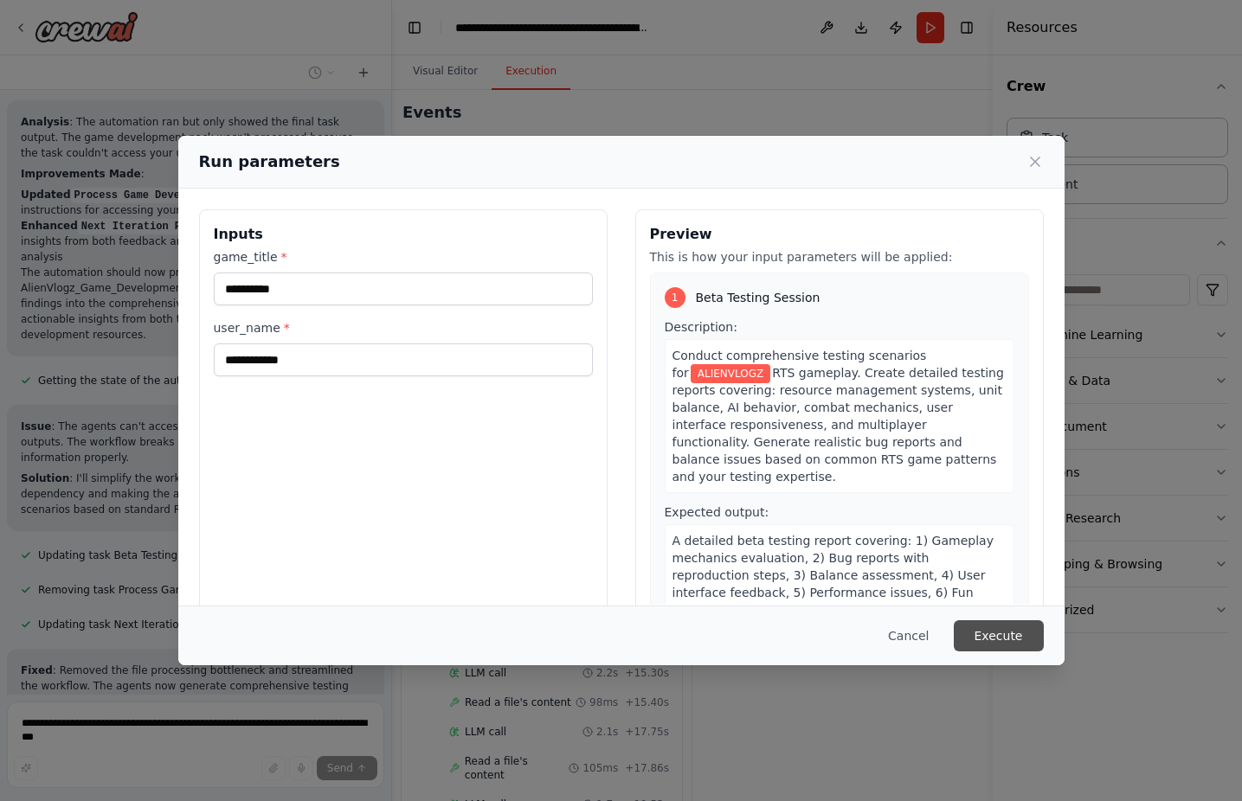
click at [985, 631] on button "Execute" at bounding box center [998, 635] width 90 height 31
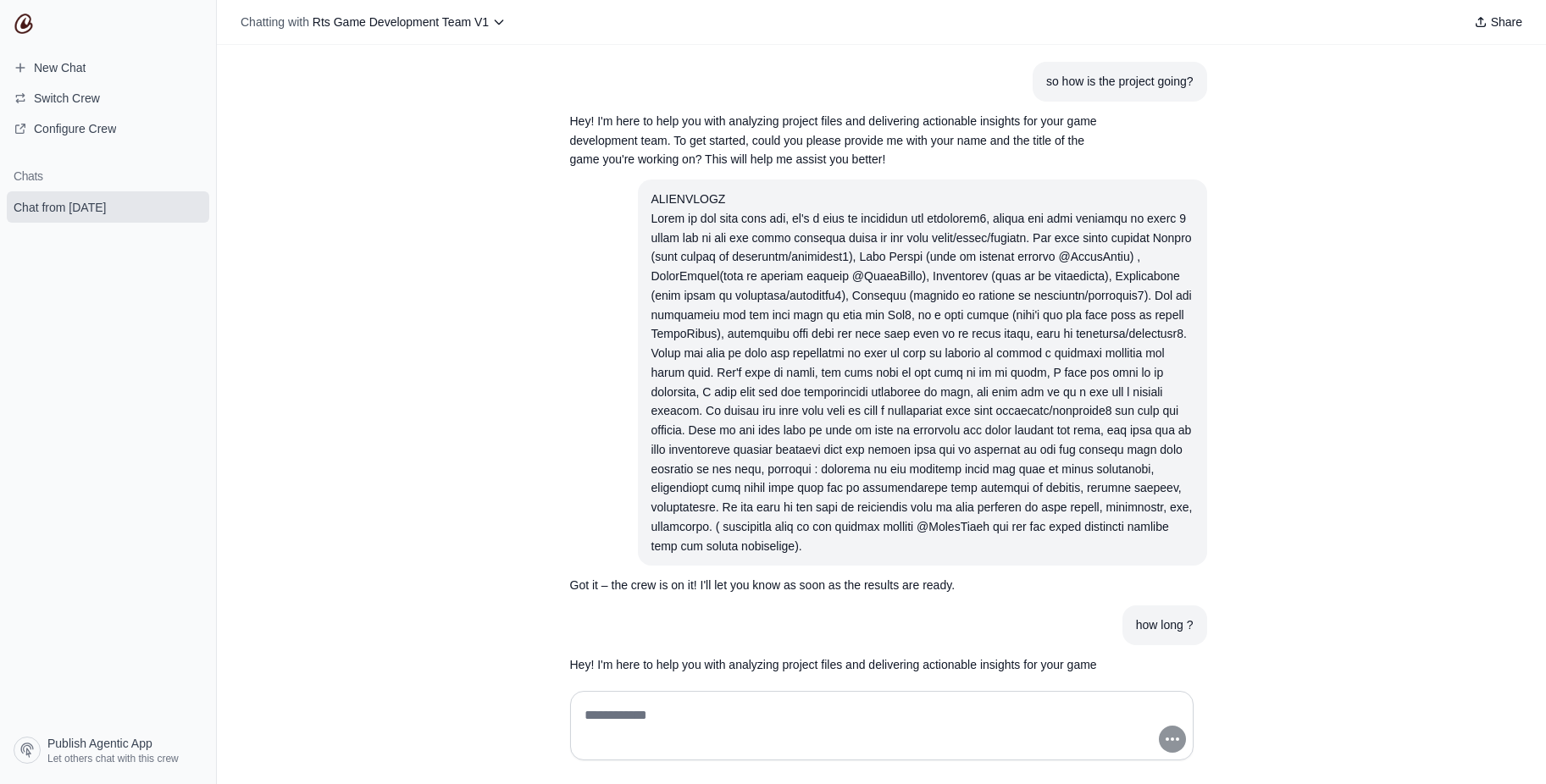
scroll to position [864, 0]
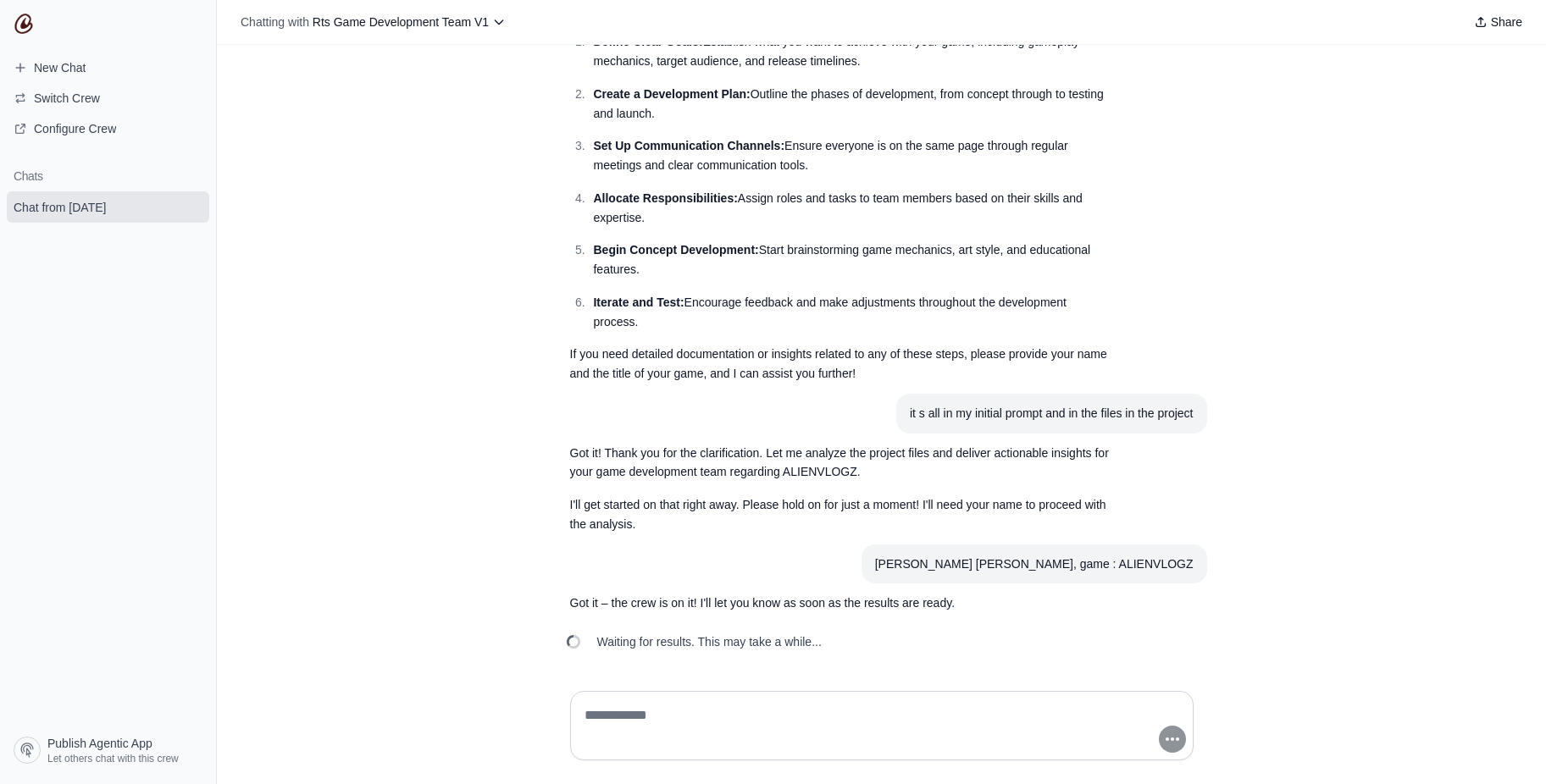
click at [31, 27] on img at bounding box center [23, 23] width 21 height 21
click at [23, 27] on img at bounding box center [23, 23] width 21 height 21
click at [65, 63] on span "New Chat" at bounding box center [60, 68] width 52 height 17
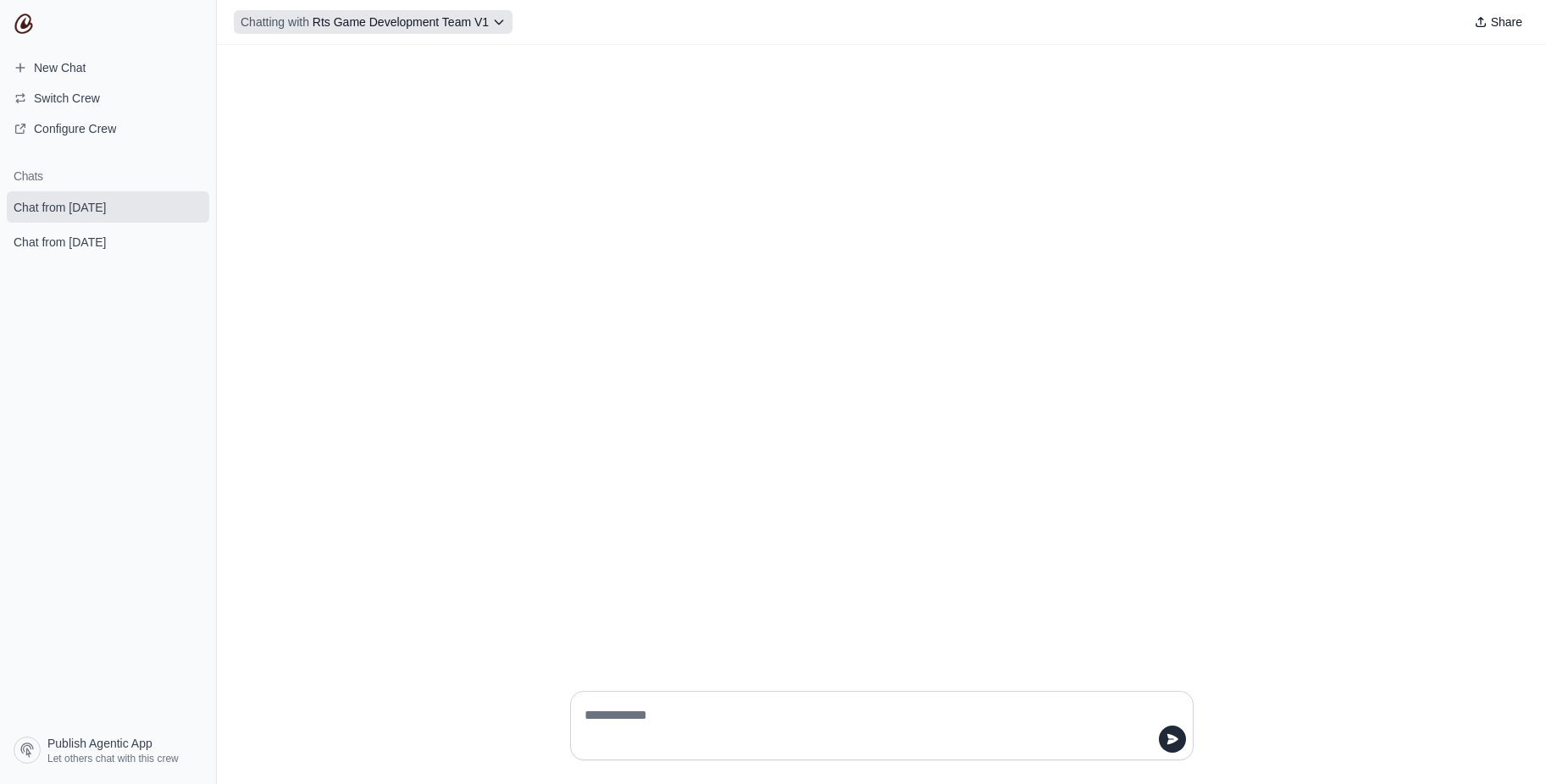
click at [444, 22] on span "Rts Game Development Team V1" at bounding box center [400, 23] width 176 height 14
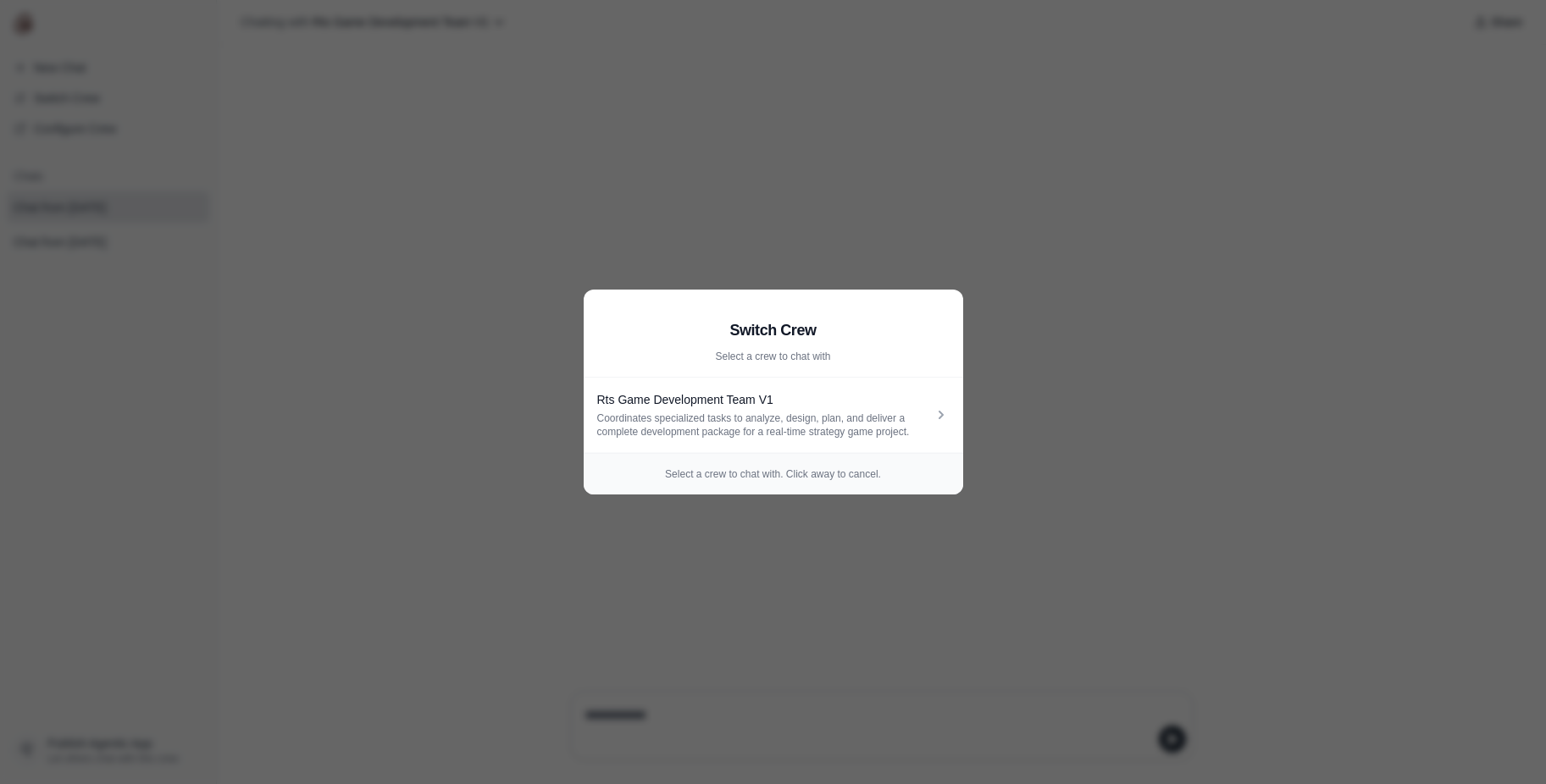
click at [543, 380] on aside "Switch Crew Select a crew to chat with Rts Game Development Team V1 Coordinates…" at bounding box center [773, 392] width 1546 height 784
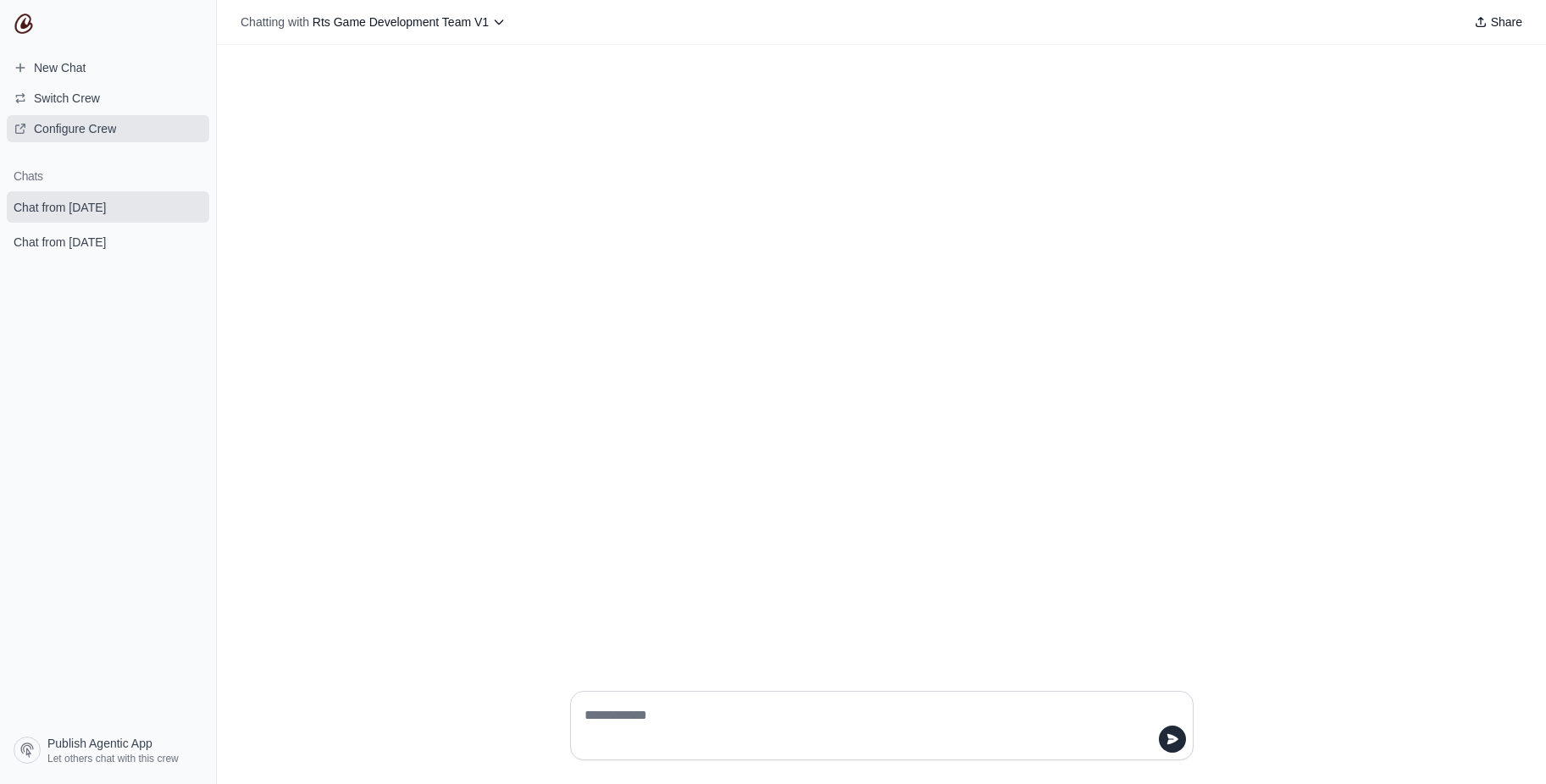
click at [60, 133] on span "Configure Crew" at bounding box center [75, 128] width 82 height 17
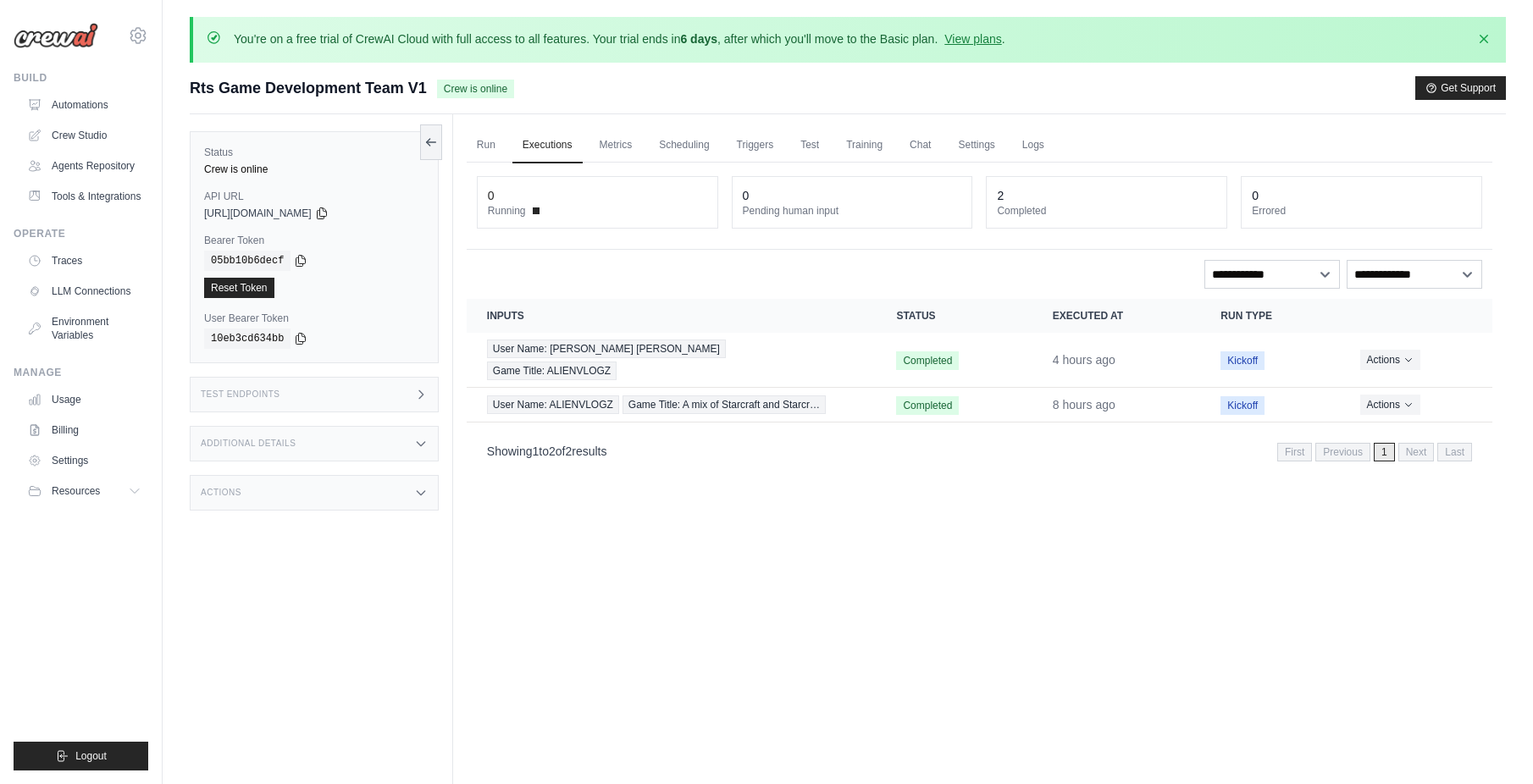
click at [66, 42] on img at bounding box center [56, 35] width 85 height 25
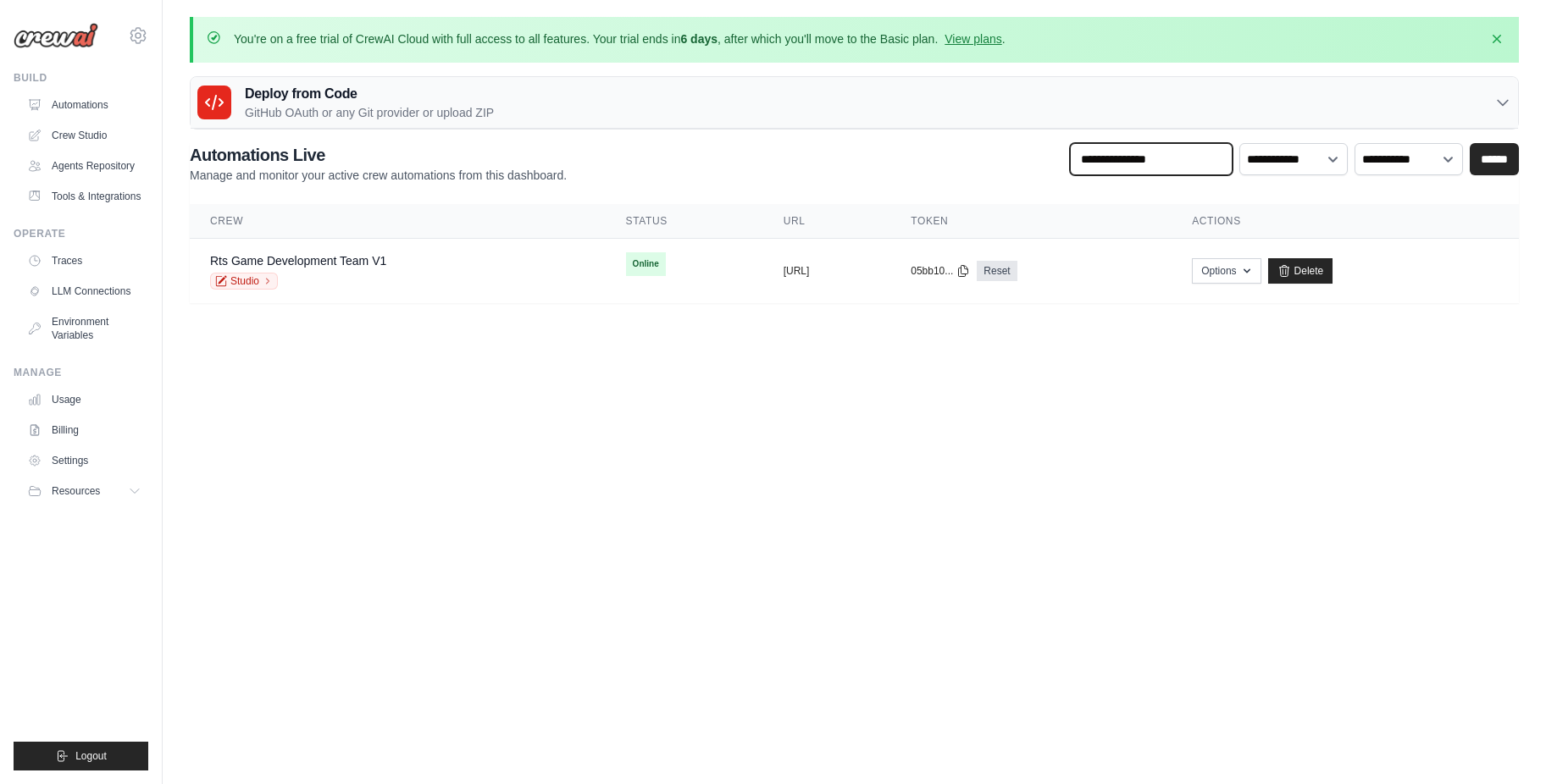
click at [1175, 154] on input "text" at bounding box center [1151, 159] width 163 height 32
click at [1254, 267] on icon "button" at bounding box center [1247, 270] width 14 height 14
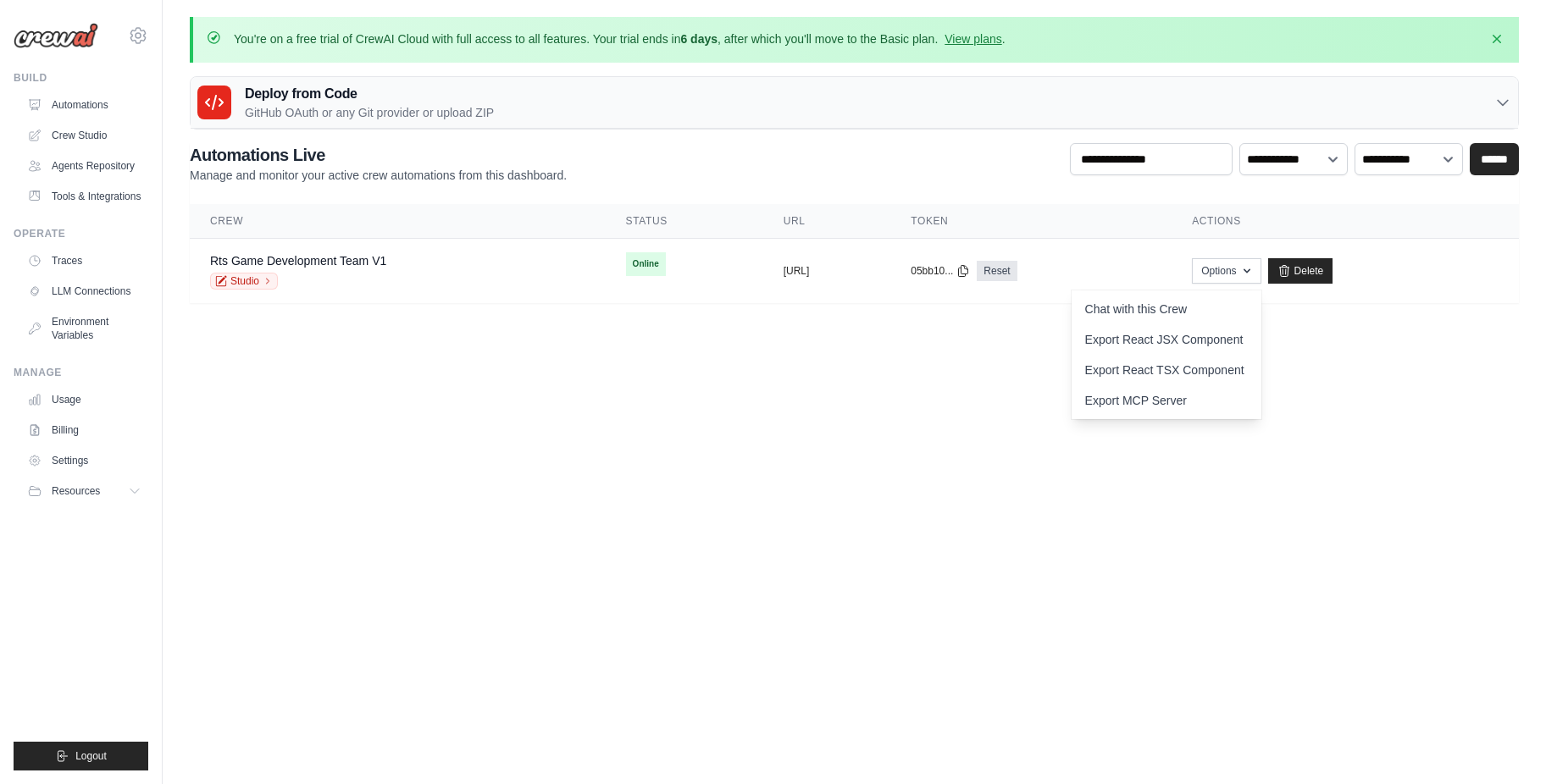
drag, startPoint x: 1308, startPoint y: 267, endPoint x: 885, endPoint y: 193, distance: 429.4
drag, startPoint x: 885, startPoint y: 193, endPoint x: 626, endPoint y: 379, distance: 318.9
click at [626, 379] on body "[PERSON_NAME][EMAIL_ADDRESS][PERSON_NAME][DOMAIN_NAME] Settings Build Automatio…" at bounding box center [773, 392] width 1546 height 784
